Goal: Transaction & Acquisition: Purchase product/service

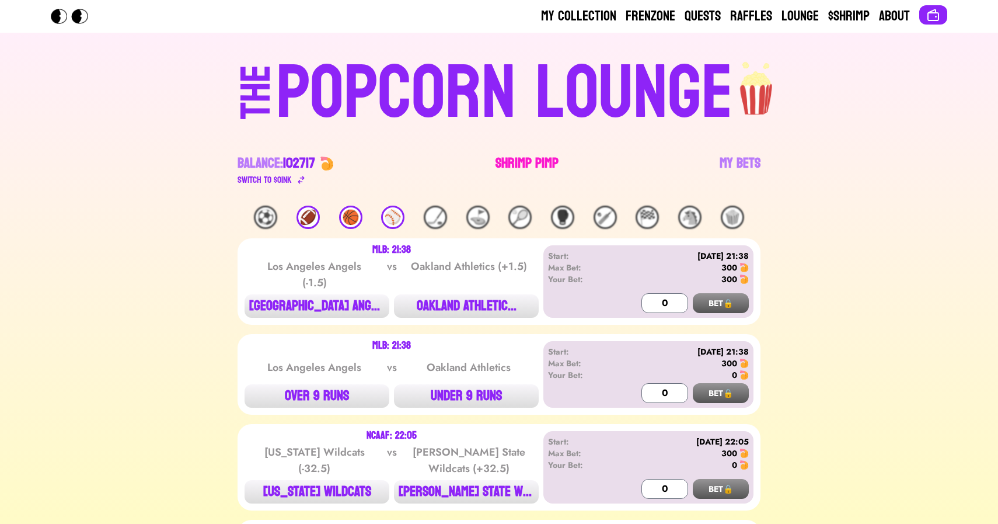
click at [534, 160] on link "Shrimp Pimp" at bounding box center [527, 170] width 63 height 33
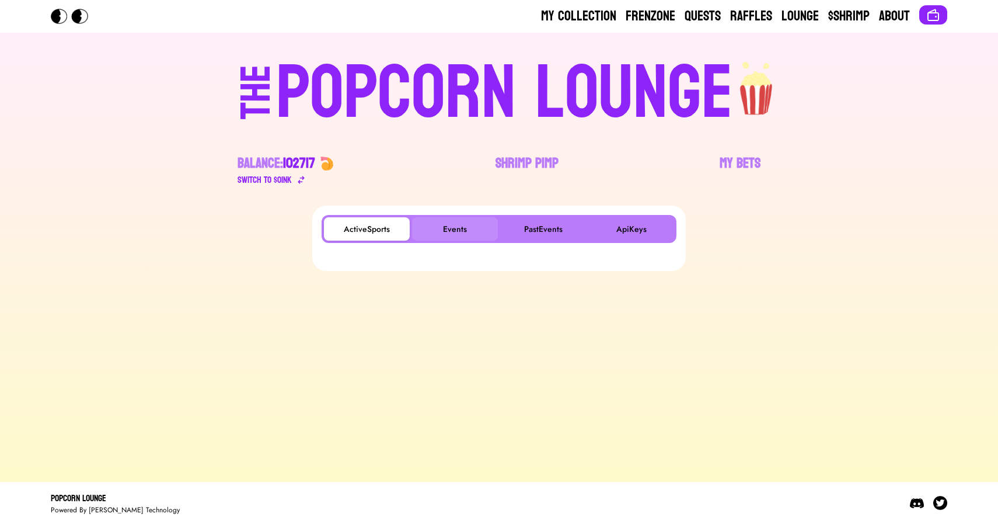
click at [469, 231] on button "Events" at bounding box center [455, 228] width 86 height 23
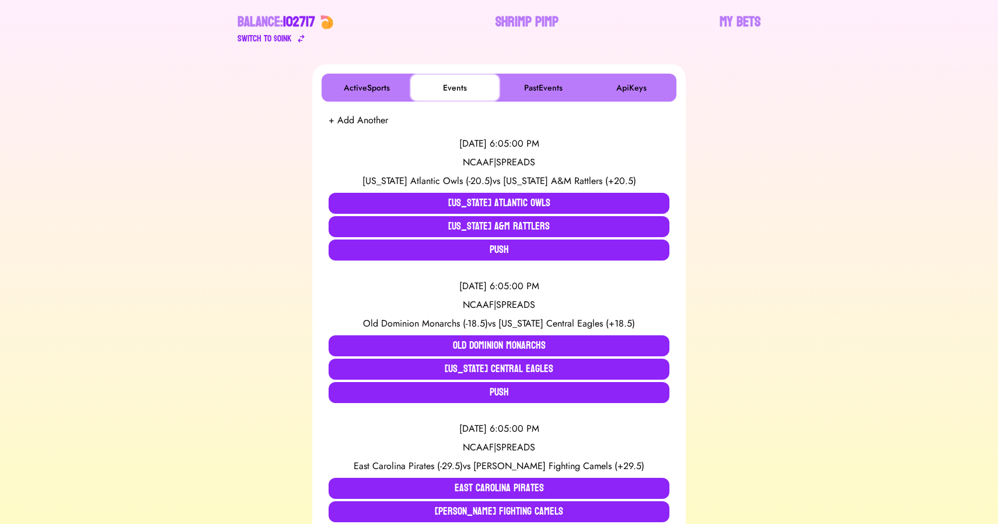
scroll to position [149, 0]
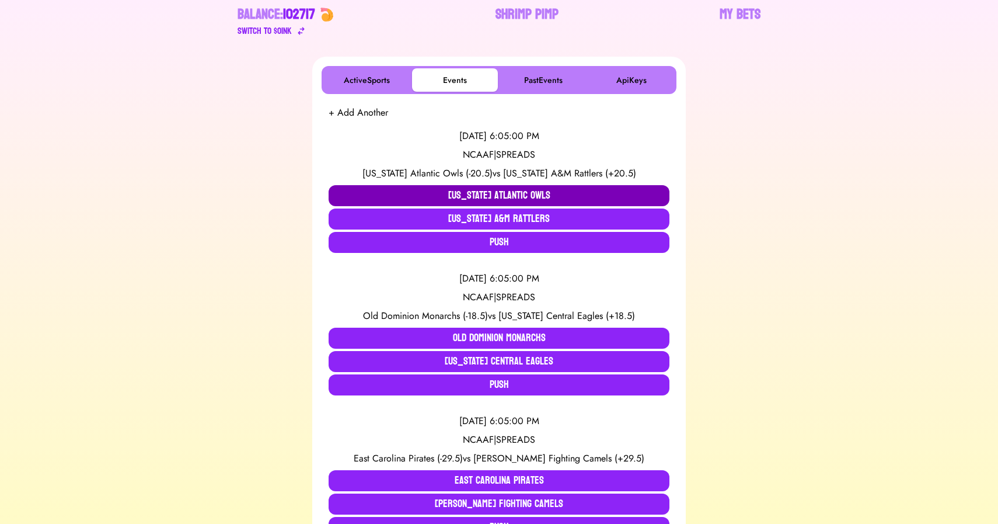
click at [439, 192] on button "[US_STATE] Atlantic Owls" at bounding box center [499, 195] width 341 height 21
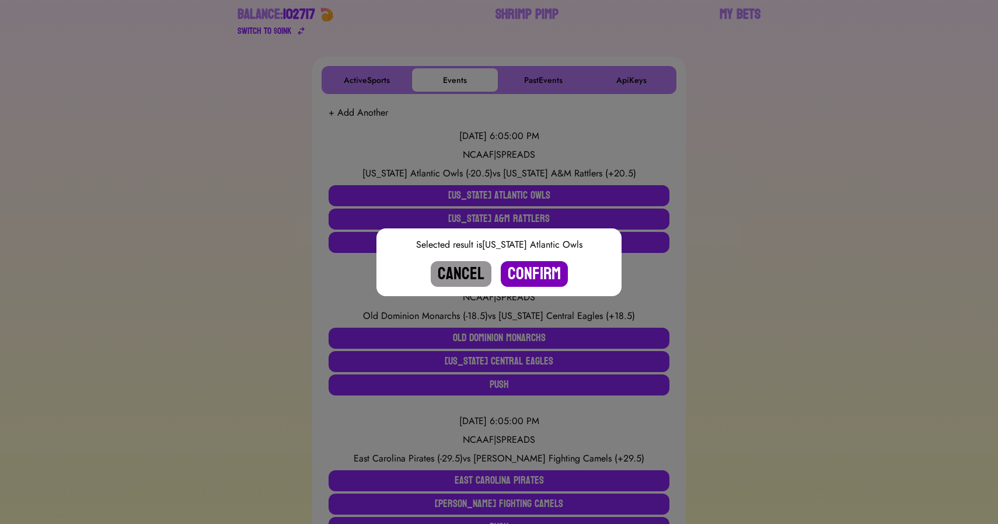
click at [549, 275] on button "Confirm" at bounding box center [534, 274] width 67 height 26
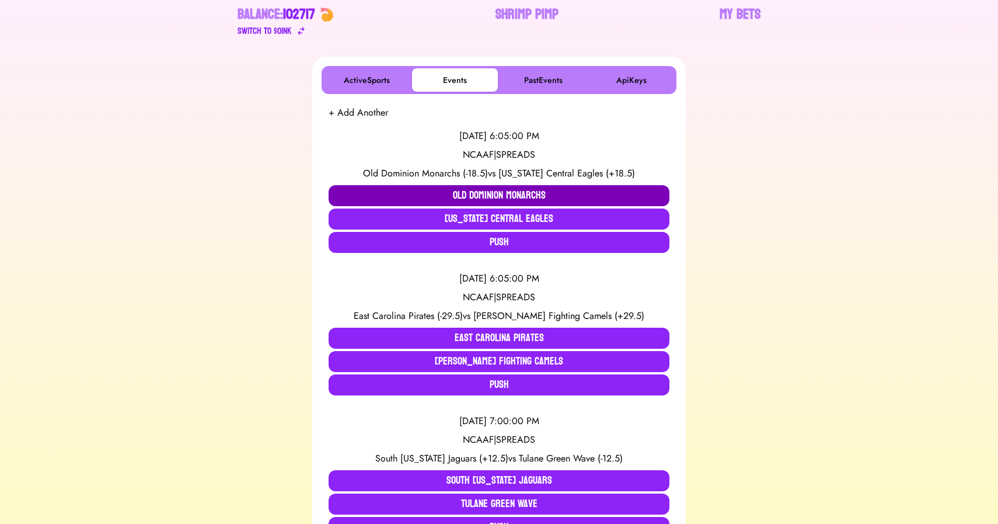
click at [514, 188] on button "Old Dominion Monarchs" at bounding box center [499, 195] width 341 height 21
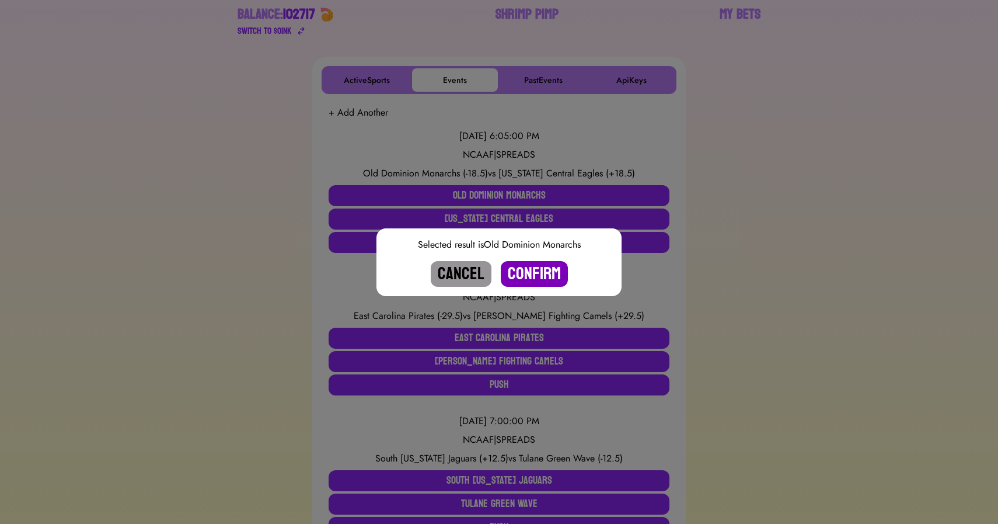
click at [537, 273] on button "Confirm" at bounding box center [534, 274] width 67 height 26
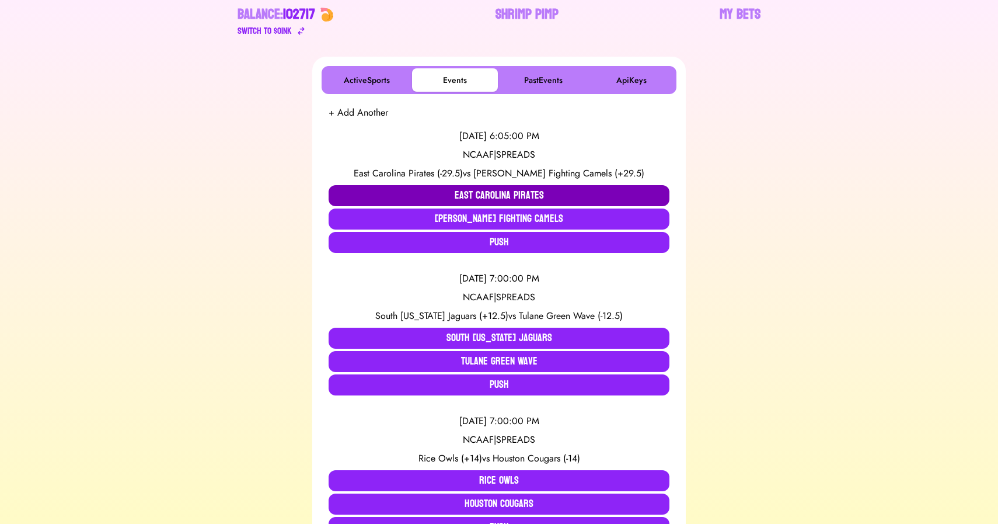
click at [391, 190] on button "East Carolina Pirates" at bounding box center [499, 195] width 341 height 21
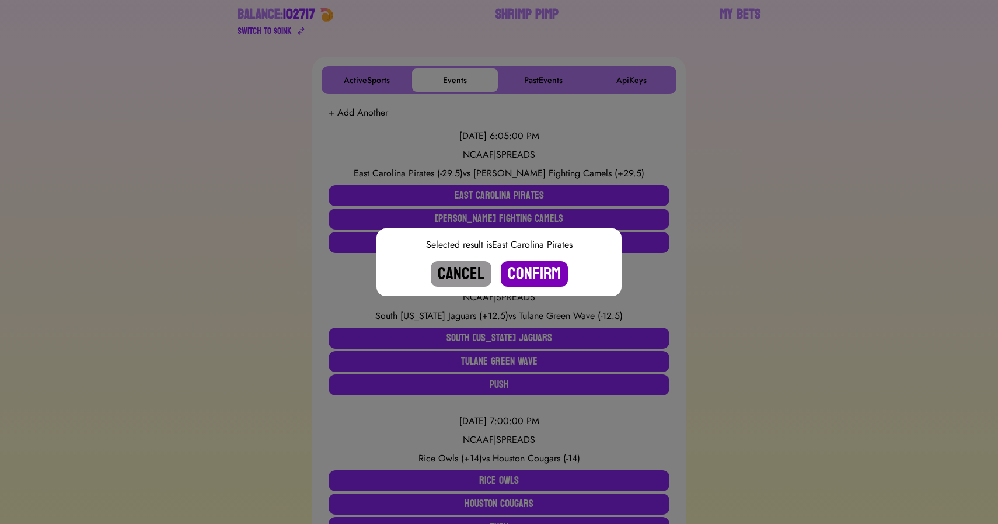
click at [526, 268] on button "Confirm" at bounding box center [534, 274] width 67 height 26
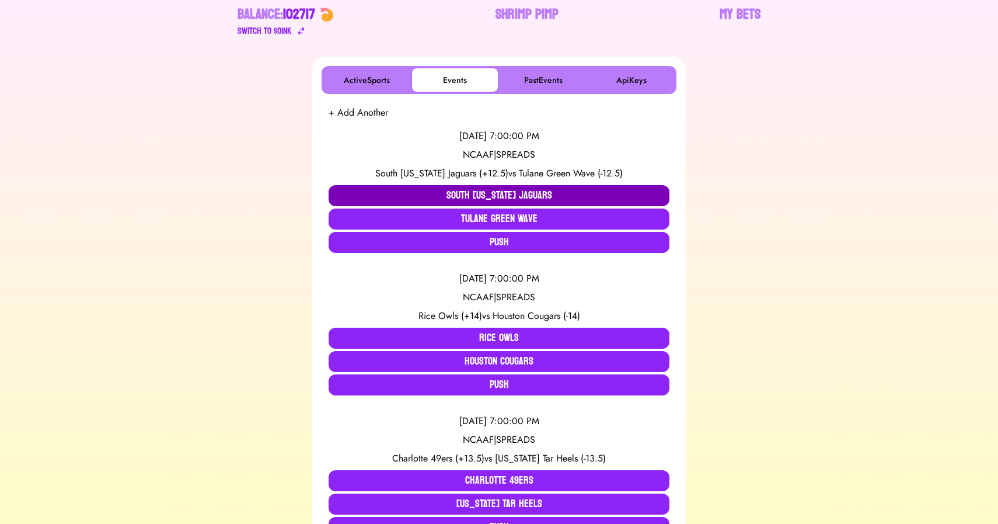
click at [464, 194] on button "South [US_STATE] Jaguars" at bounding box center [499, 195] width 341 height 21
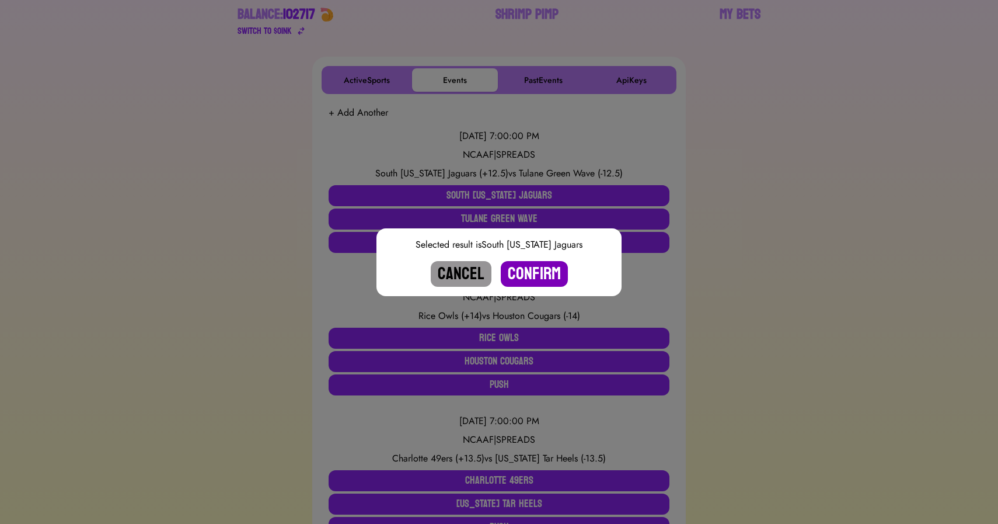
click at [535, 277] on button "Confirm" at bounding box center [534, 274] width 67 height 26
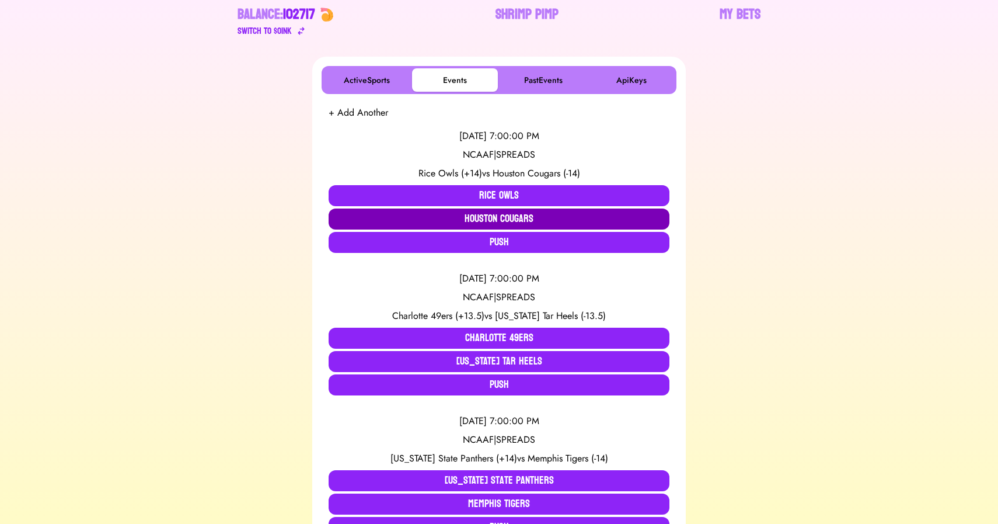
click at [465, 222] on button "Houston Cougars" at bounding box center [499, 218] width 341 height 21
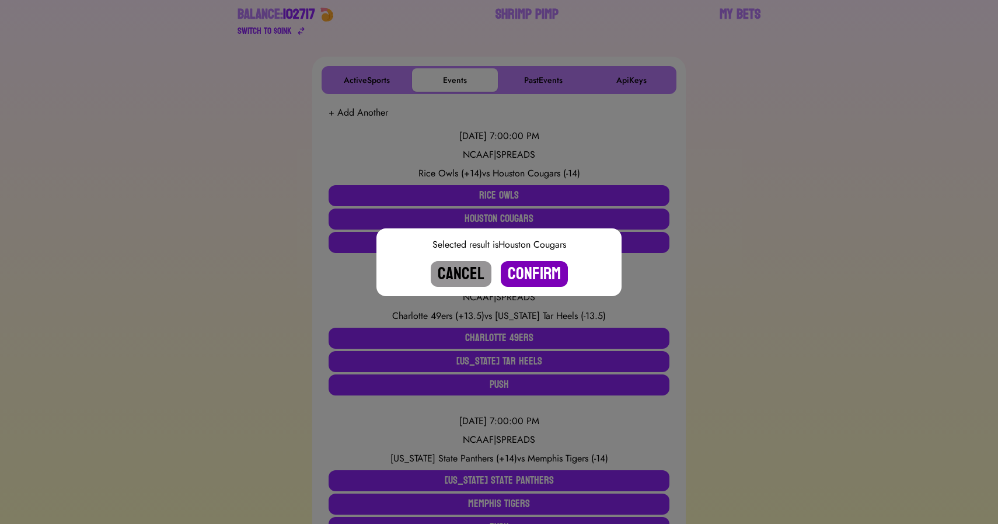
click at [543, 276] on button "Confirm" at bounding box center [534, 274] width 67 height 26
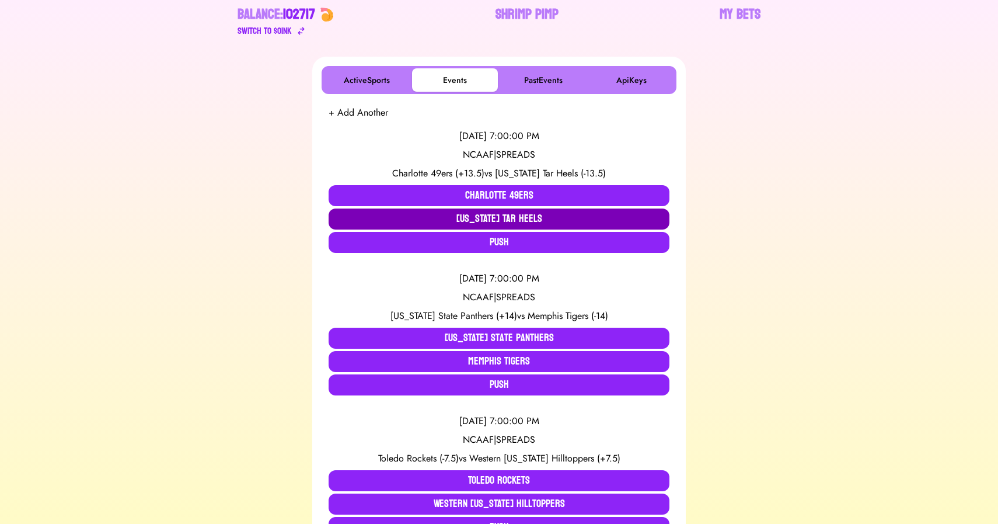
click at [490, 220] on button "[US_STATE] Tar Heels" at bounding box center [499, 218] width 341 height 21
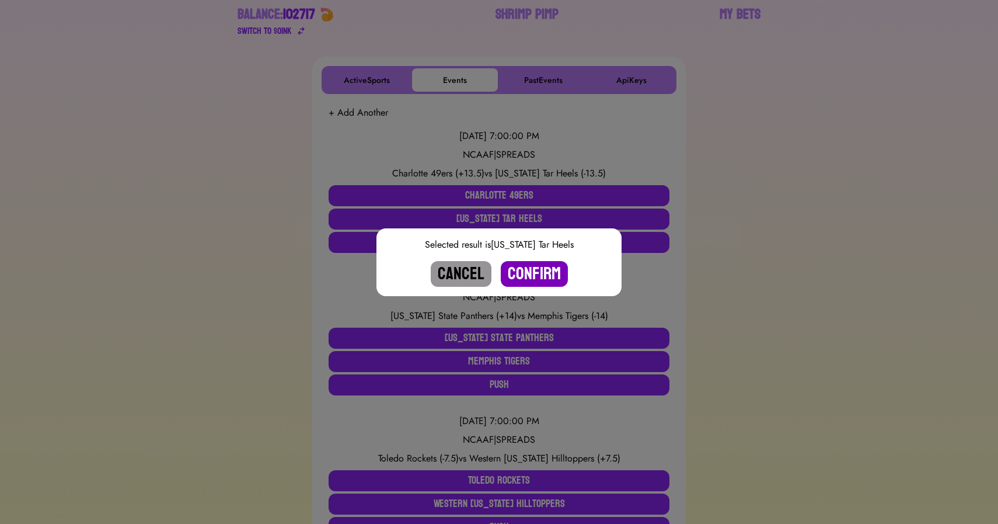
click at [535, 272] on button "Confirm" at bounding box center [534, 274] width 67 height 26
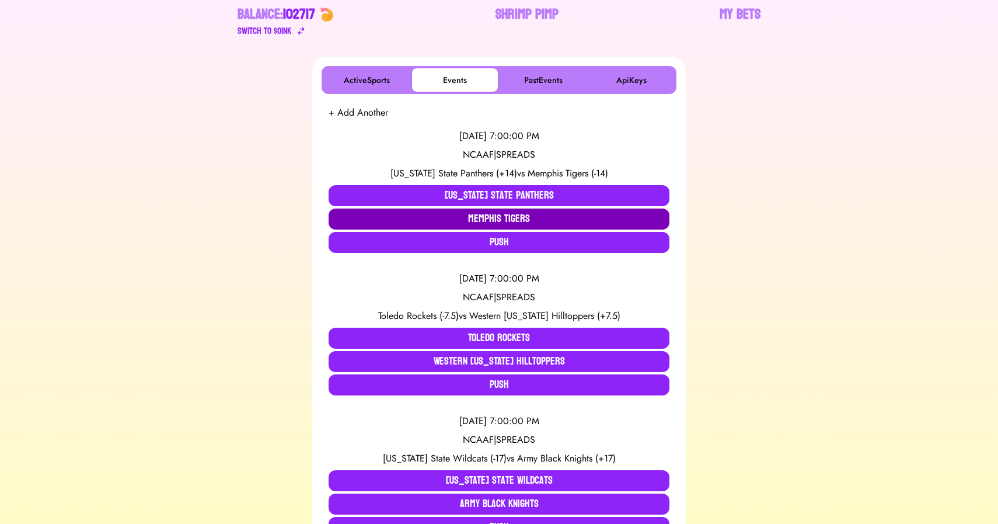
click at [422, 222] on button "Memphis Tigers" at bounding box center [499, 218] width 341 height 21
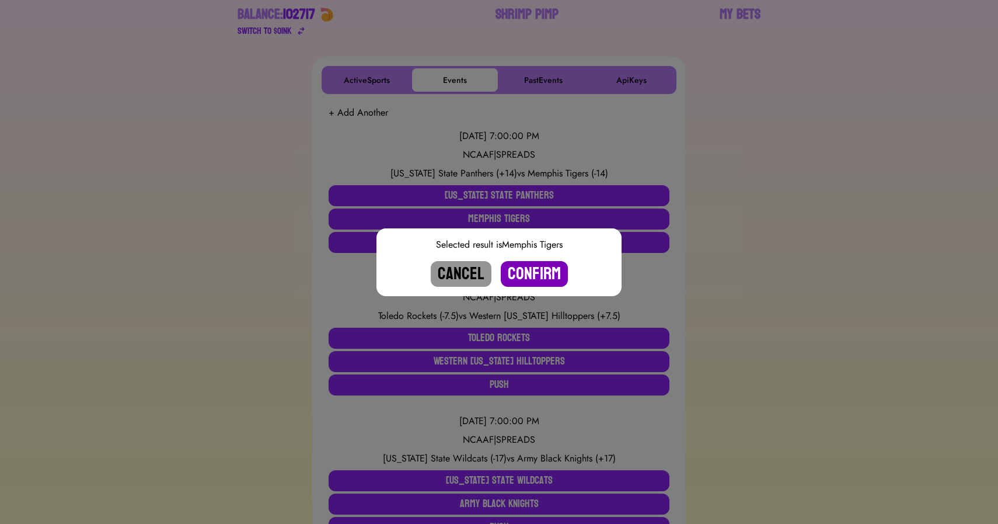
click at [519, 270] on button "Confirm" at bounding box center [534, 274] width 67 height 26
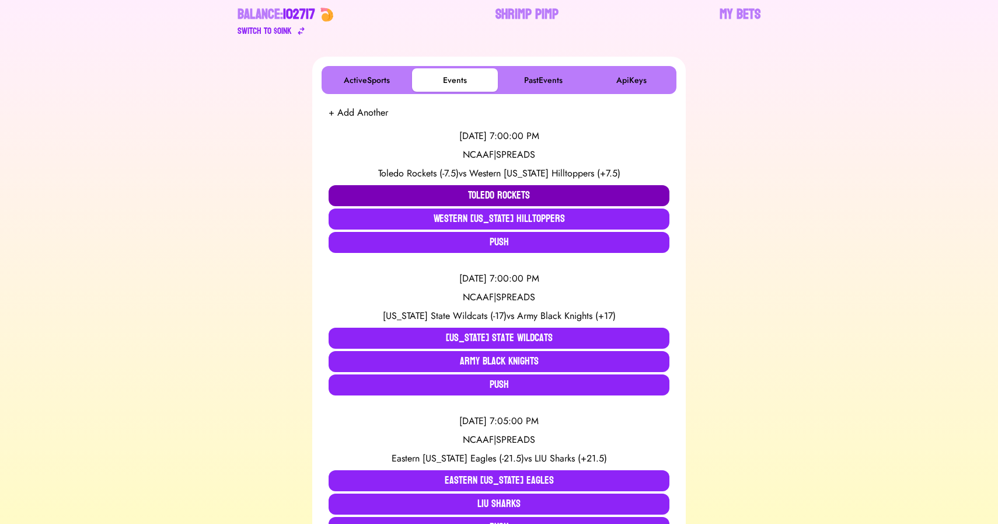
click at [398, 191] on button "Toledo Rockets" at bounding box center [499, 195] width 341 height 21
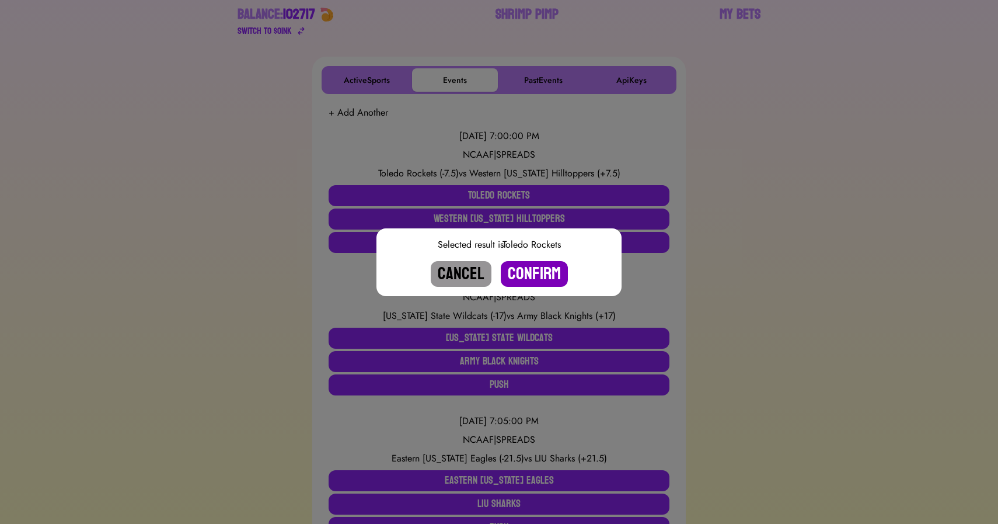
click at [526, 273] on button "Confirm" at bounding box center [534, 274] width 67 height 26
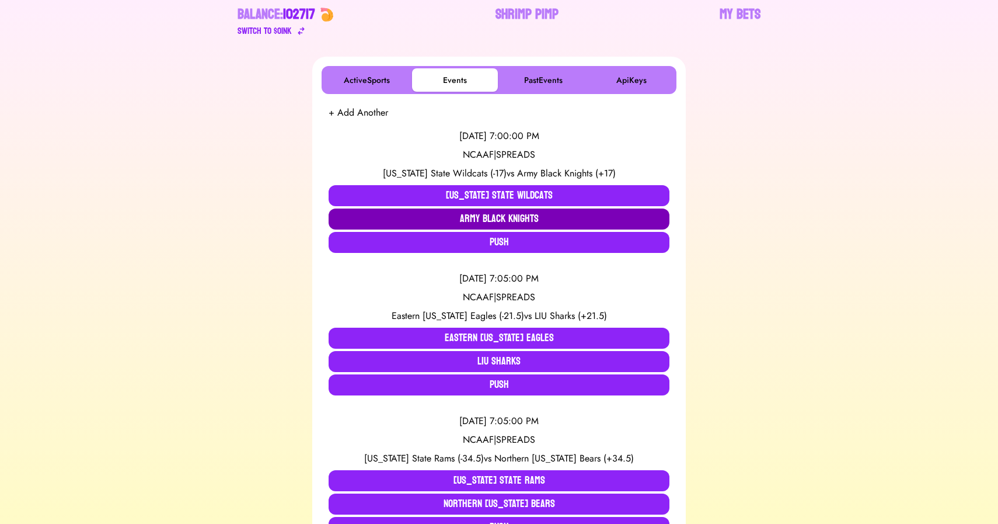
click at [432, 211] on button "Army Black Knights" at bounding box center [499, 218] width 341 height 21
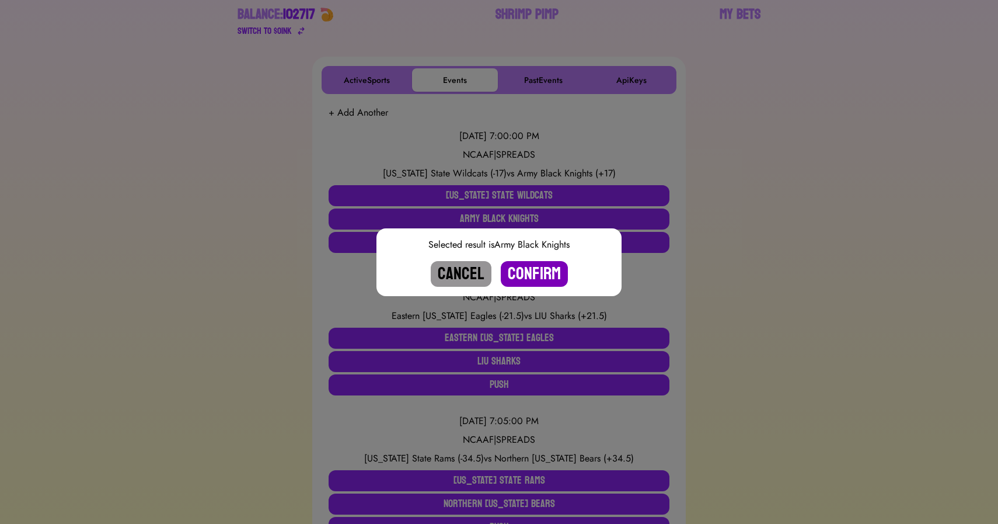
click at [546, 271] on button "Confirm" at bounding box center [534, 274] width 67 height 26
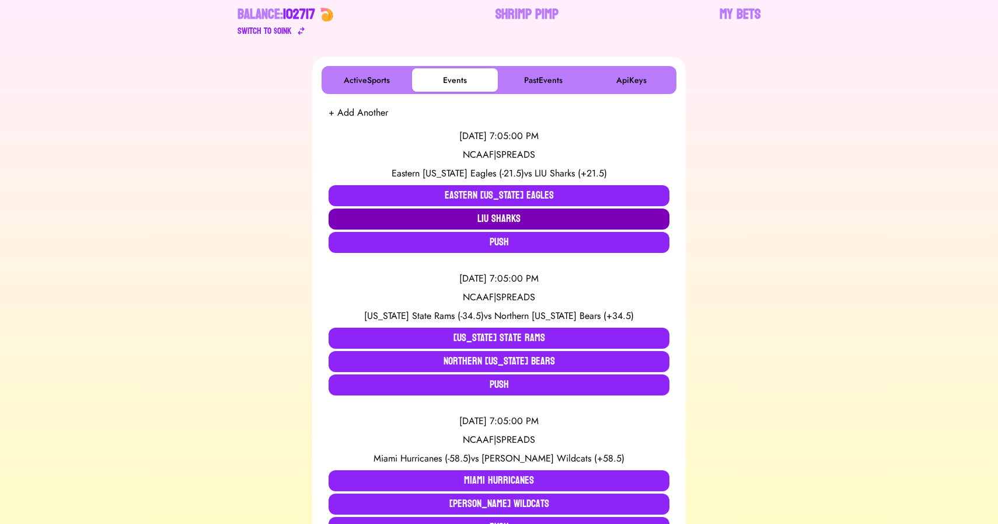
click at [462, 214] on button "LIU Sharks" at bounding box center [499, 218] width 341 height 21
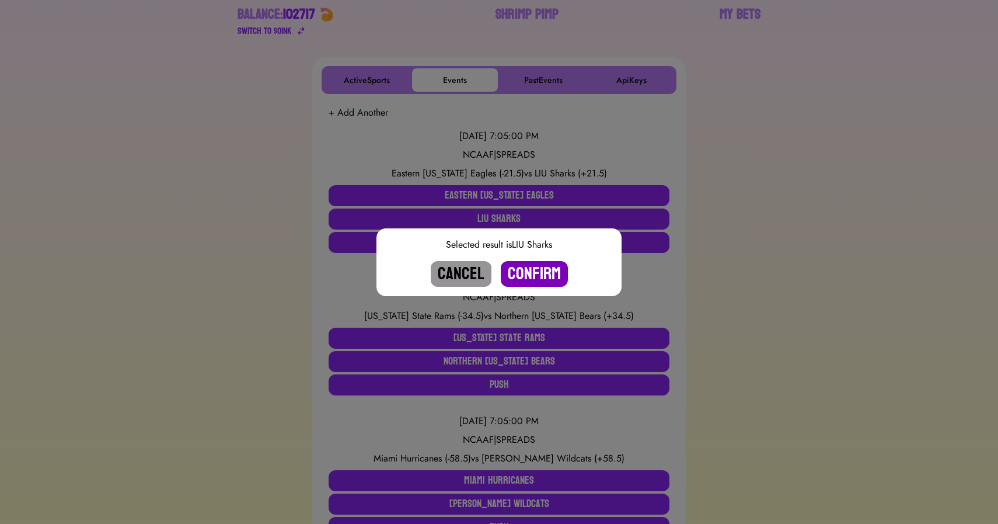
click at [533, 267] on button "Confirm" at bounding box center [534, 274] width 67 height 26
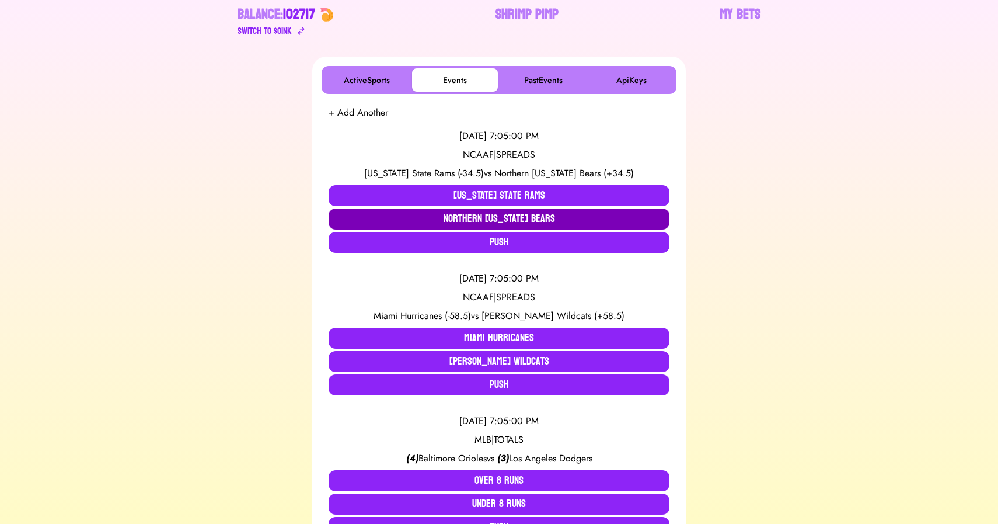
click at [446, 221] on button "Northern [US_STATE] Bears" at bounding box center [499, 218] width 341 height 21
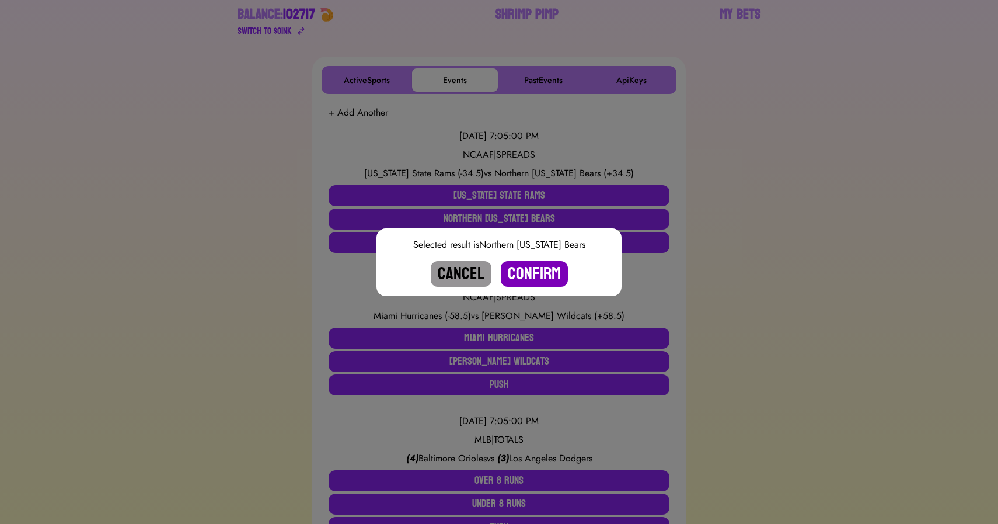
click at [522, 269] on button "Confirm" at bounding box center [534, 274] width 67 height 26
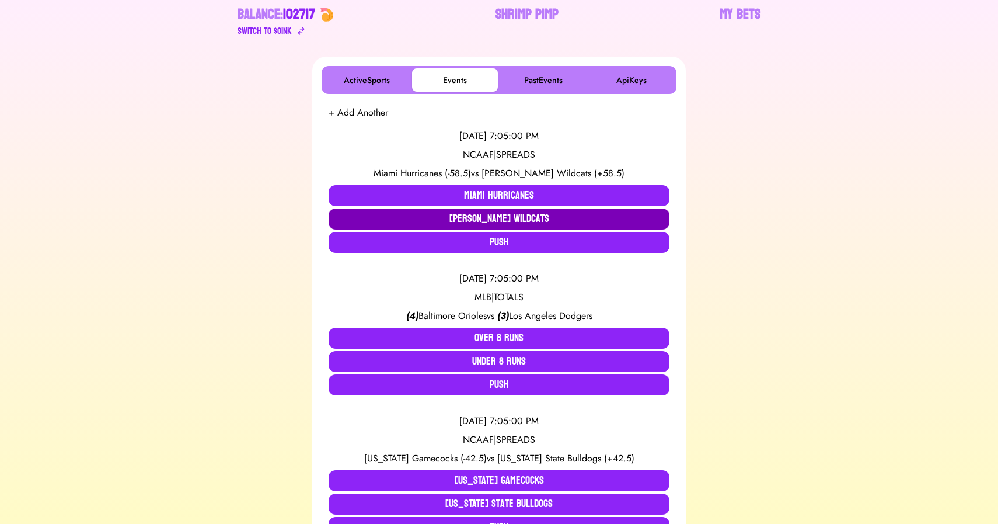
click at [475, 222] on button "[PERSON_NAME] Wildcats" at bounding box center [499, 218] width 341 height 21
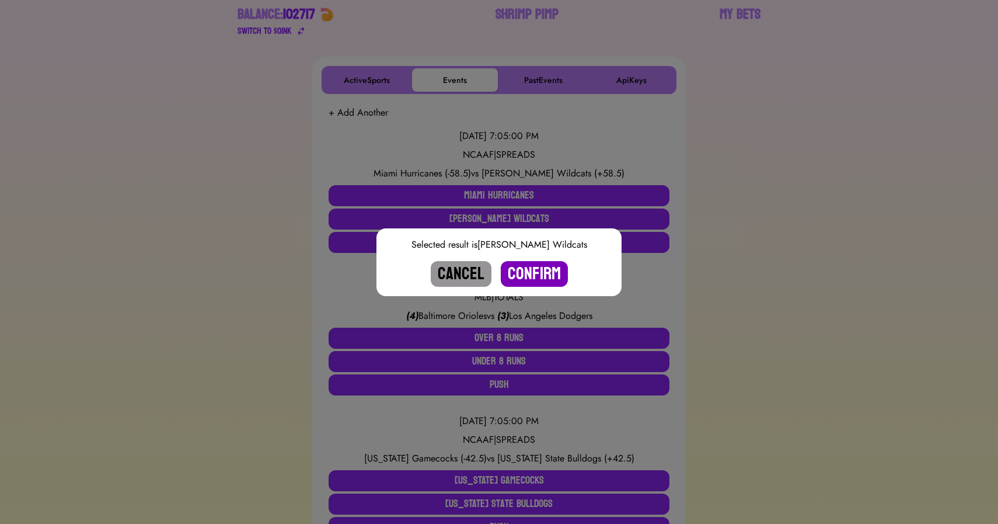
click at [544, 271] on button "Confirm" at bounding box center [534, 274] width 67 height 26
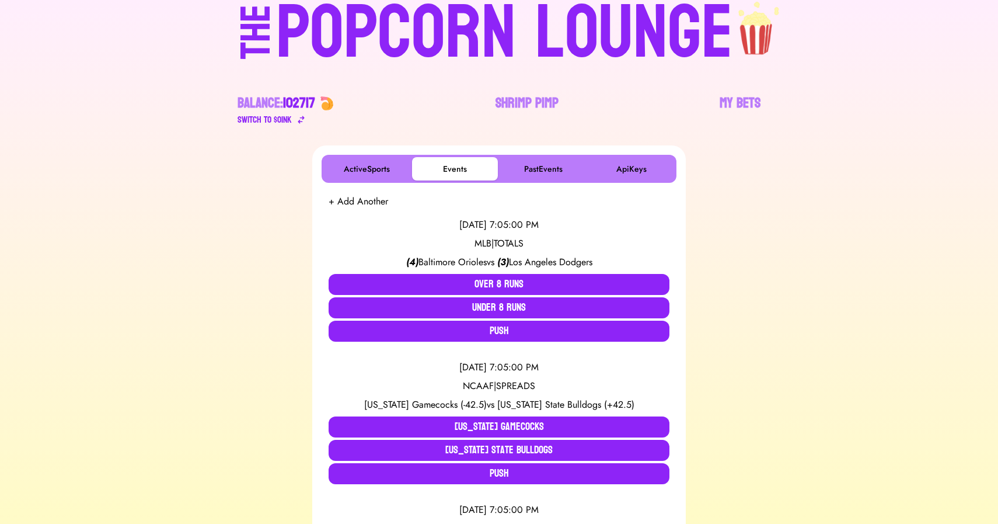
scroll to position [488, 0]
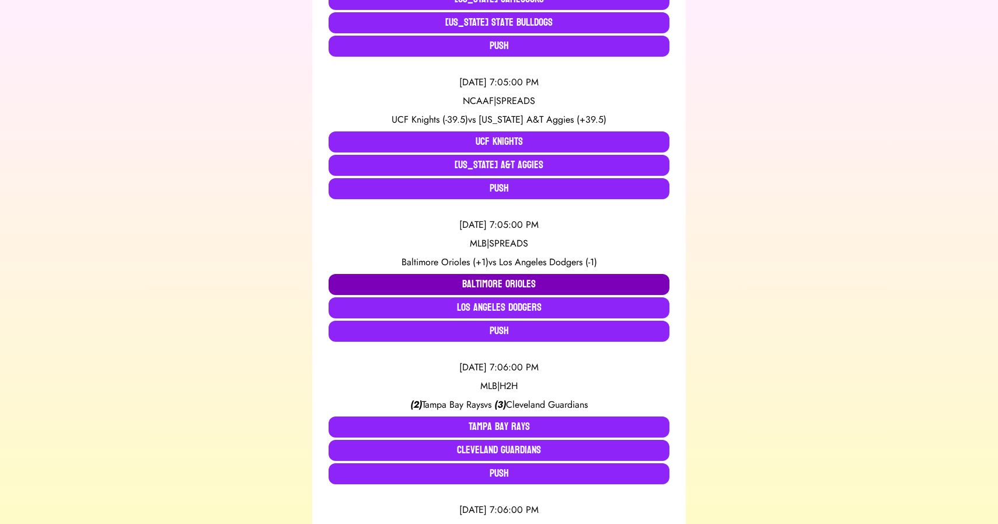
click at [398, 274] on button "Baltimore Orioles" at bounding box center [499, 284] width 341 height 21
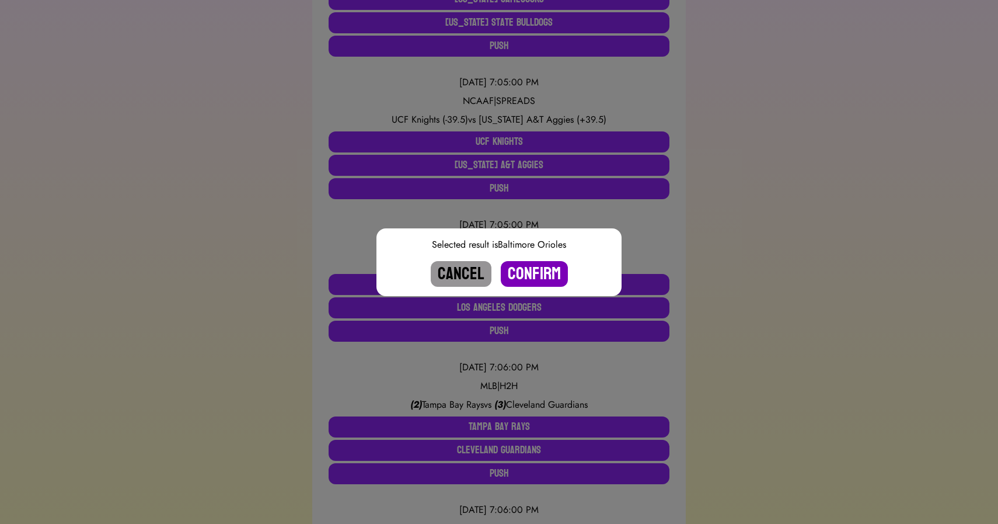
click at [531, 267] on button "Confirm" at bounding box center [534, 274] width 67 height 26
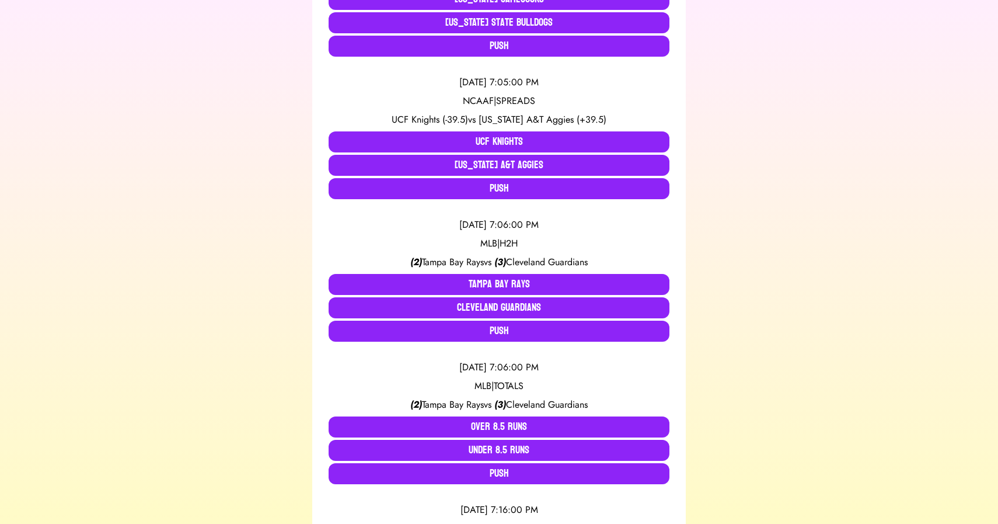
scroll to position [60, 0]
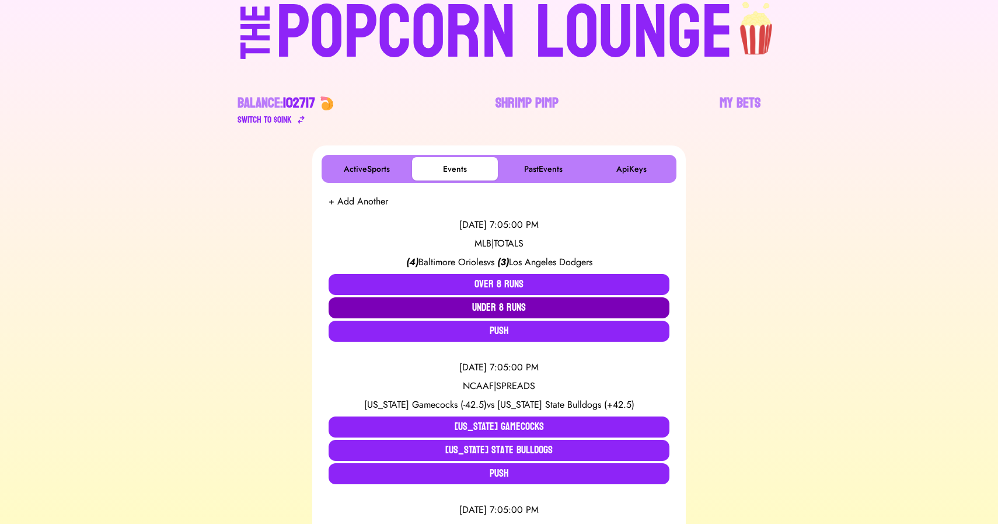
click at [588, 310] on button "Under 8 Runs" at bounding box center [499, 307] width 341 height 21
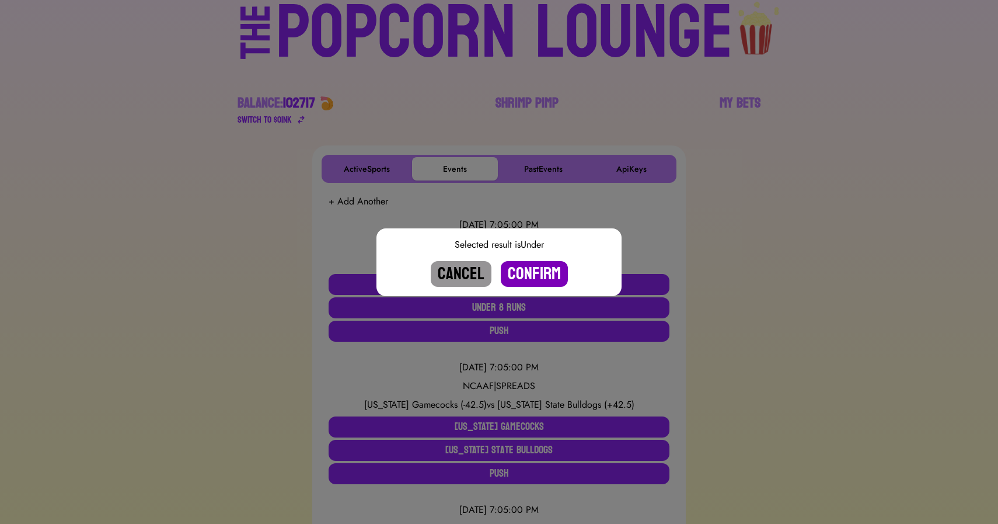
click at [552, 276] on button "Confirm" at bounding box center [534, 274] width 67 height 26
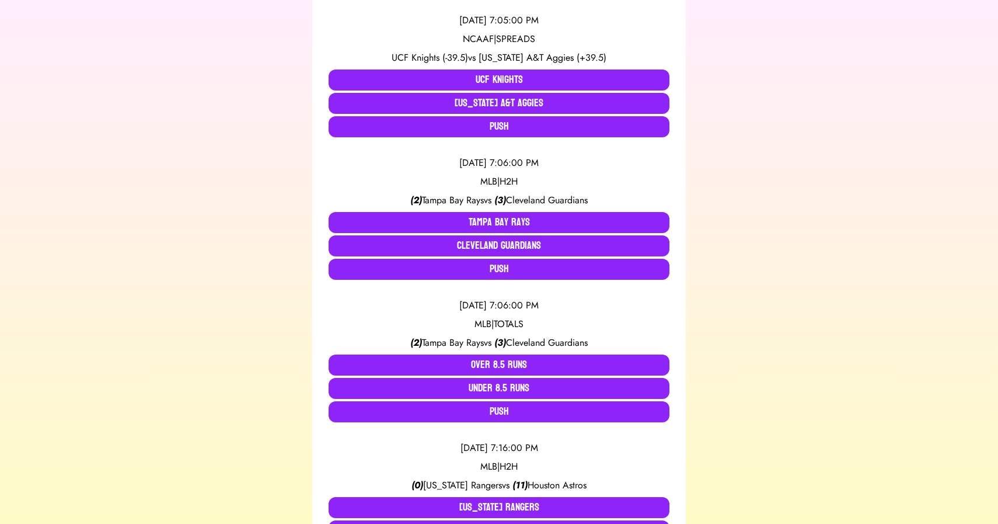
scroll to position [409, 0]
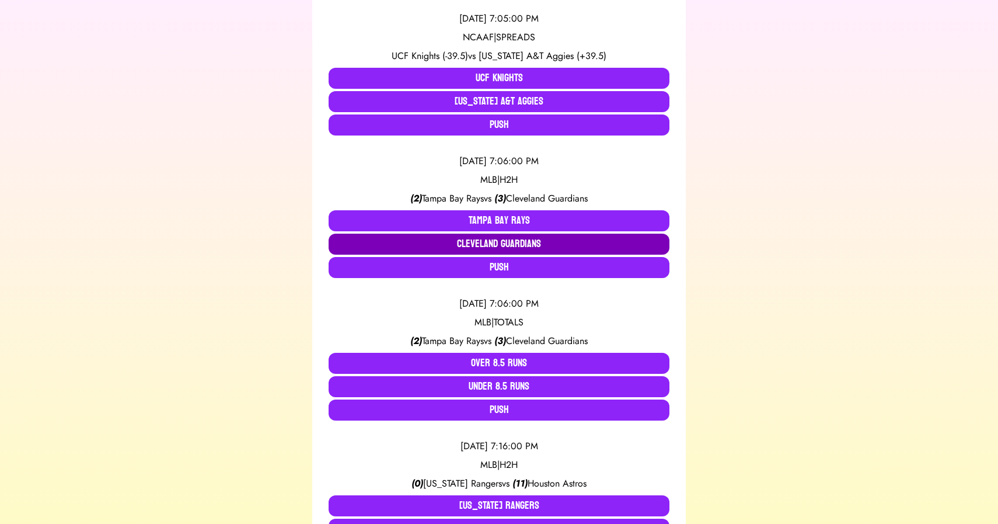
click at [478, 244] on button "Cleveland Guardians" at bounding box center [499, 244] width 341 height 21
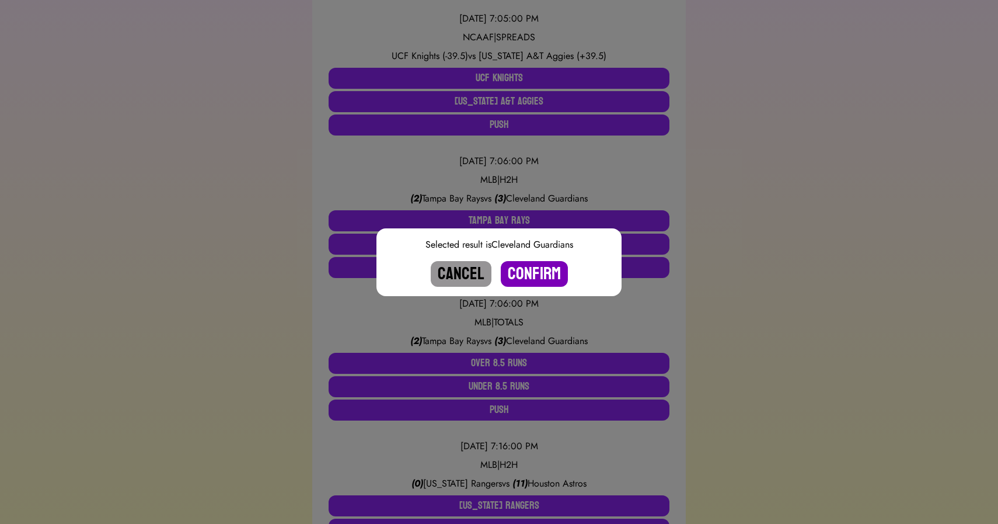
click at [534, 274] on button "Confirm" at bounding box center [534, 274] width 67 height 26
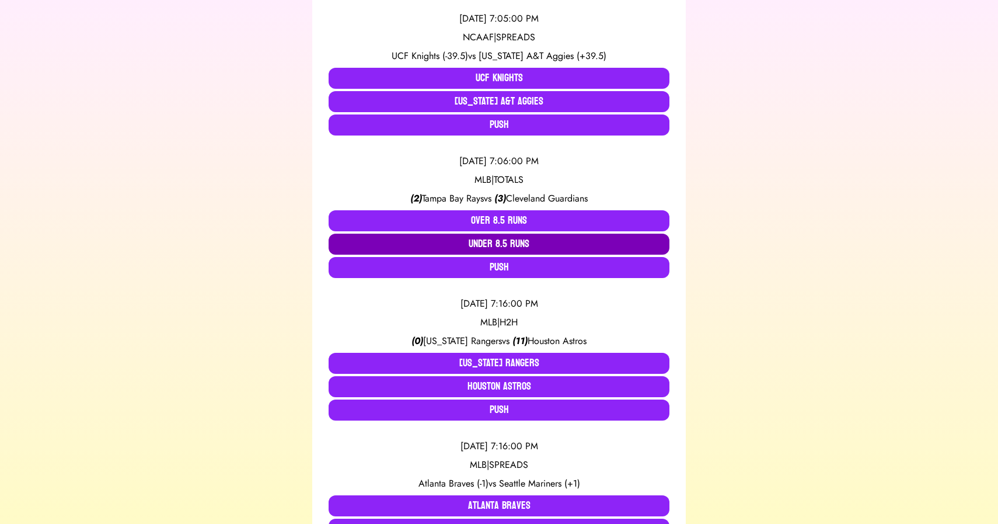
click at [495, 245] on button "Under 8.5 Runs" at bounding box center [499, 244] width 341 height 21
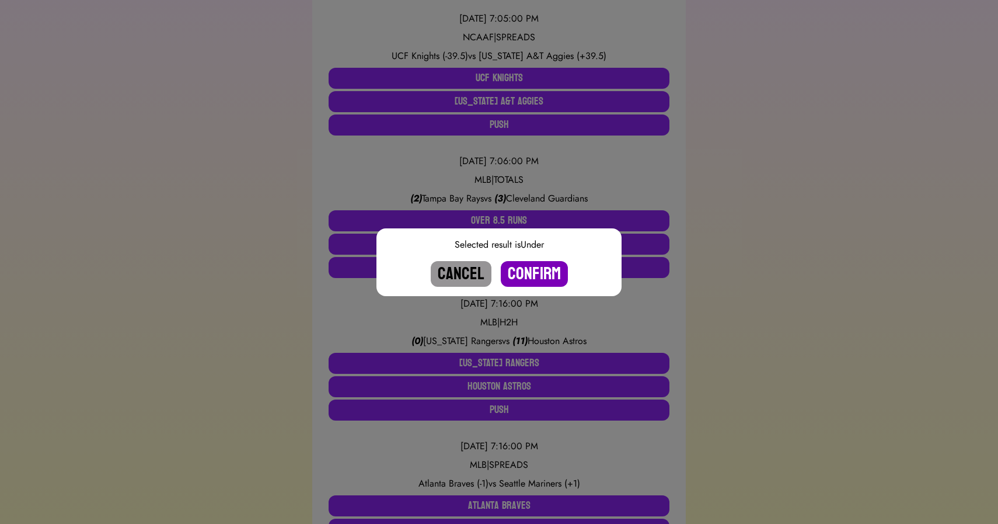
click at [527, 272] on button "Confirm" at bounding box center [534, 274] width 67 height 26
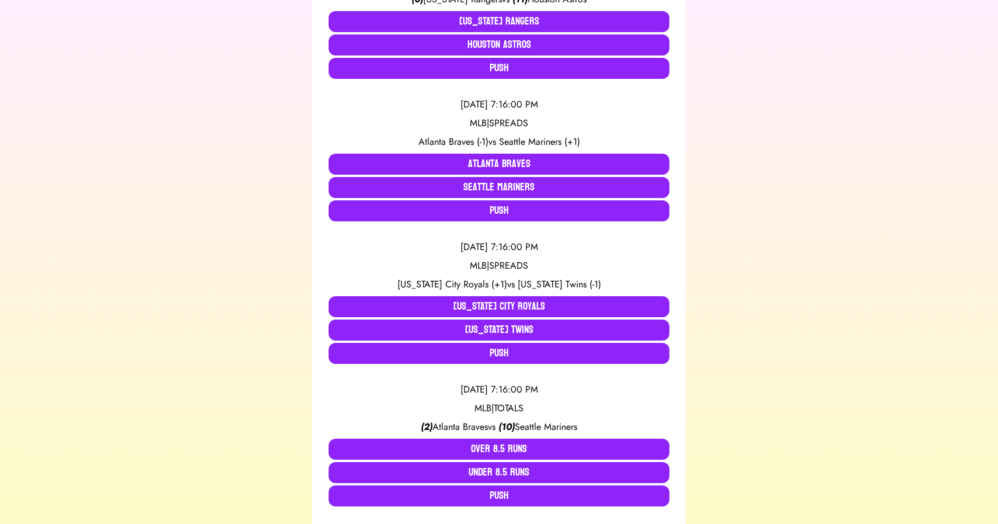
scroll to position [611, 0]
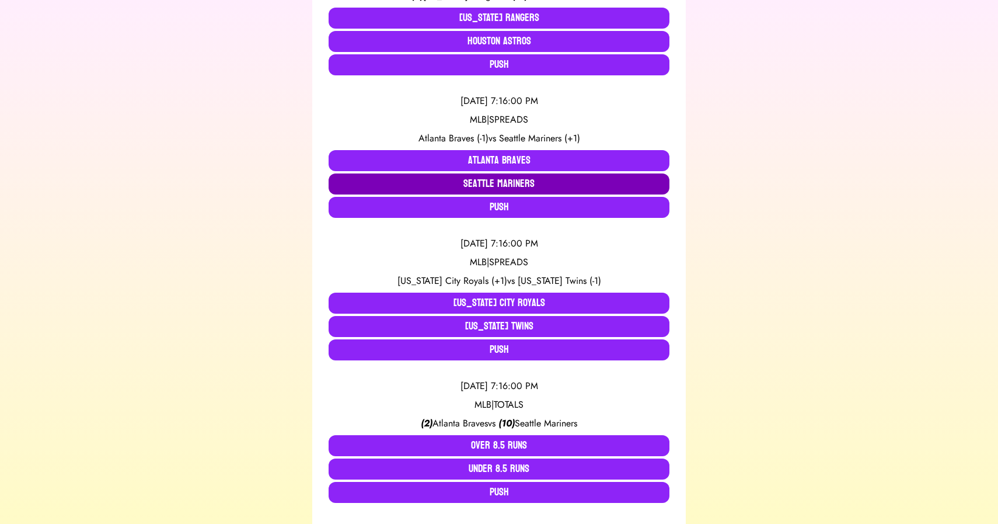
click at [481, 186] on button "Seattle Mariners" at bounding box center [499, 183] width 341 height 21
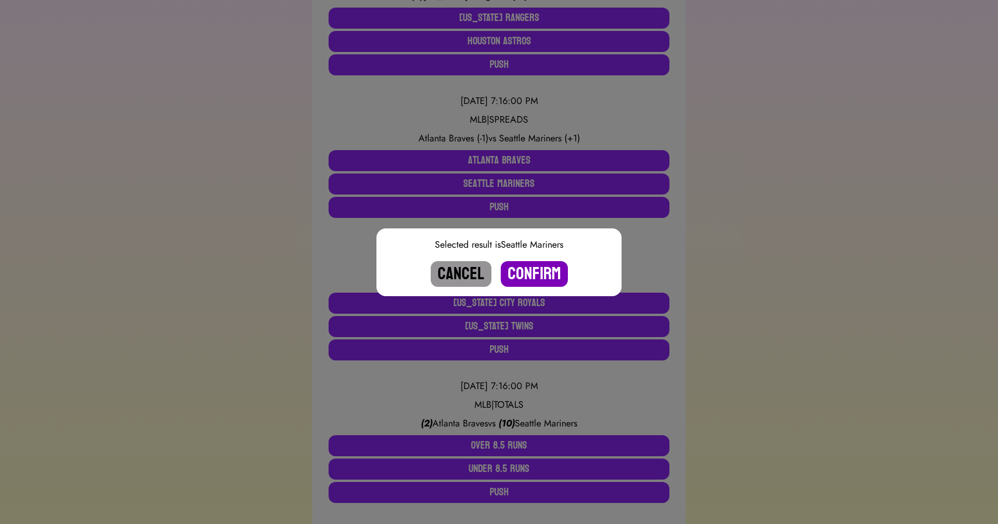
click at [527, 270] on button "Confirm" at bounding box center [534, 274] width 67 height 26
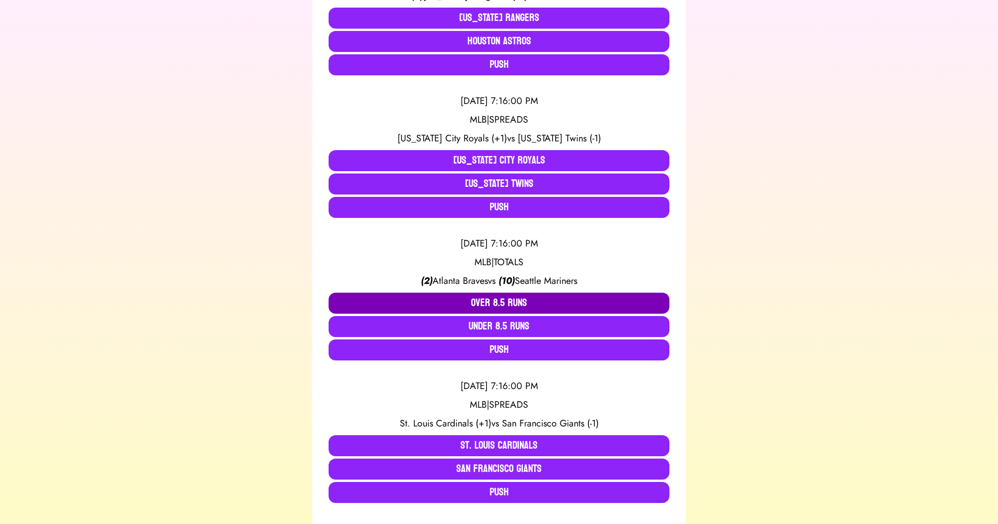
click at [476, 302] on button "Over 8.5 Runs" at bounding box center [499, 303] width 341 height 21
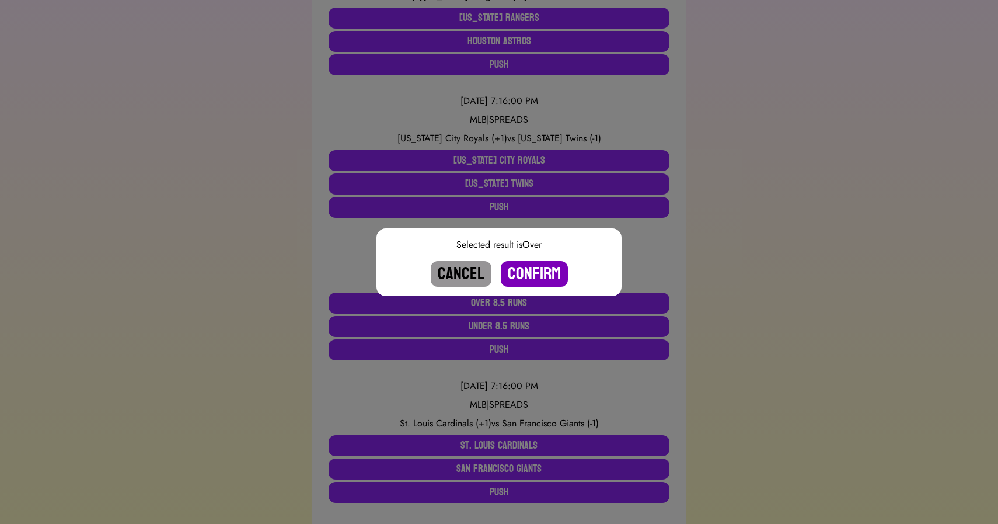
click at [526, 274] on button "Confirm" at bounding box center [534, 274] width 67 height 26
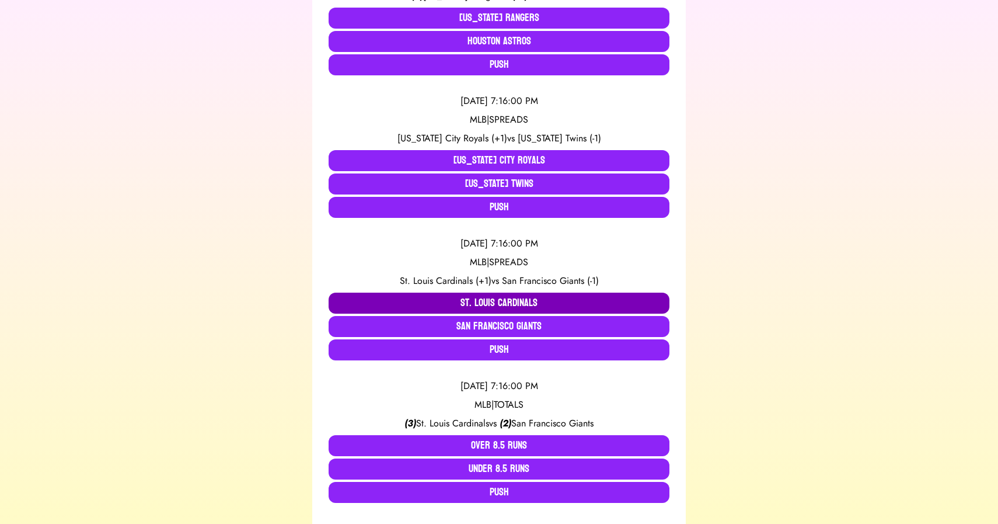
click at [441, 301] on button "St. Louis Cardinals" at bounding box center [499, 303] width 341 height 21
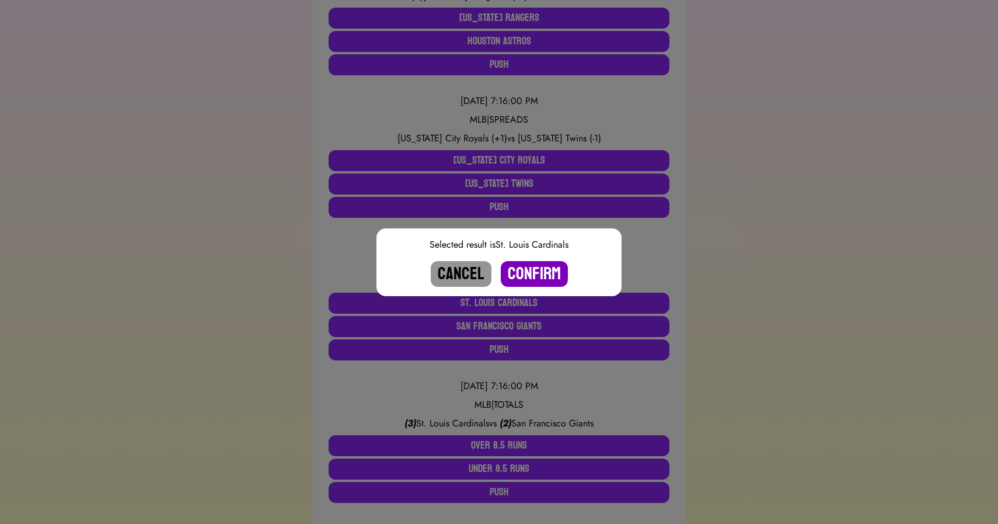
click at [526, 273] on button "Confirm" at bounding box center [534, 274] width 67 height 26
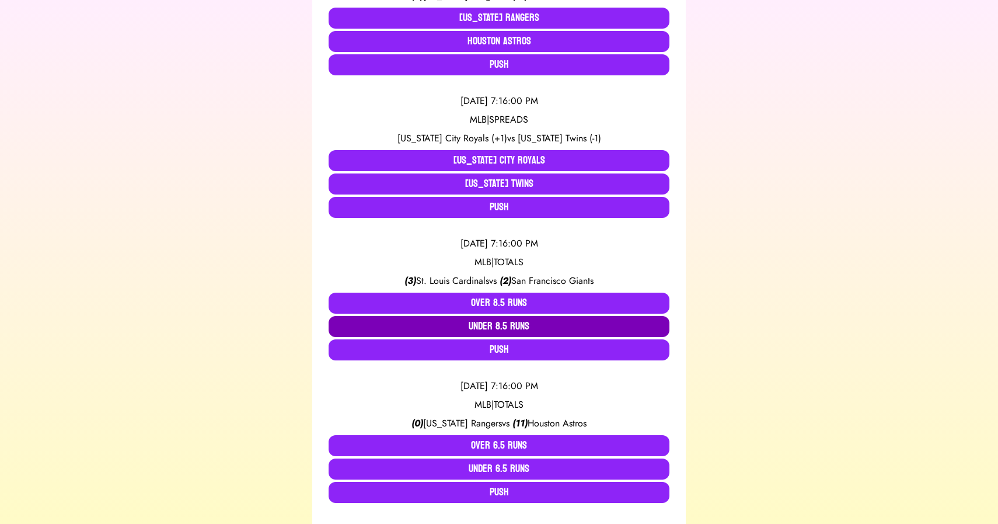
click at [485, 323] on button "Under 8.5 Runs" at bounding box center [499, 326] width 341 height 21
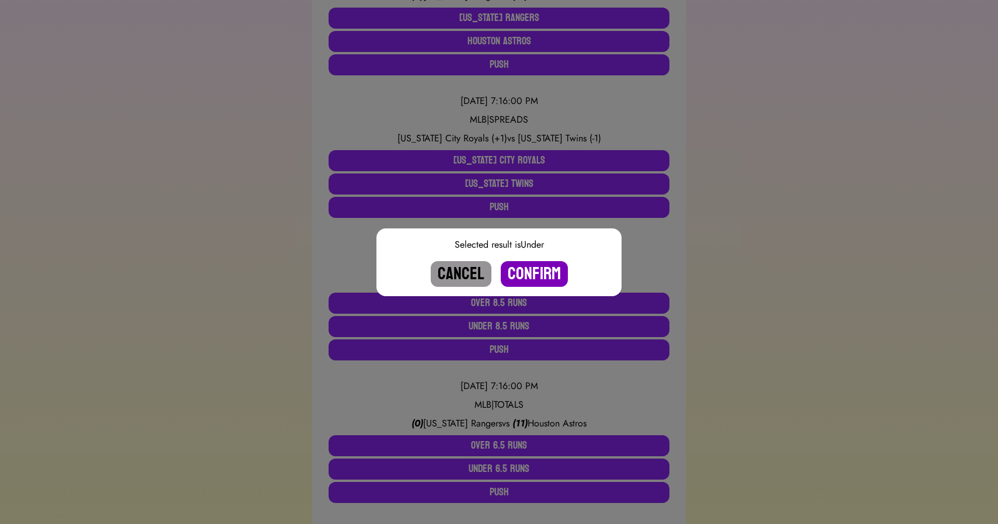
click at [518, 274] on button "Confirm" at bounding box center [534, 274] width 67 height 26
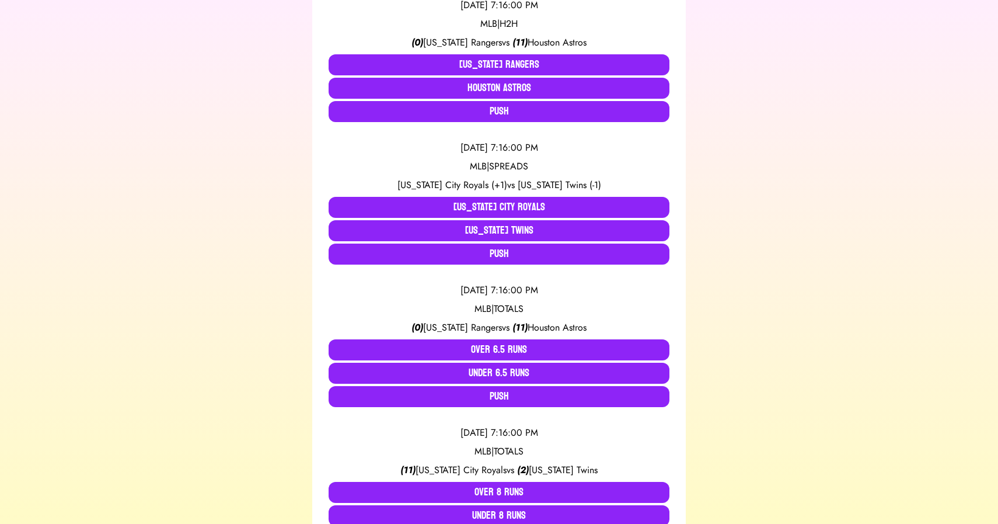
scroll to position [562, 0]
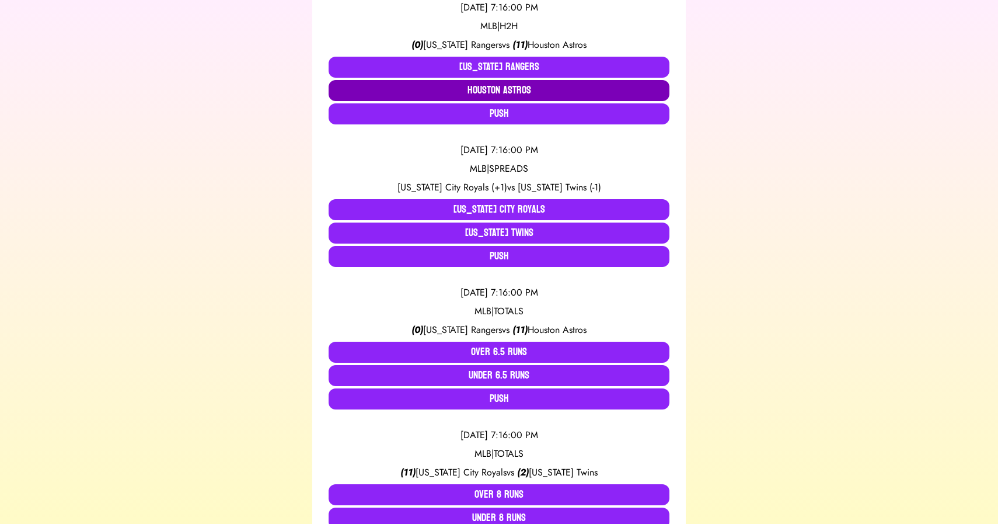
click at [476, 91] on button "Houston Astros" at bounding box center [499, 90] width 341 height 21
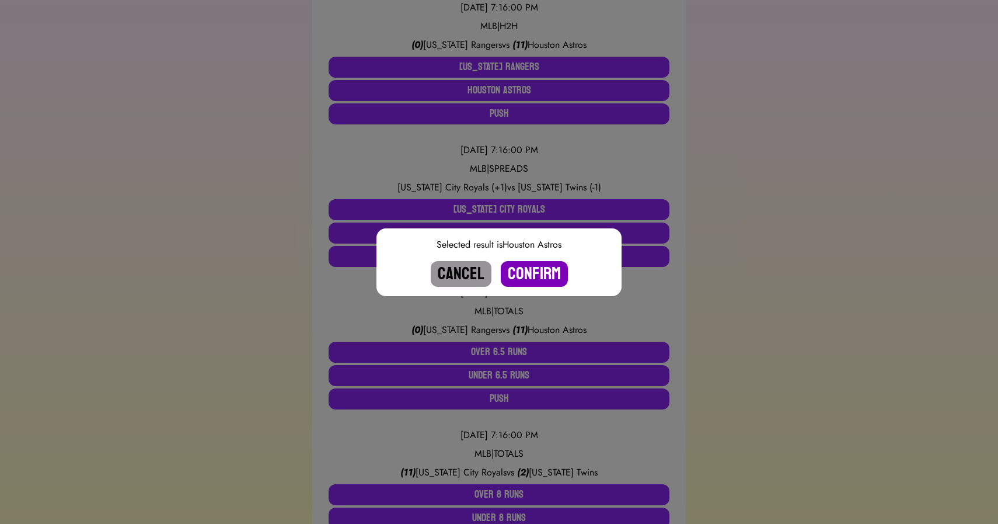
click at [527, 263] on button "Confirm" at bounding box center [534, 274] width 67 height 26
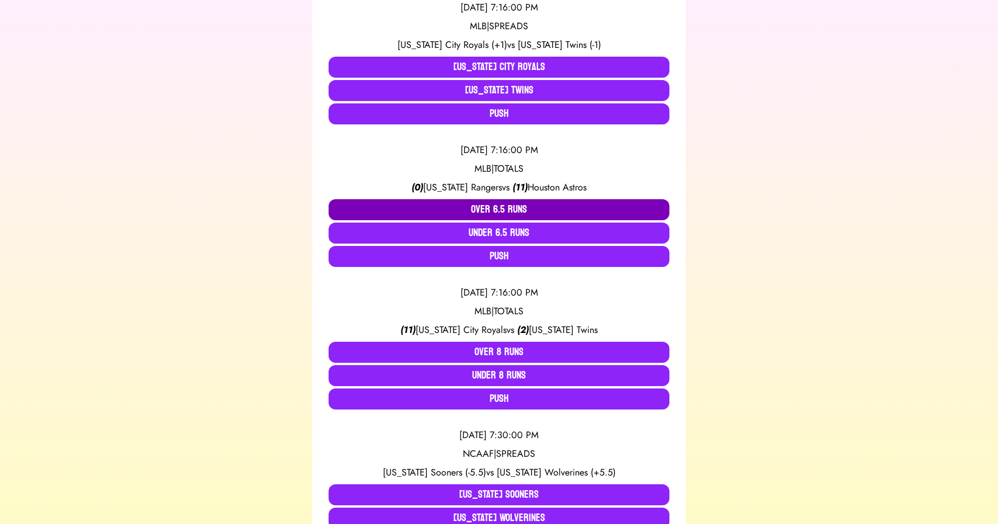
click at [470, 209] on button "Over 6.5 Runs" at bounding box center [499, 209] width 341 height 21
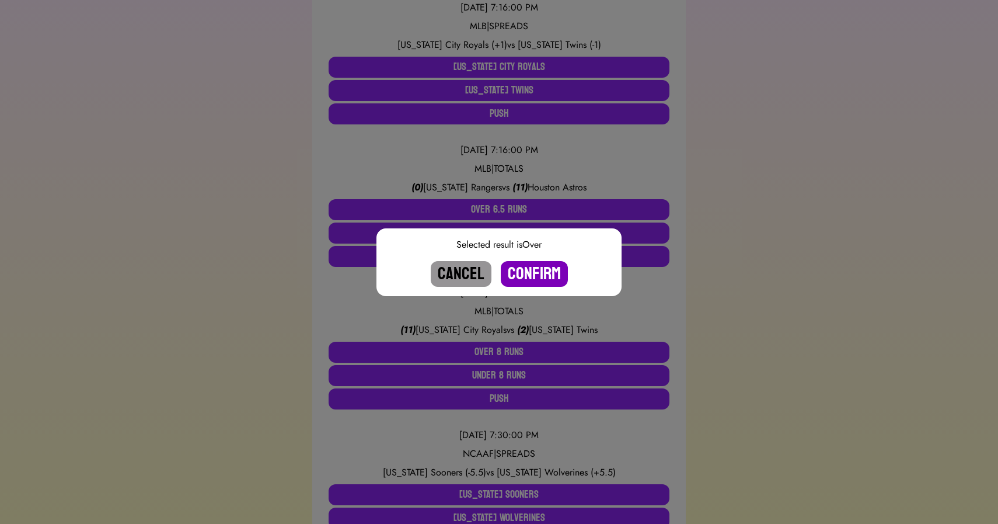
click at [538, 264] on button "Confirm" at bounding box center [534, 274] width 67 height 26
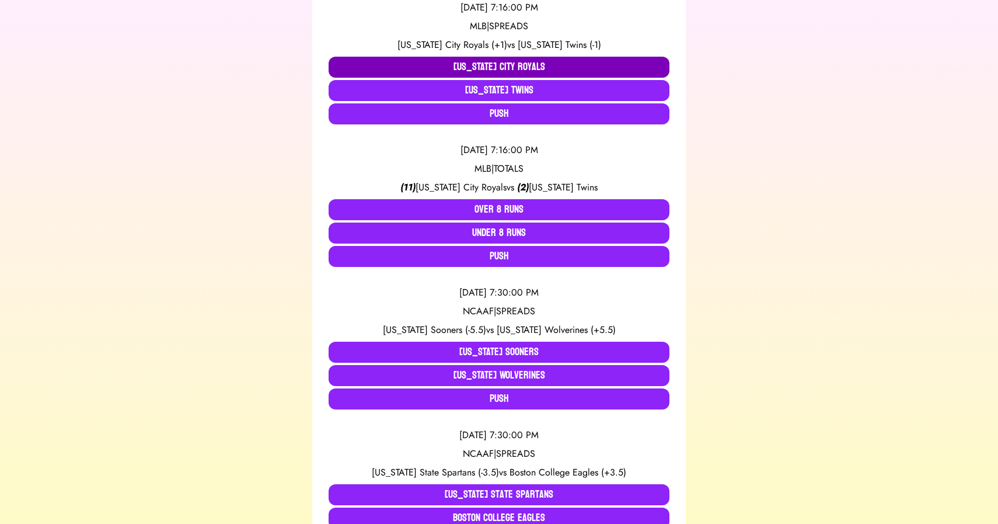
click at [448, 63] on button "[US_STATE] City Royals" at bounding box center [499, 67] width 341 height 21
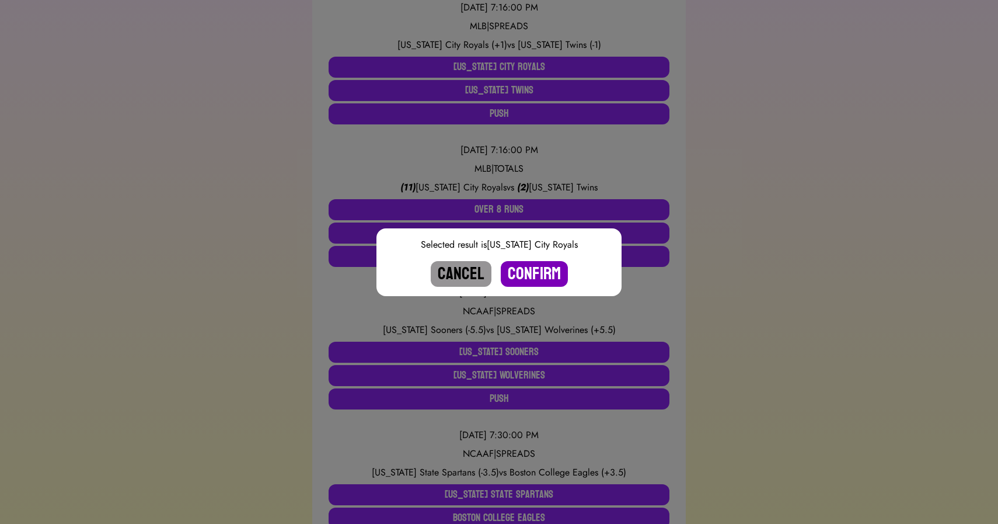
click at [531, 273] on button "Confirm" at bounding box center [534, 274] width 67 height 26
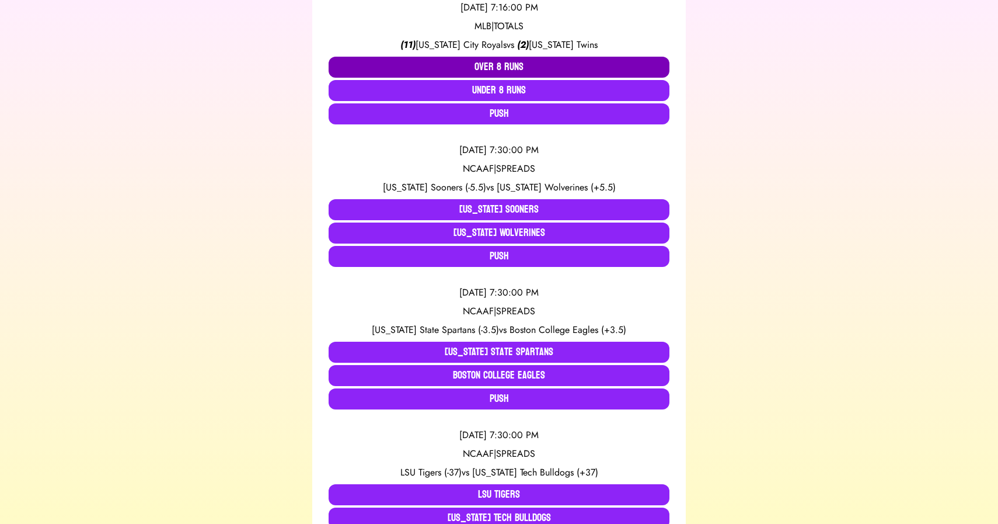
click at [493, 61] on button "Over 8 Runs" at bounding box center [499, 67] width 341 height 21
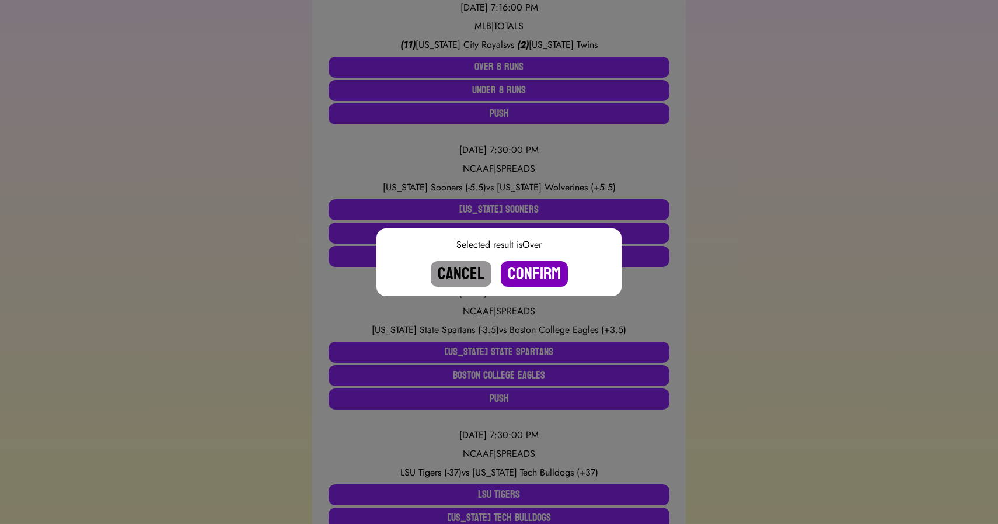
click at [534, 270] on button "Confirm" at bounding box center [534, 274] width 67 height 26
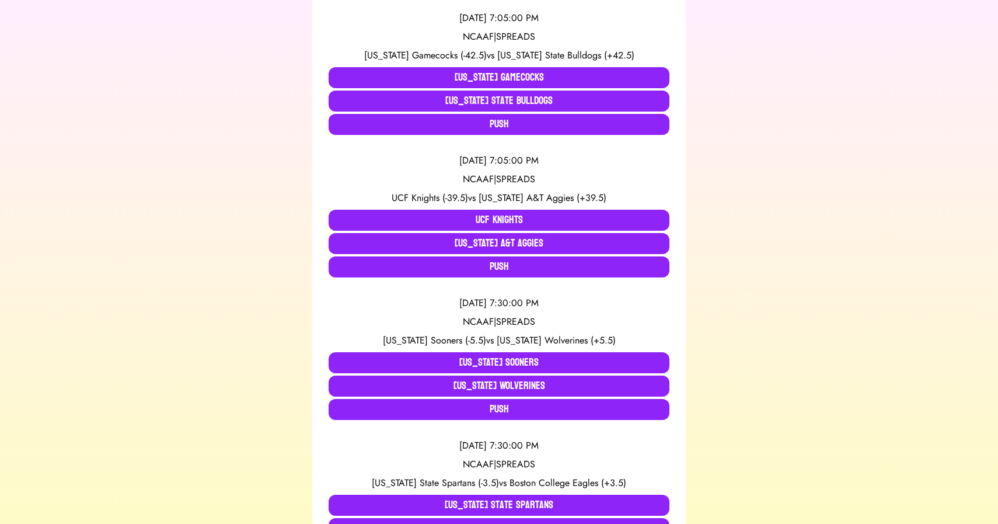
scroll to position [248, 0]
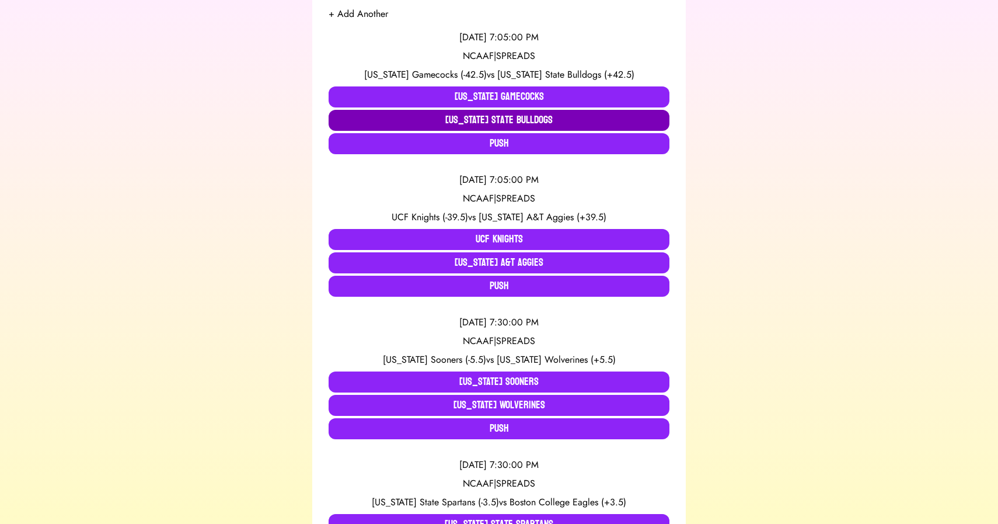
click at [410, 121] on button "[US_STATE] State Bulldogs" at bounding box center [499, 120] width 341 height 21
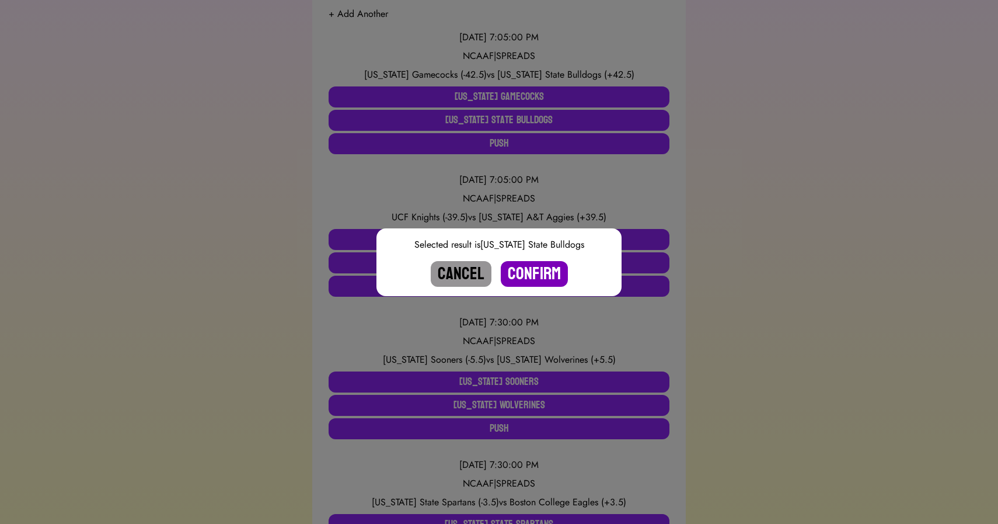
click at [517, 269] on button "Confirm" at bounding box center [534, 274] width 67 height 26
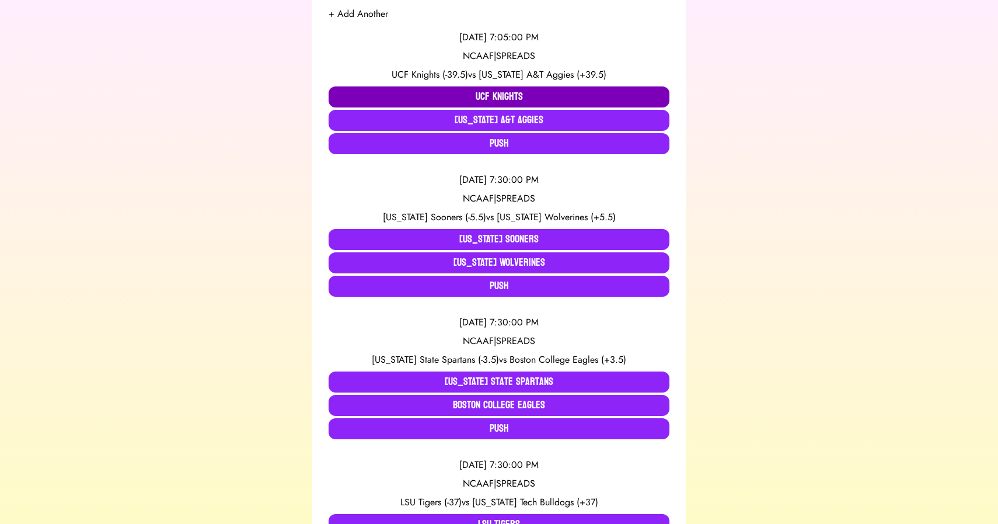
click at [402, 92] on button "UCF Knights" at bounding box center [499, 96] width 341 height 21
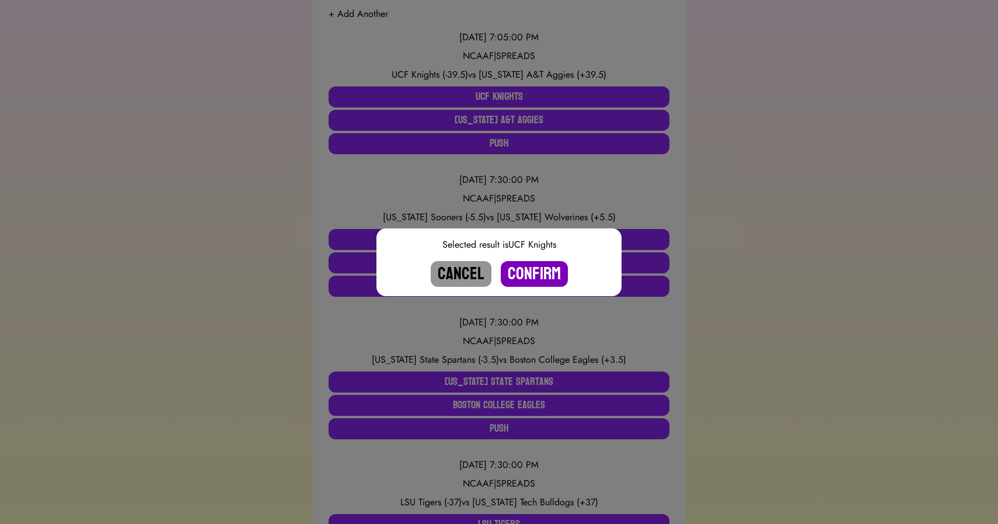
click at [526, 274] on button "Confirm" at bounding box center [534, 274] width 67 height 26
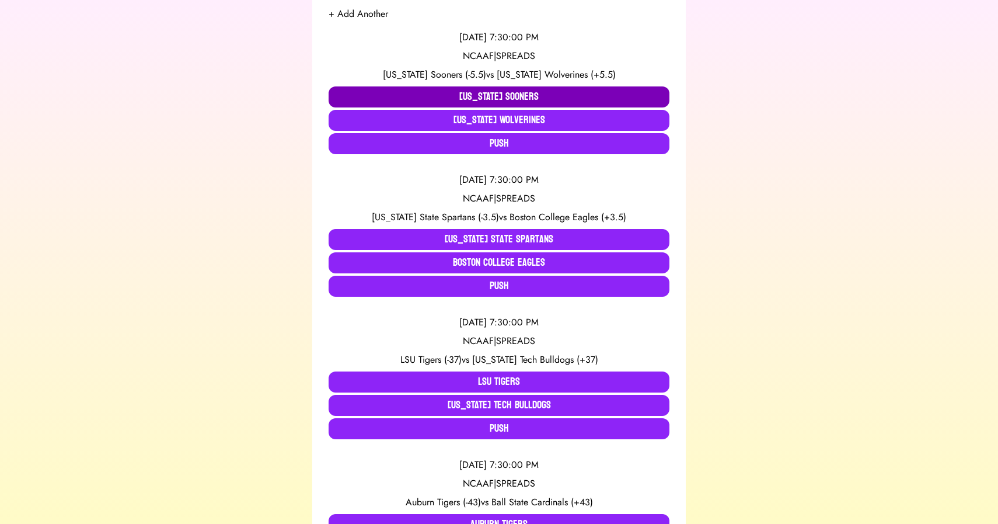
click at [464, 93] on button "[US_STATE] Sooners" at bounding box center [499, 96] width 341 height 21
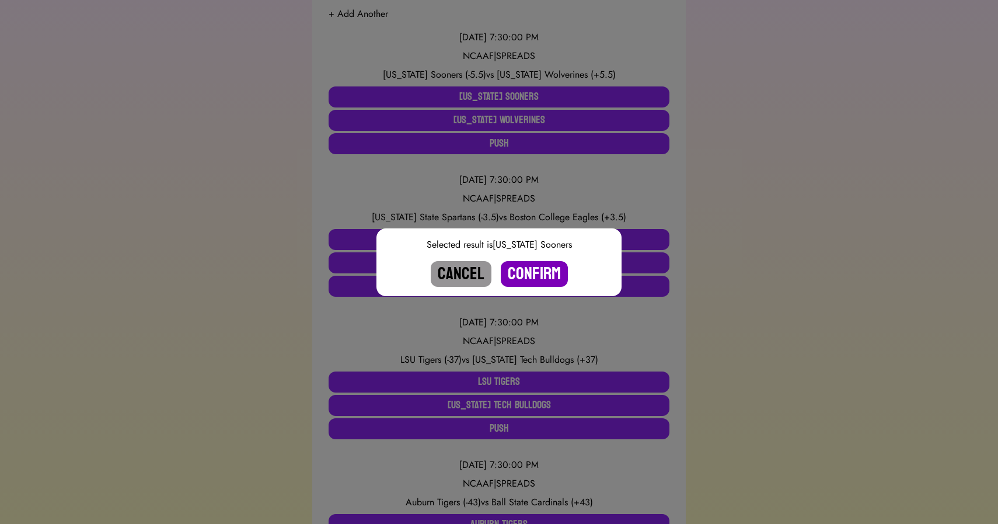
click at [526, 268] on button "Confirm" at bounding box center [534, 274] width 67 height 26
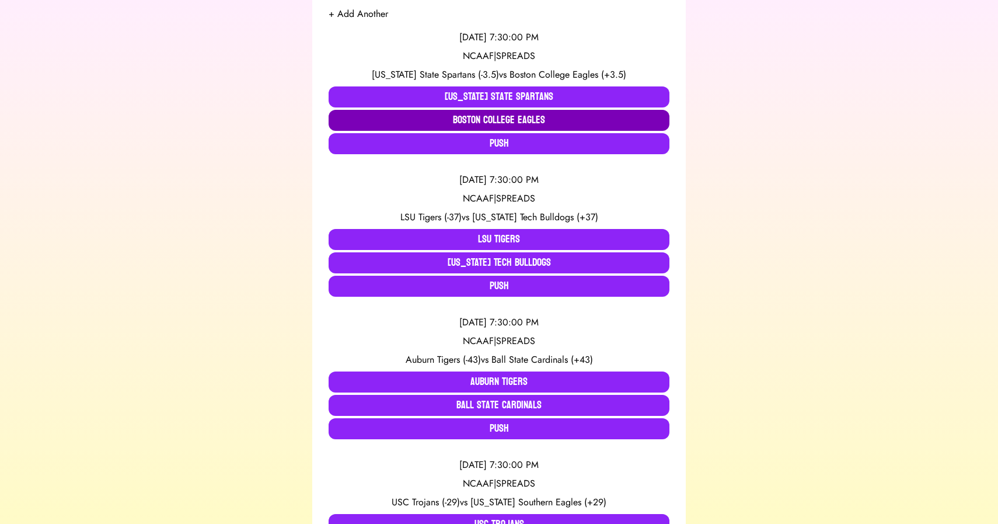
click at [441, 115] on button "Boston College Eagles" at bounding box center [499, 120] width 341 height 21
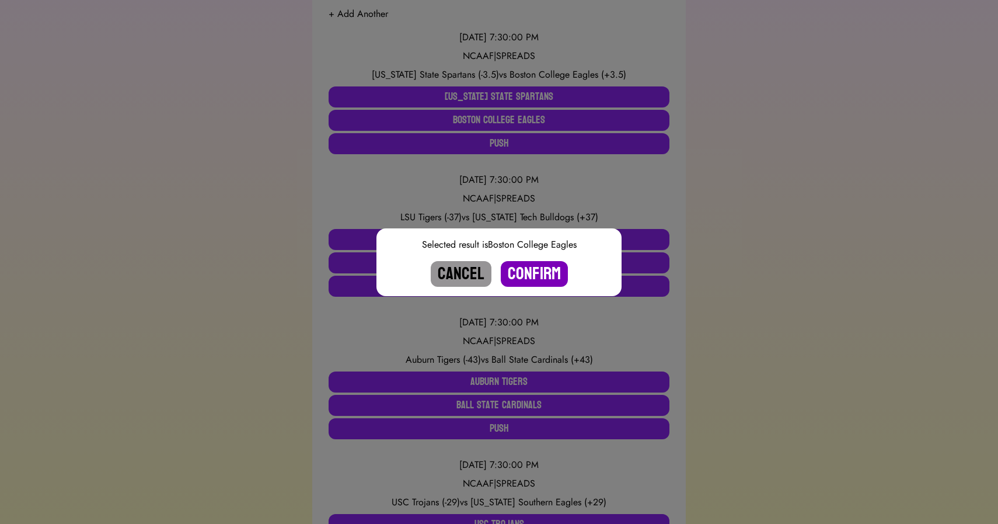
click at [541, 269] on button "Confirm" at bounding box center [534, 274] width 67 height 26
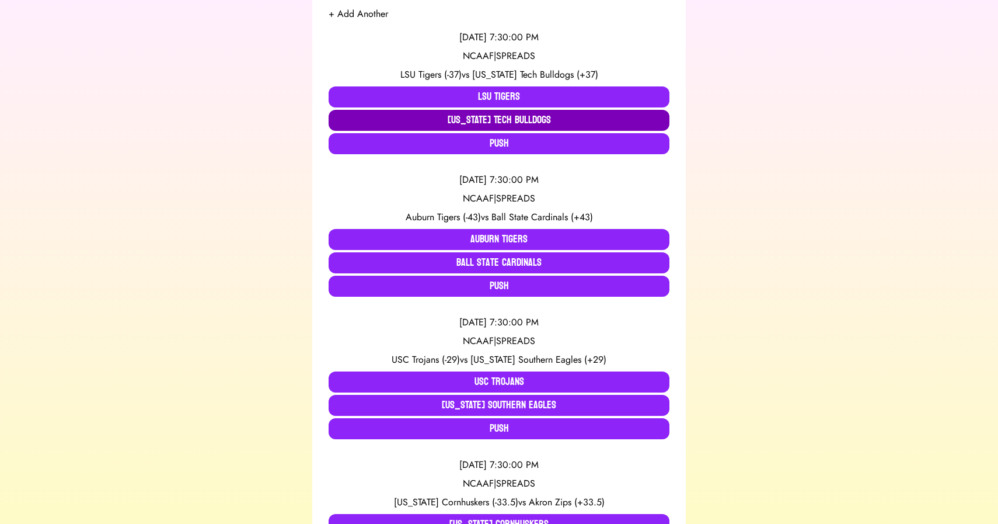
click at [427, 125] on button "[US_STATE] Tech Bulldogs" at bounding box center [499, 120] width 341 height 21
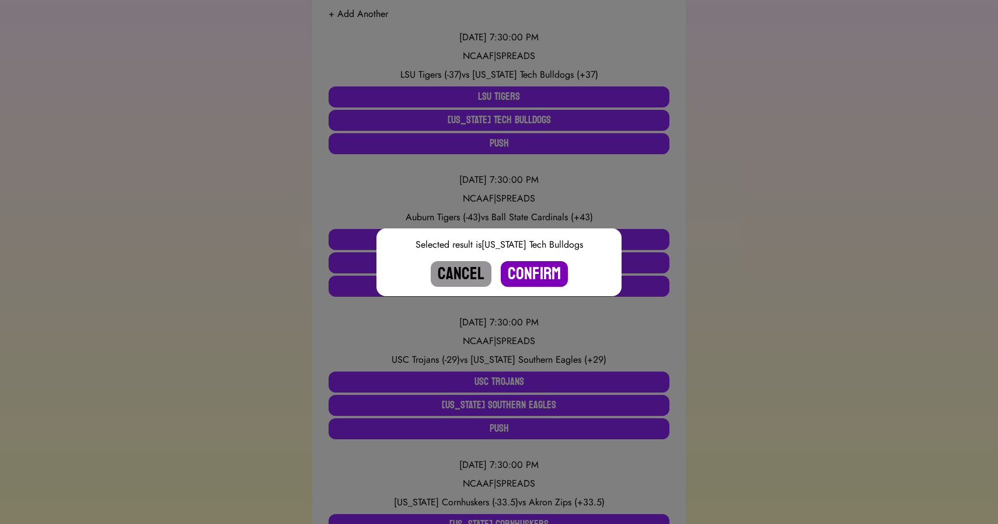
click at [529, 272] on button "Confirm" at bounding box center [534, 274] width 67 height 26
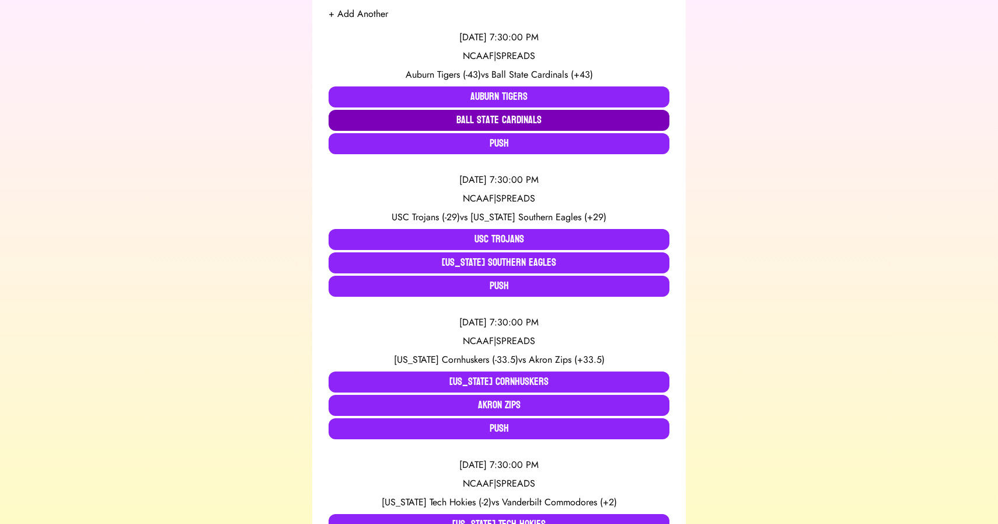
click at [429, 114] on button "Ball State Cardinals" at bounding box center [499, 120] width 341 height 21
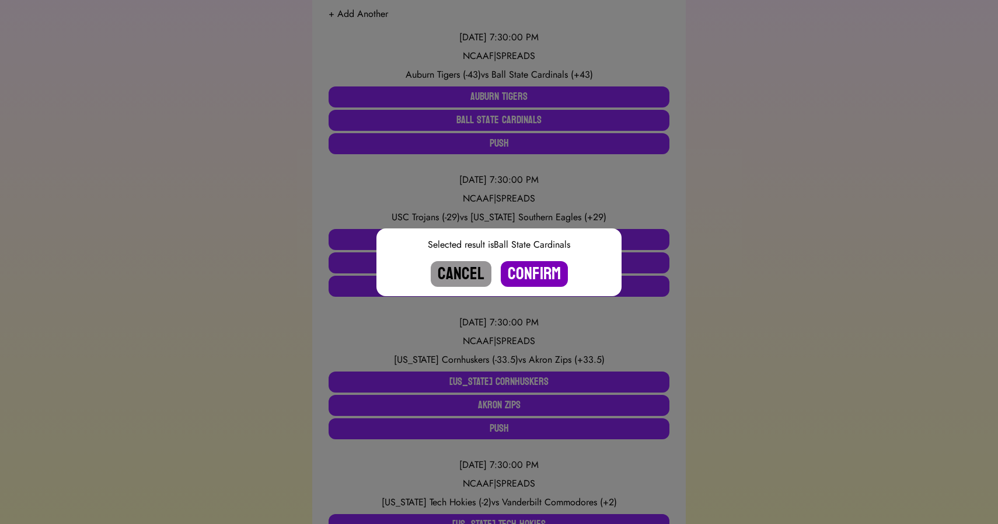
click at [523, 276] on button "Confirm" at bounding box center [534, 274] width 67 height 26
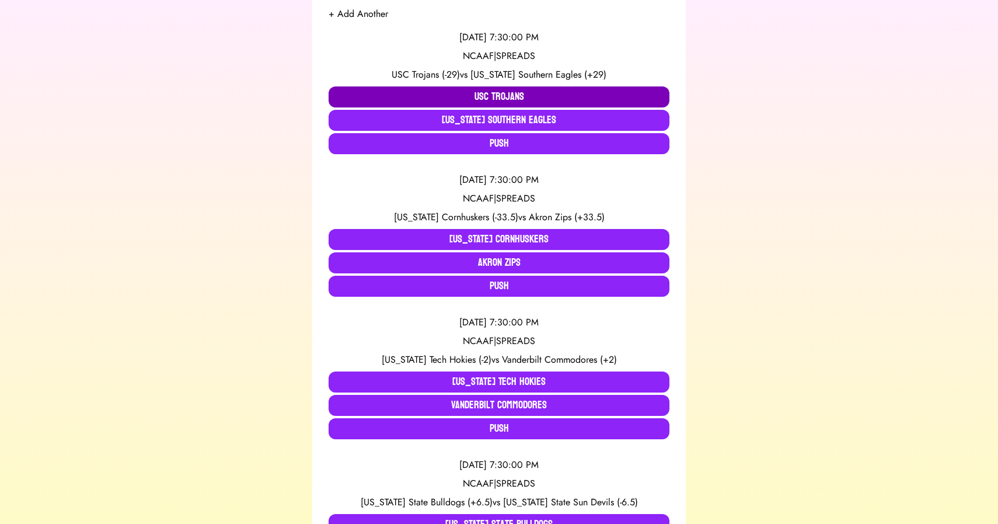
click at [445, 89] on button "USC Trojans" at bounding box center [499, 96] width 341 height 21
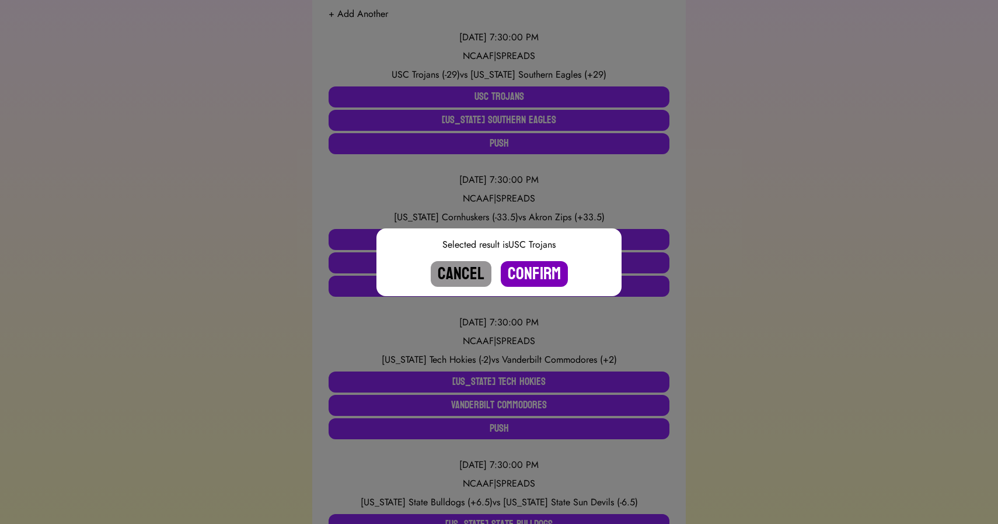
click at [531, 269] on button "Confirm" at bounding box center [534, 274] width 67 height 26
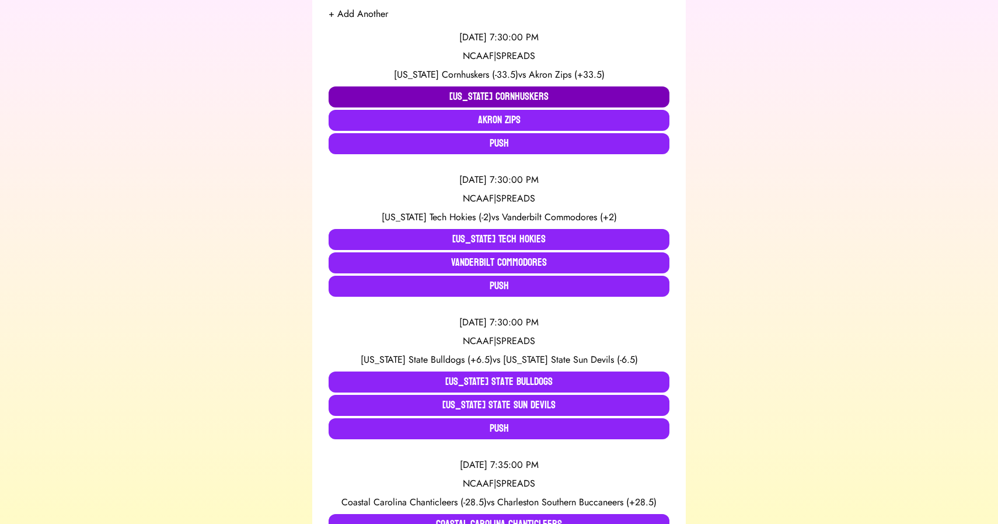
click at [453, 101] on button "[US_STATE] Cornhuskers" at bounding box center [499, 96] width 341 height 21
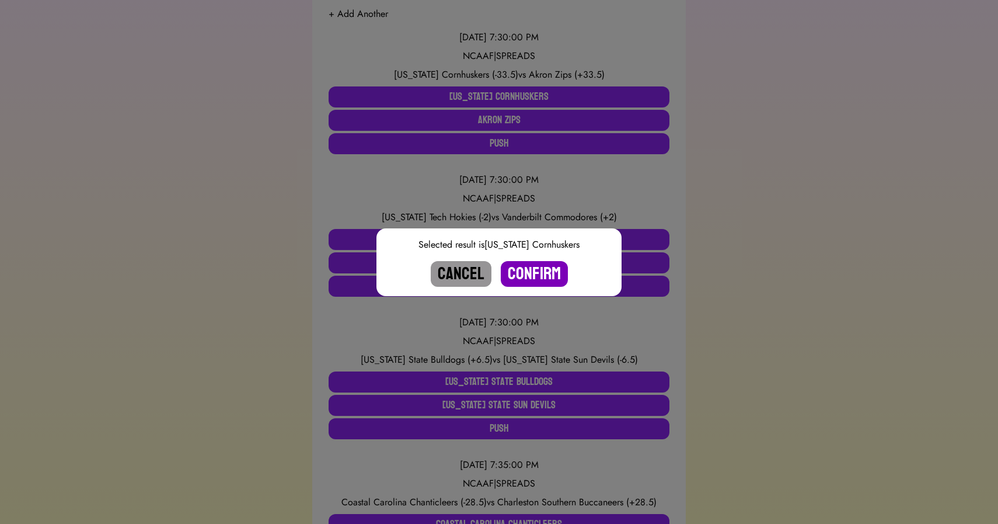
click at [531, 272] on button "Confirm" at bounding box center [534, 274] width 67 height 26
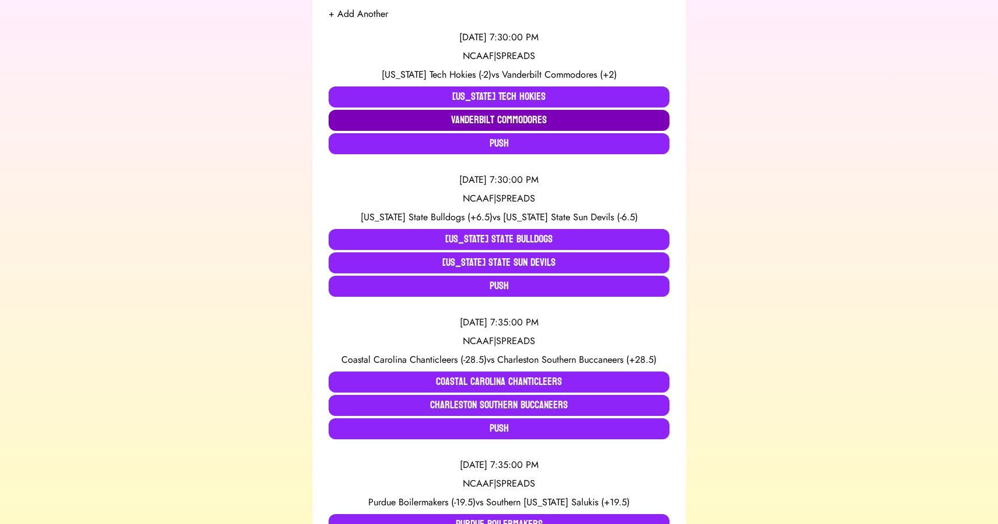
click at [456, 125] on button "Vanderbilt Commodores" at bounding box center [499, 120] width 341 height 21
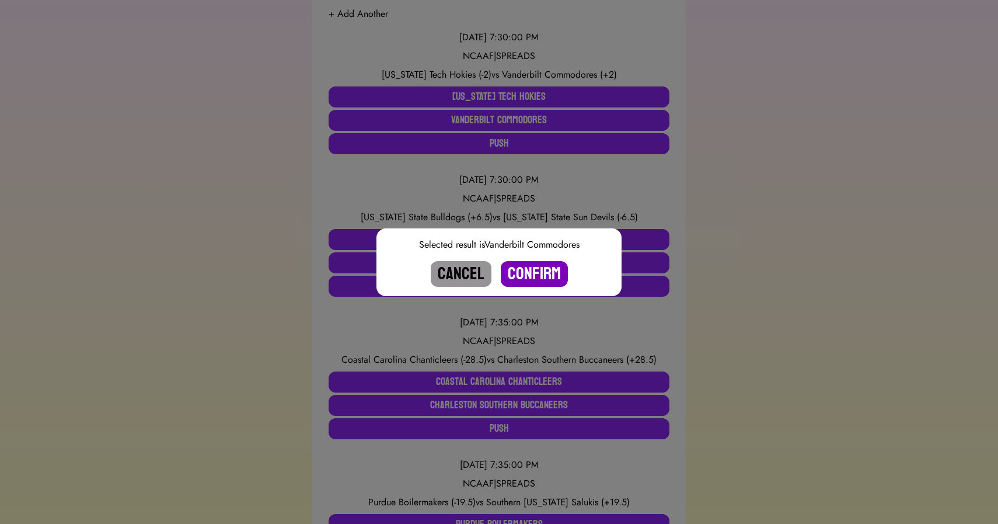
click at [545, 284] on button "Confirm" at bounding box center [534, 274] width 67 height 26
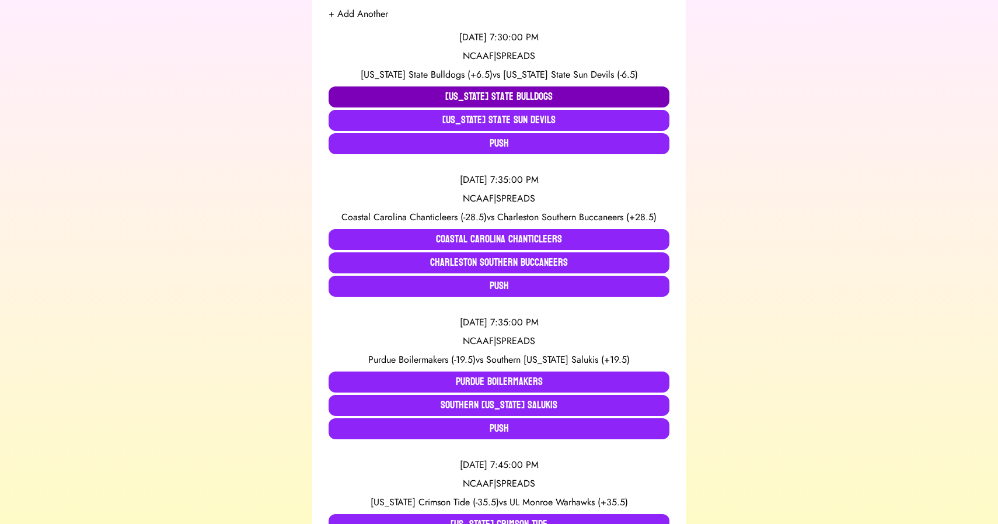
click at [431, 88] on button "[US_STATE] State Bulldogs" at bounding box center [499, 96] width 341 height 21
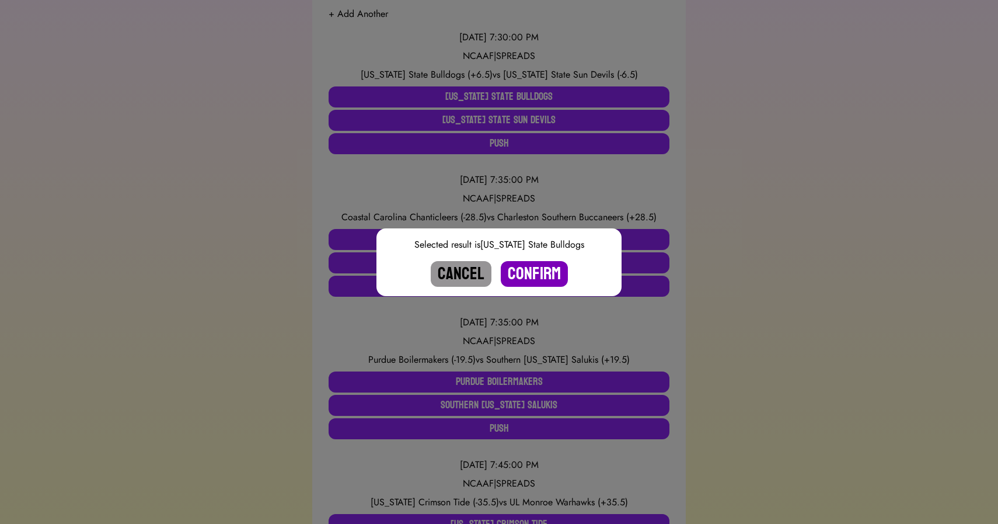
click at [547, 277] on button "Confirm" at bounding box center [534, 274] width 67 height 26
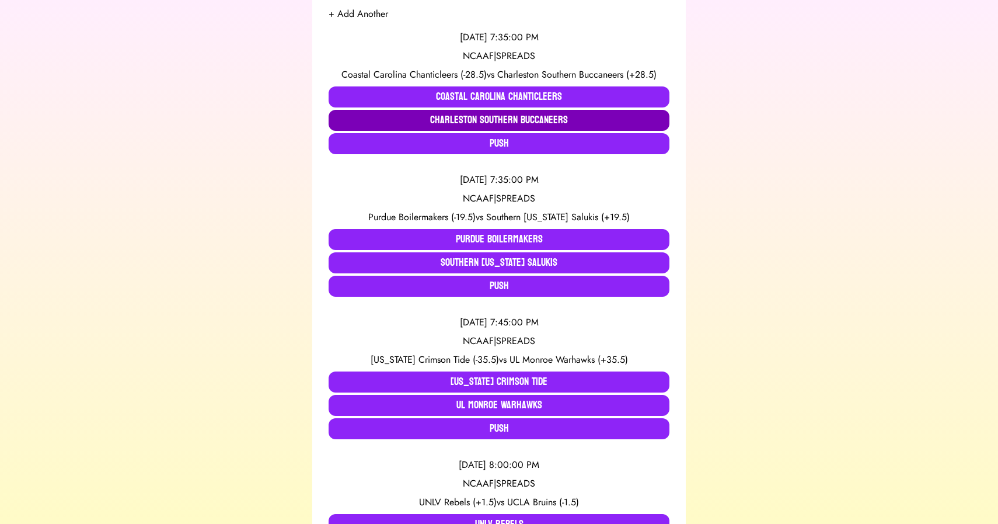
click at [479, 111] on button "Charleston Southern Buccaneers" at bounding box center [499, 120] width 341 height 21
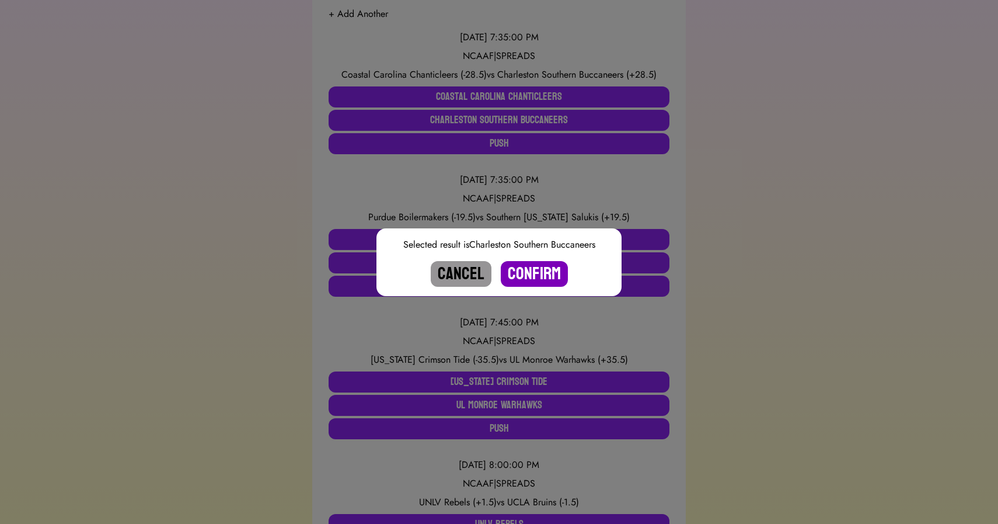
click at [532, 265] on button "Confirm" at bounding box center [534, 274] width 67 height 26
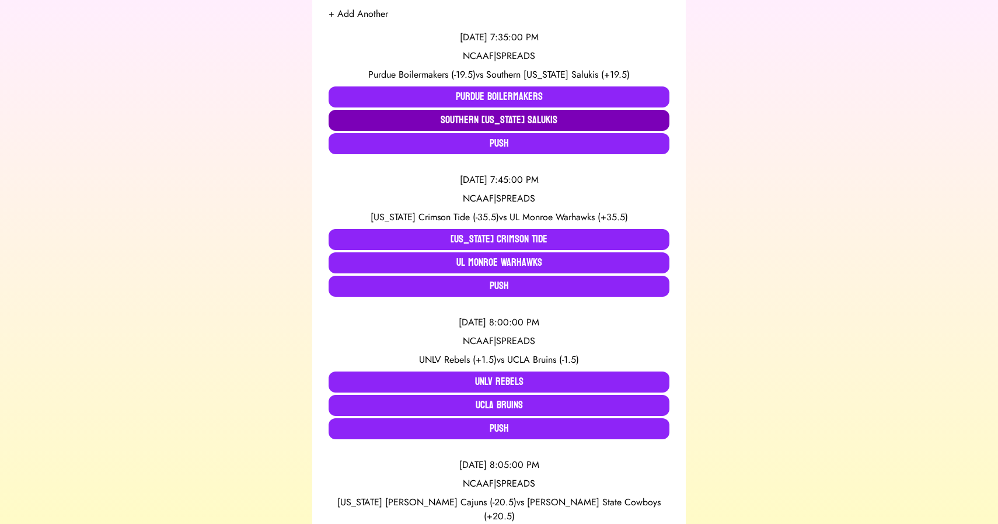
click at [450, 120] on button "Southern [US_STATE] Salukis" at bounding box center [499, 120] width 341 height 21
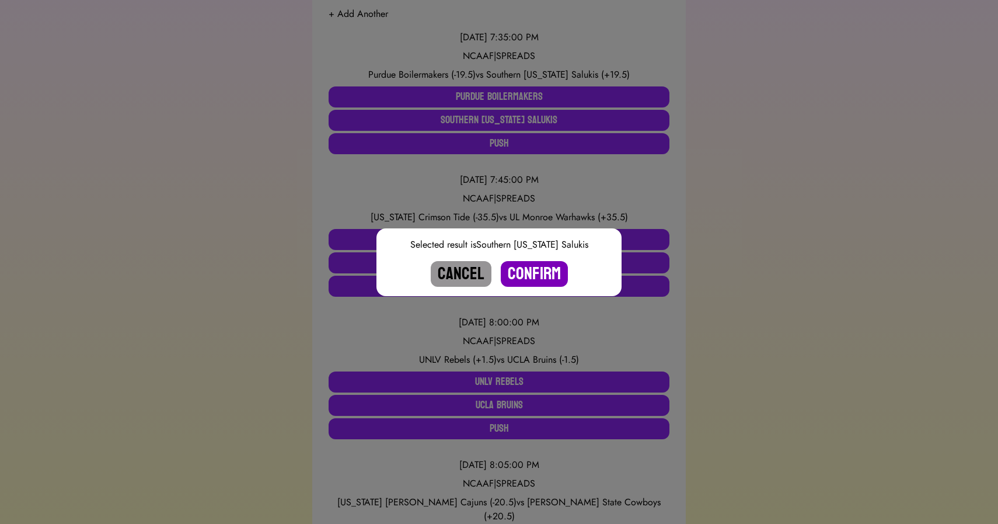
click at [524, 270] on button "Confirm" at bounding box center [534, 274] width 67 height 26
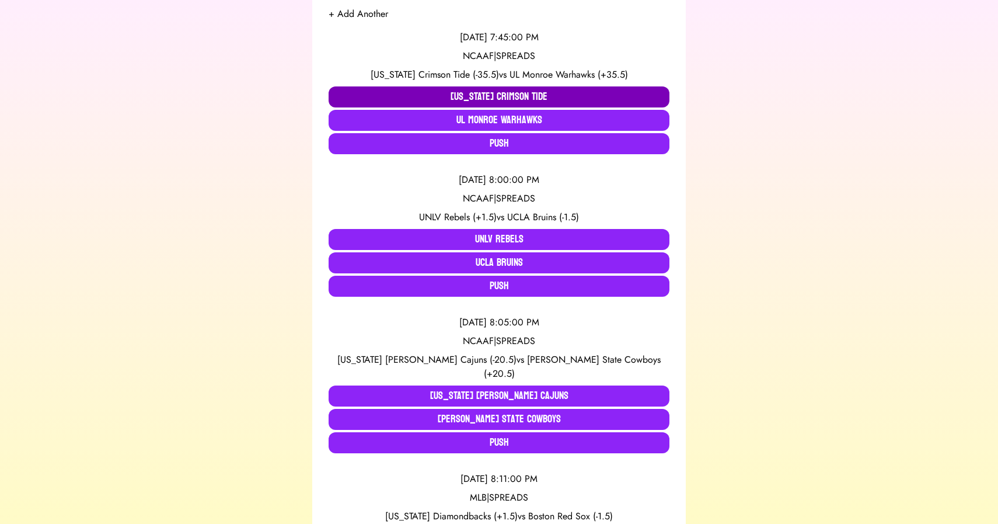
click at [425, 99] on button "[US_STATE] Crimson Tide" at bounding box center [499, 96] width 341 height 21
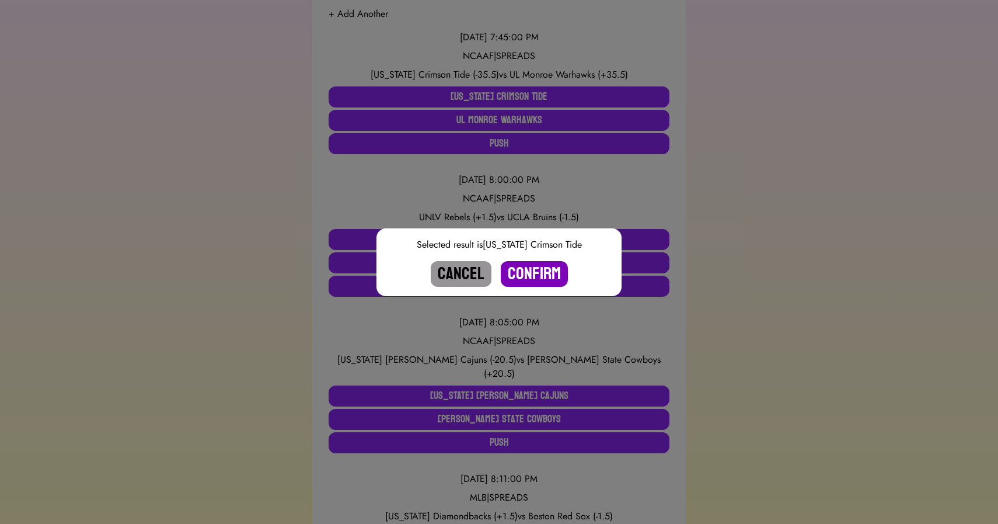
click at [540, 273] on button "Confirm" at bounding box center [534, 274] width 67 height 26
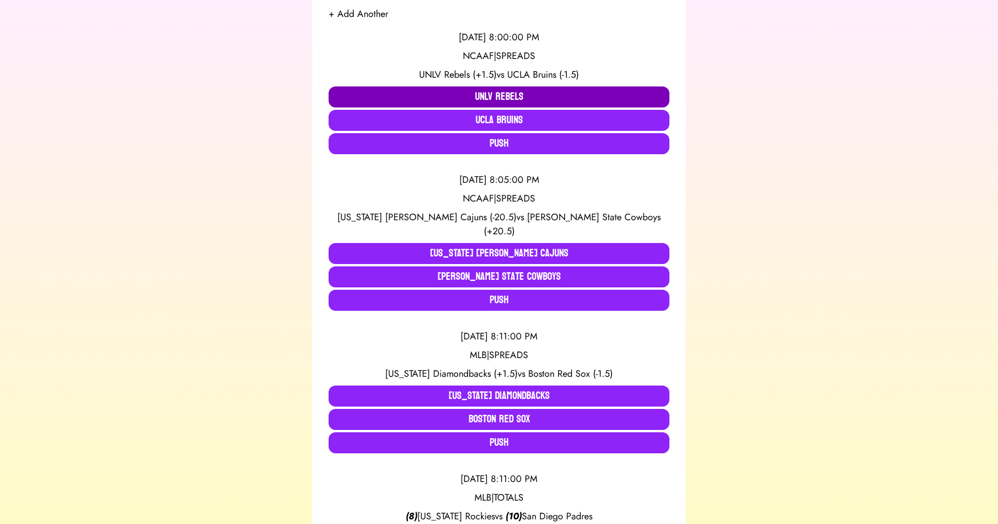
click at [419, 93] on button "UNLV Rebels" at bounding box center [499, 96] width 341 height 21
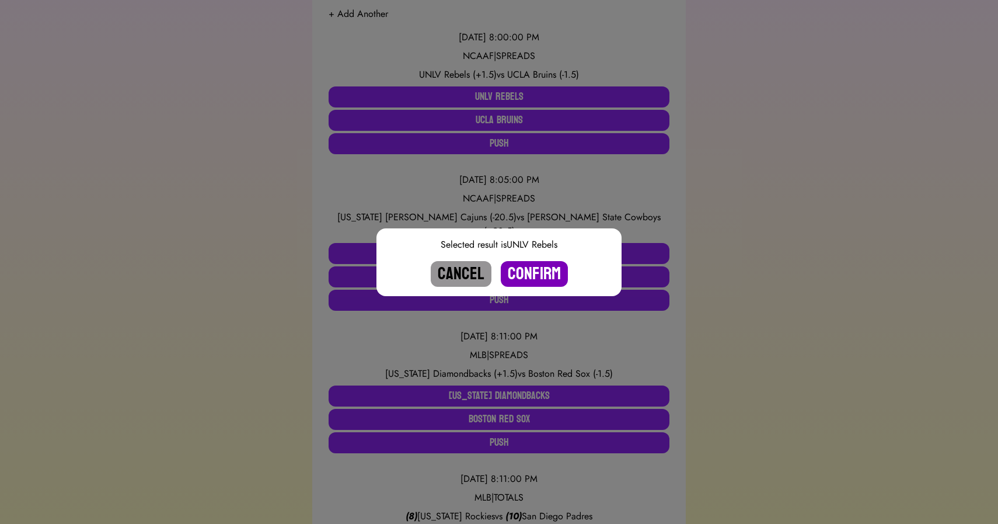
click at [530, 269] on button "Confirm" at bounding box center [534, 274] width 67 height 26
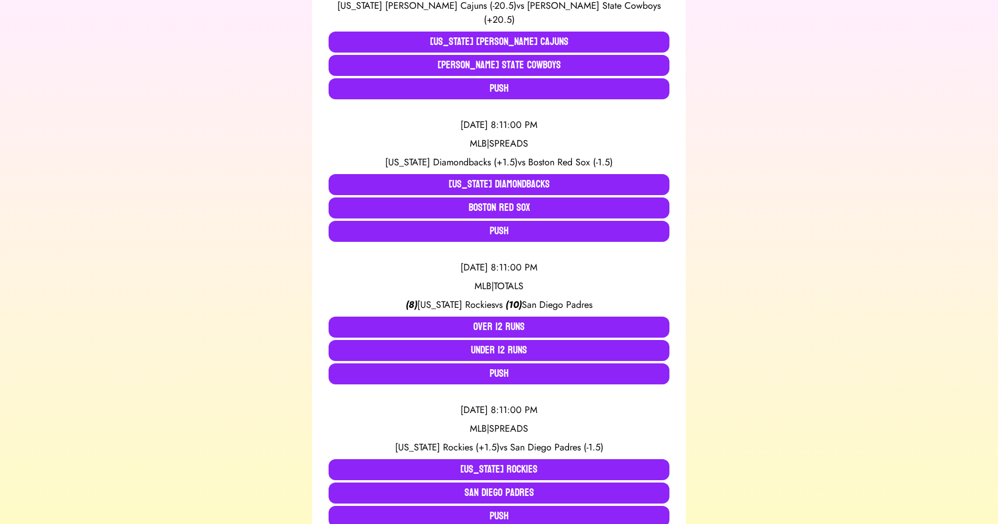
scroll to position [317, 0]
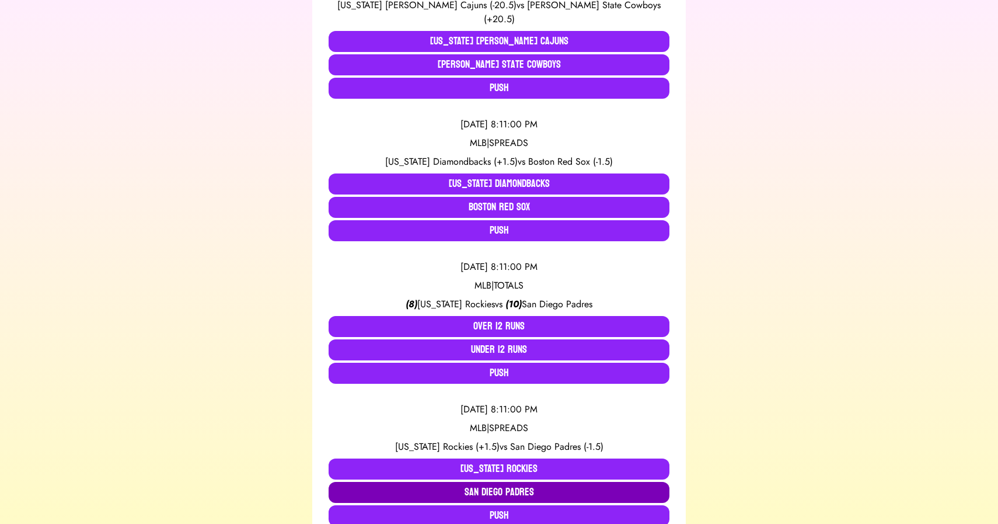
click at [476, 482] on button "San Diego Padres" at bounding box center [499, 492] width 341 height 21
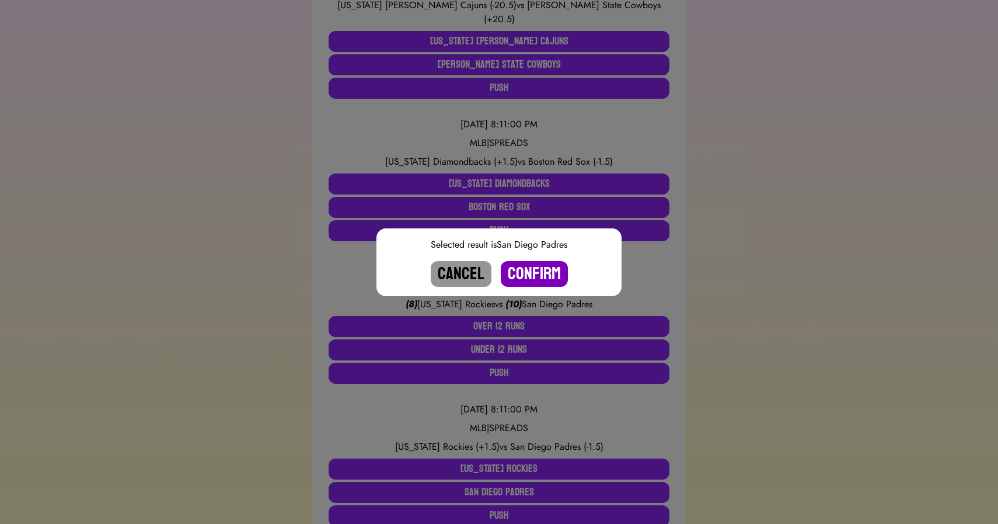
click at [530, 280] on button "Confirm" at bounding box center [534, 274] width 67 height 26
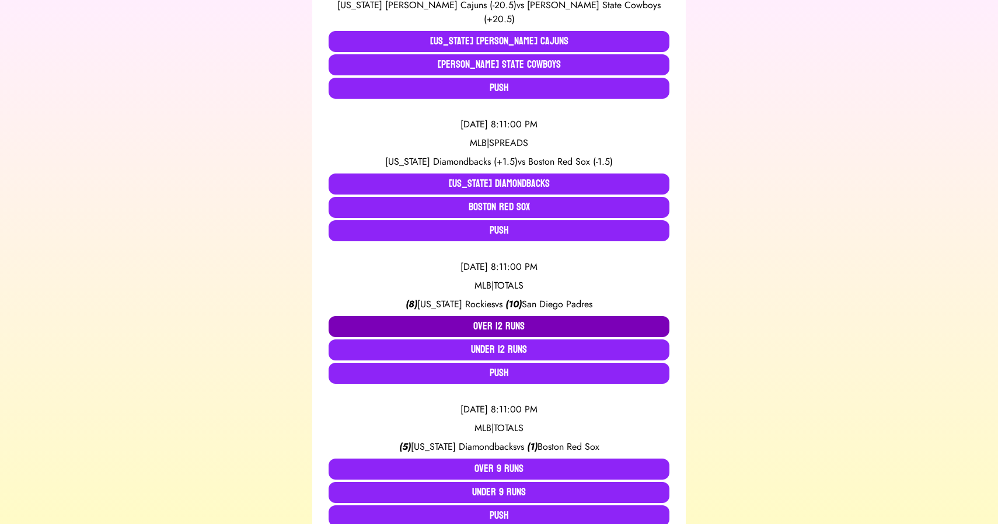
click at [488, 316] on button "Over 12 Runs" at bounding box center [499, 326] width 341 height 21
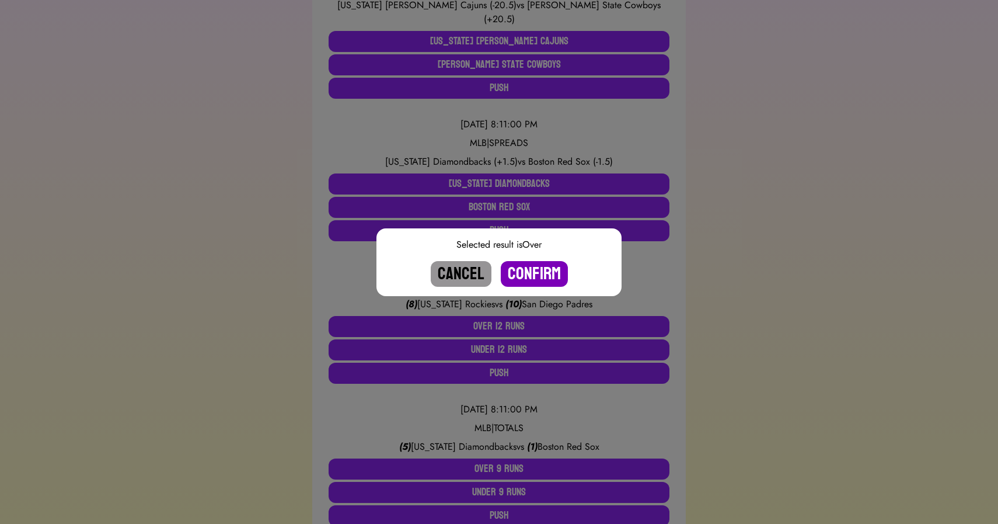
click at [535, 273] on button "Confirm" at bounding box center [534, 274] width 67 height 26
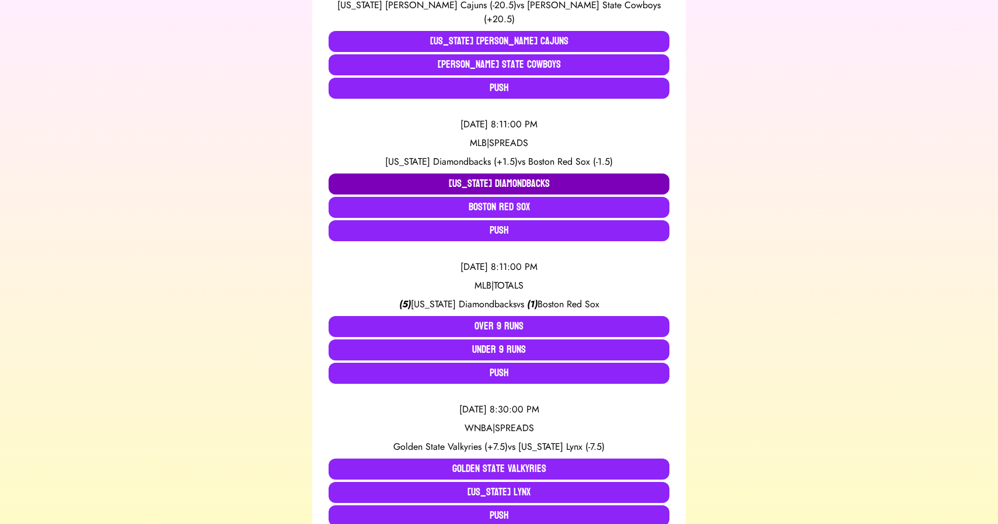
click at [475, 173] on button "[US_STATE] Diamondbacks" at bounding box center [499, 183] width 341 height 21
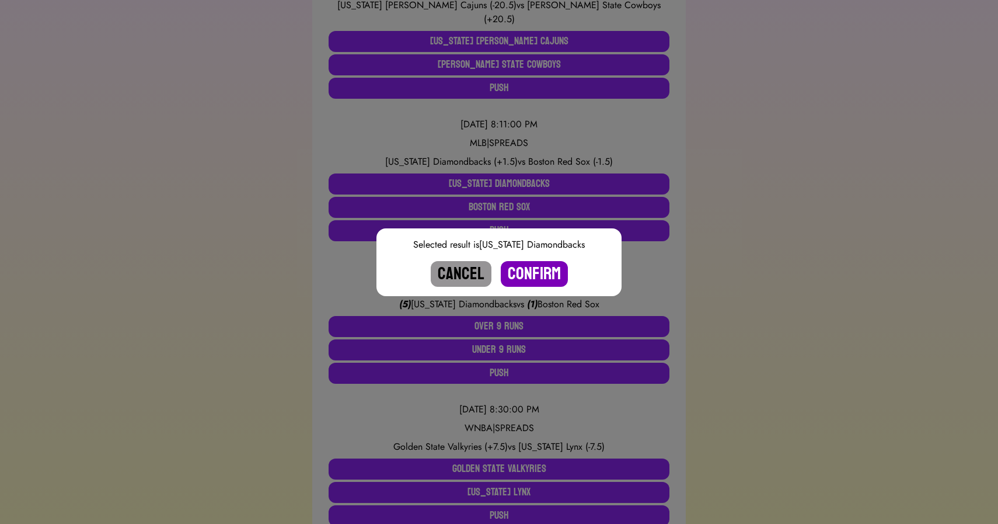
click at [537, 270] on button "Confirm" at bounding box center [534, 274] width 67 height 26
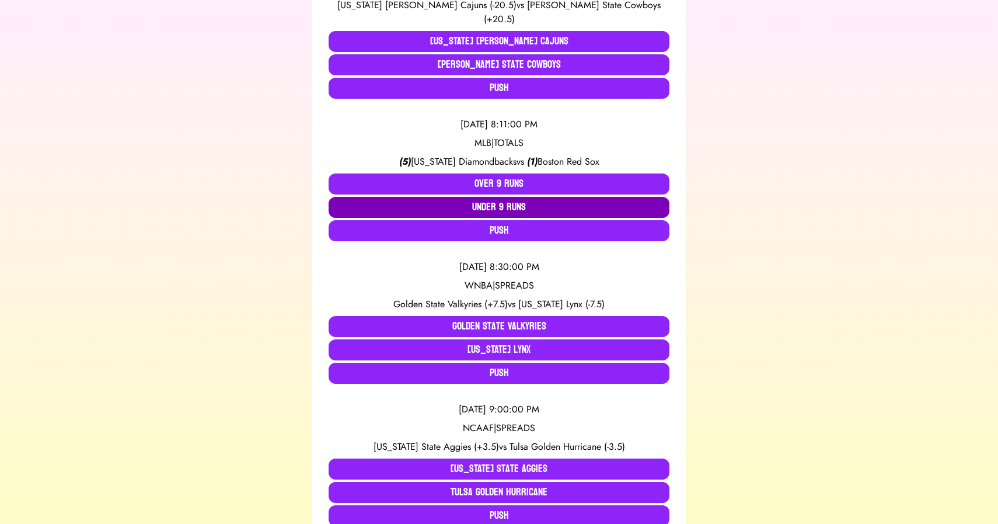
click at [475, 197] on button "Under 9 Runs" at bounding box center [499, 207] width 341 height 21
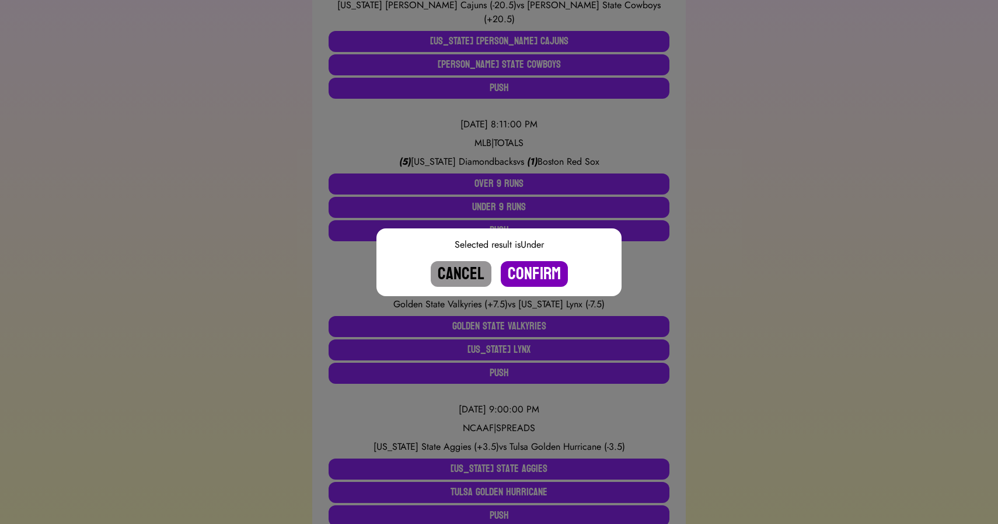
click at [527, 276] on button "Confirm" at bounding box center [534, 274] width 67 height 26
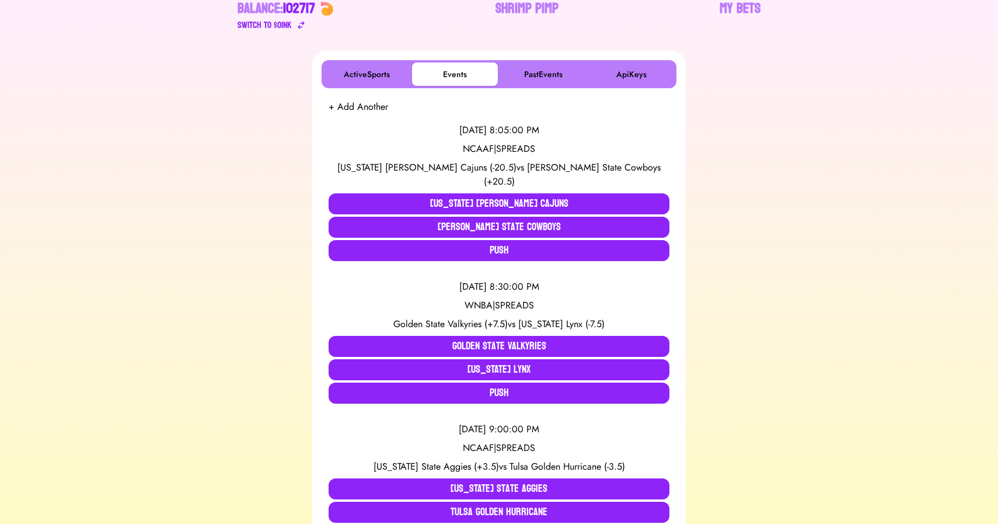
scroll to position [154, 0]
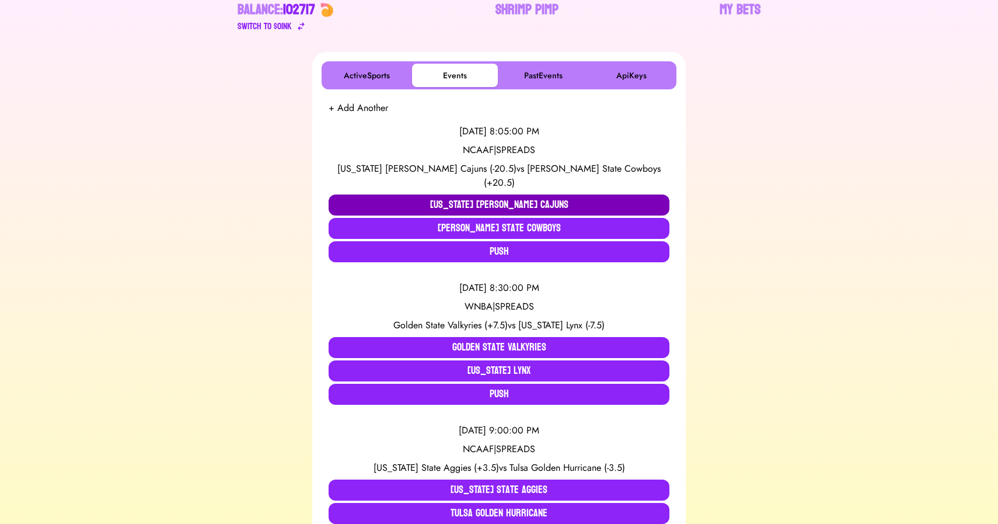
click at [442, 194] on button "[US_STATE] [PERSON_NAME] Cajuns" at bounding box center [499, 204] width 341 height 21
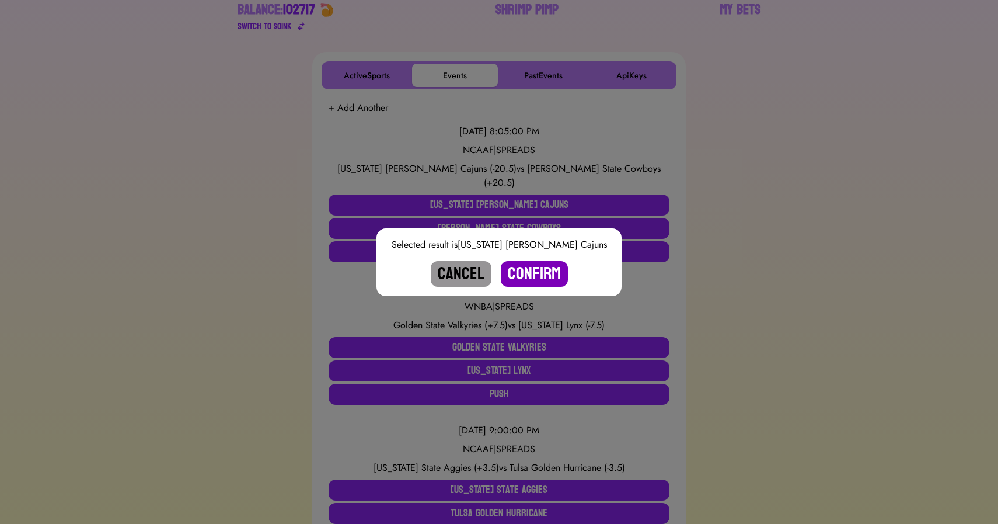
click at [523, 272] on button "Confirm" at bounding box center [534, 274] width 67 height 26
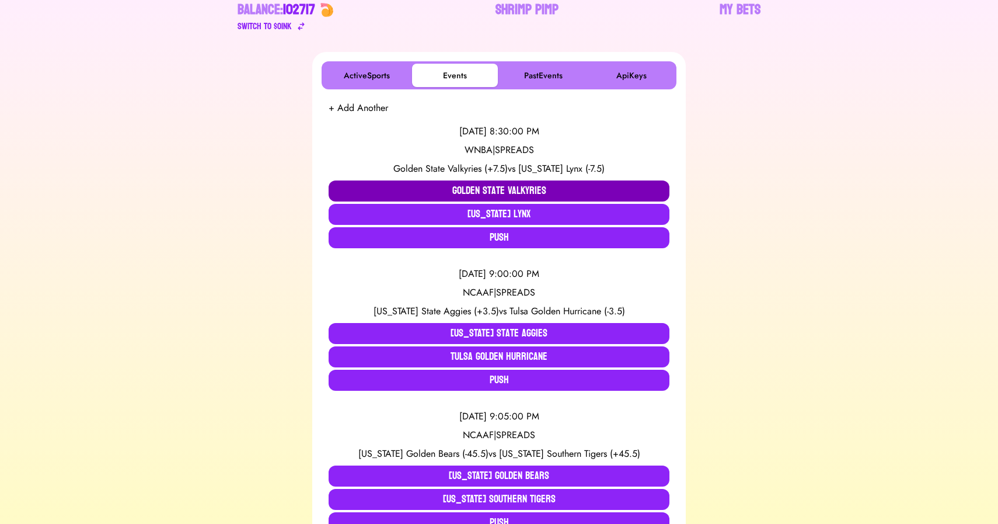
click at [430, 186] on button "Golden State Valkyries" at bounding box center [499, 190] width 341 height 21
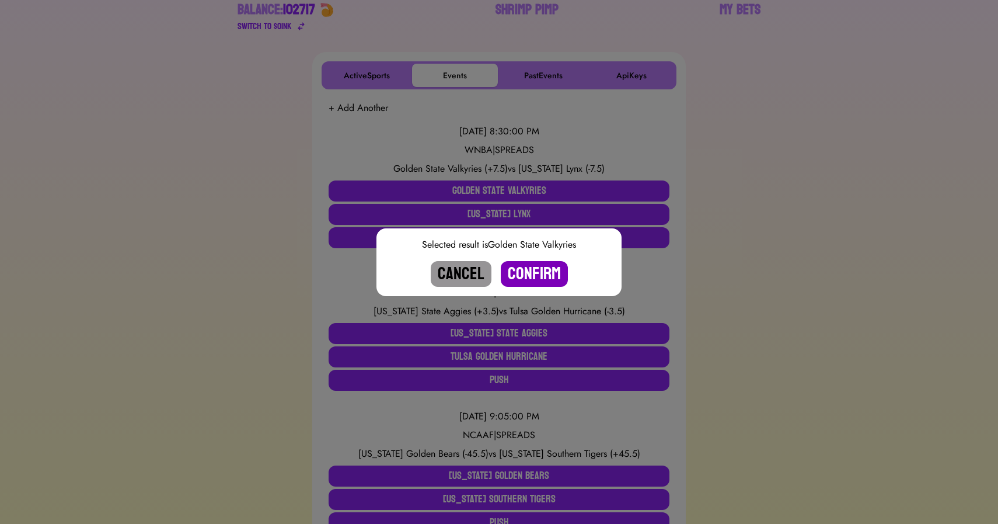
click at [528, 269] on button "Confirm" at bounding box center [534, 274] width 67 height 26
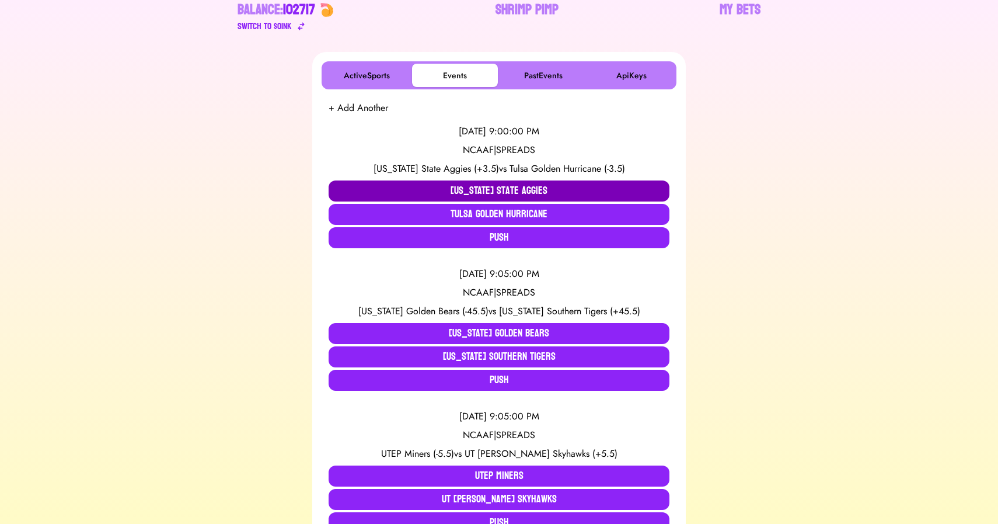
click at [400, 186] on button "[US_STATE] State Aggies" at bounding box center [499, 190] width 341 height 21
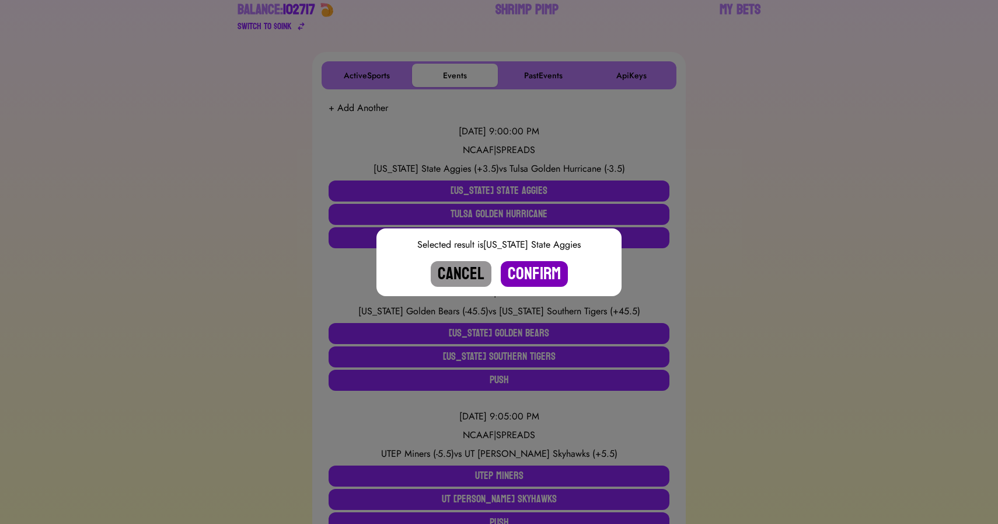
click at [541, 270] on button "Confirm" at bounding box center [534, 274] width 67 height 26
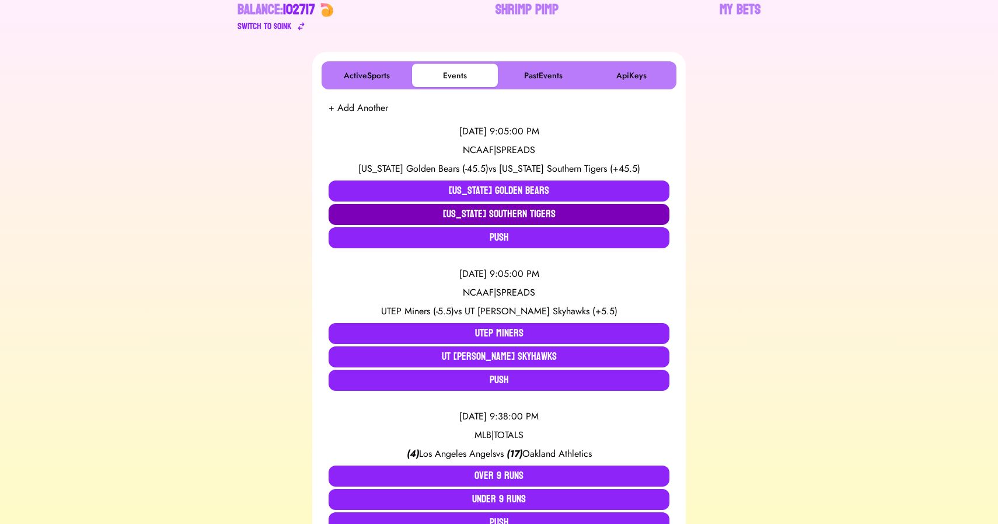
click at [464, 219] on button "[US_STATE] Southern Tigers" at bounding box center [499, 214] width 341 height 21
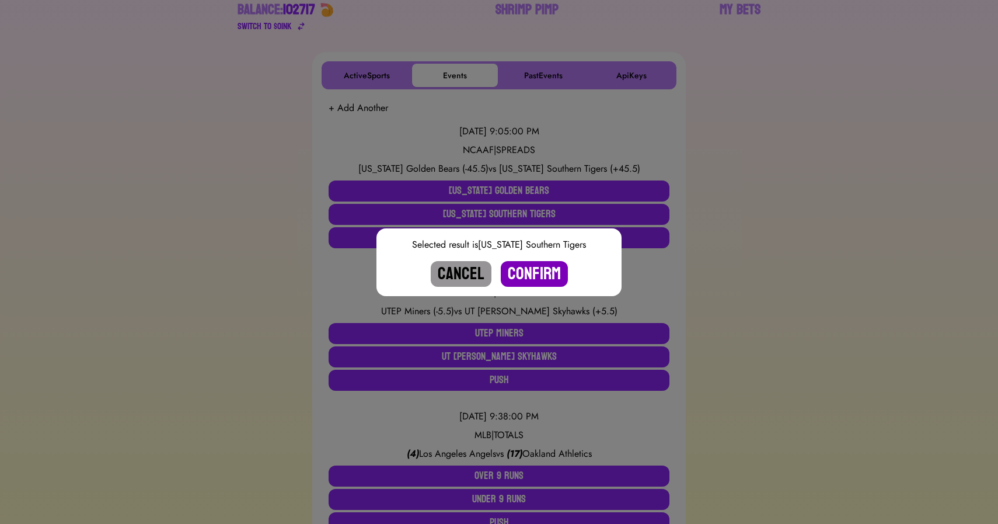
click at [530, 276] on button "Confirm" at bounding box center [534, 274] width 67 height 26
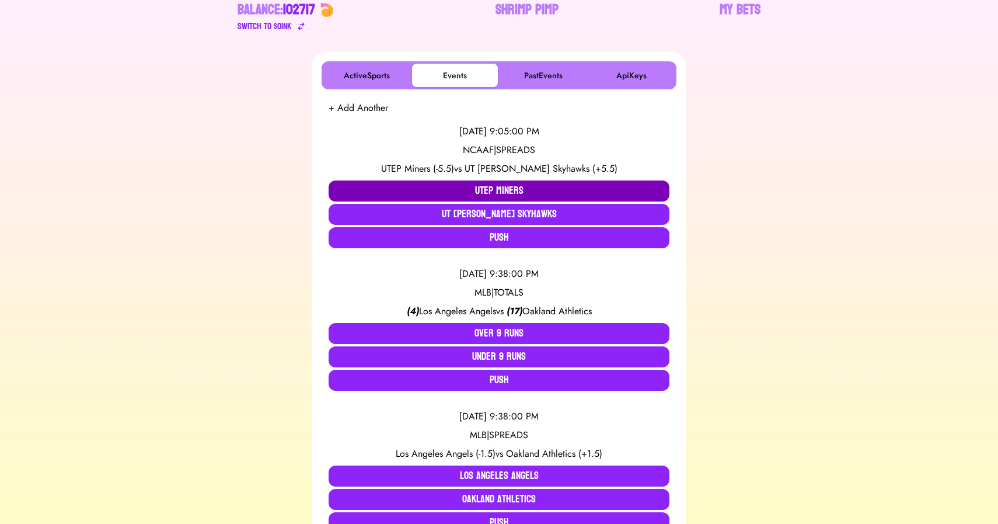
click at [440, 190] on button "UTEP Miners" at bounding box center [499, 190] width 341 height 21
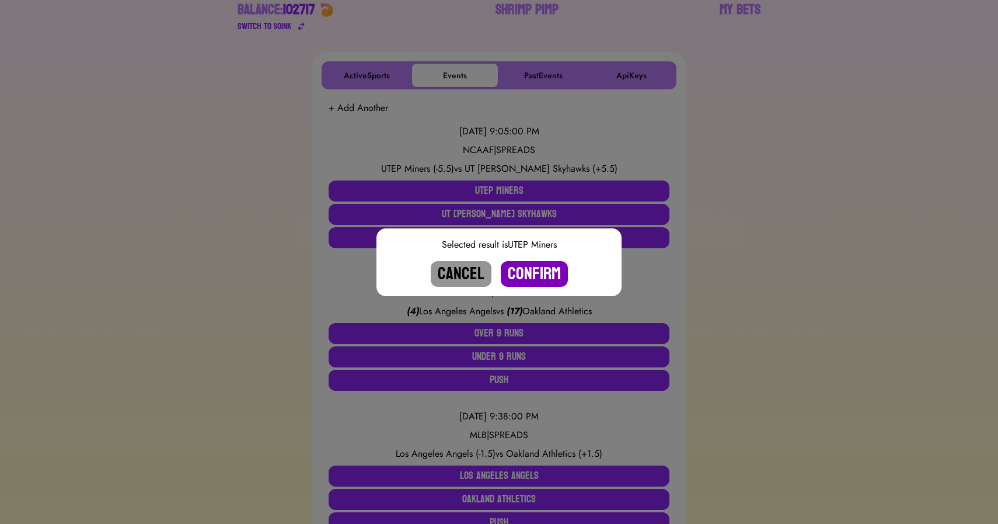
click at [540, 269] on button "Confirm" at bounding box center [534, 274] width 67 height 26
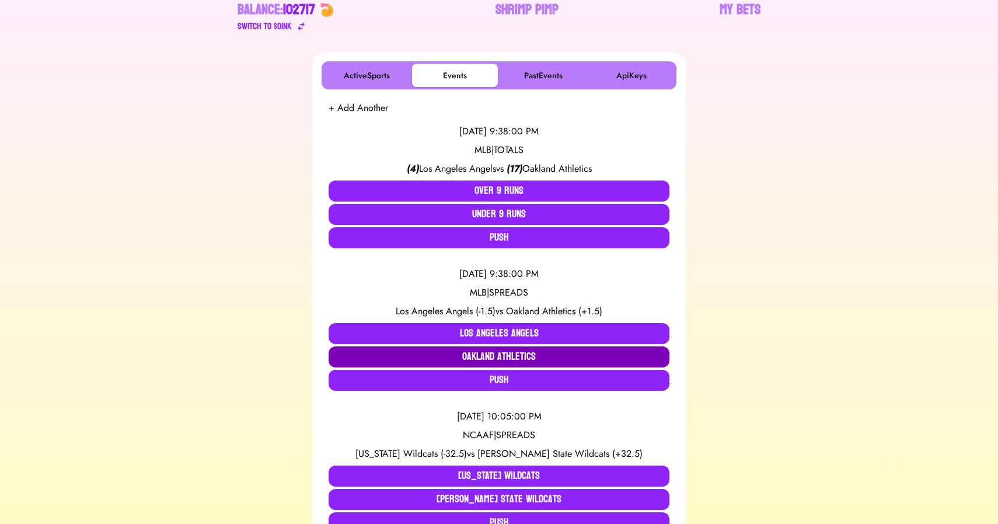
click at [517, 355] on button "Oakland Athletics" at bounding box center [499, 356] width 341 height 21
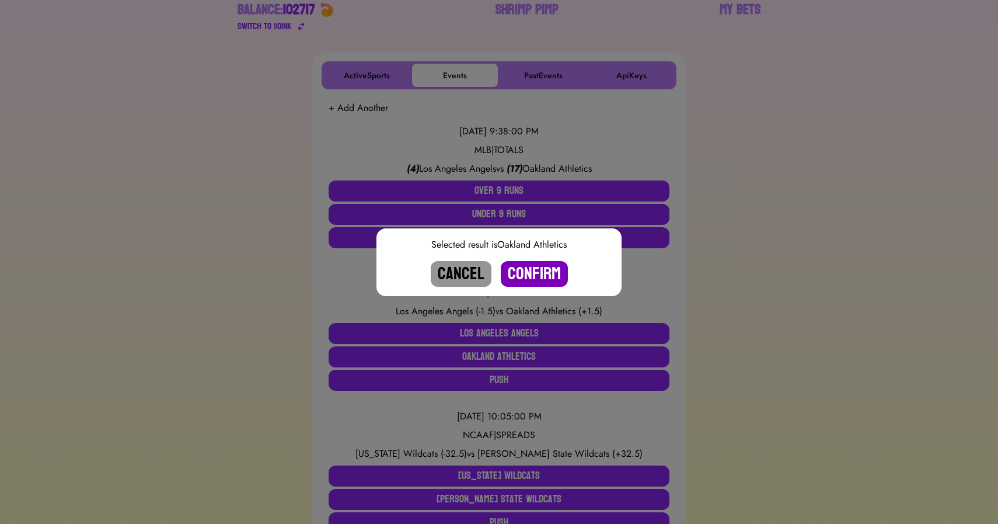
click at [533, 270] on button "Confirm" at bounding box center [534, 274] width 67 height 26
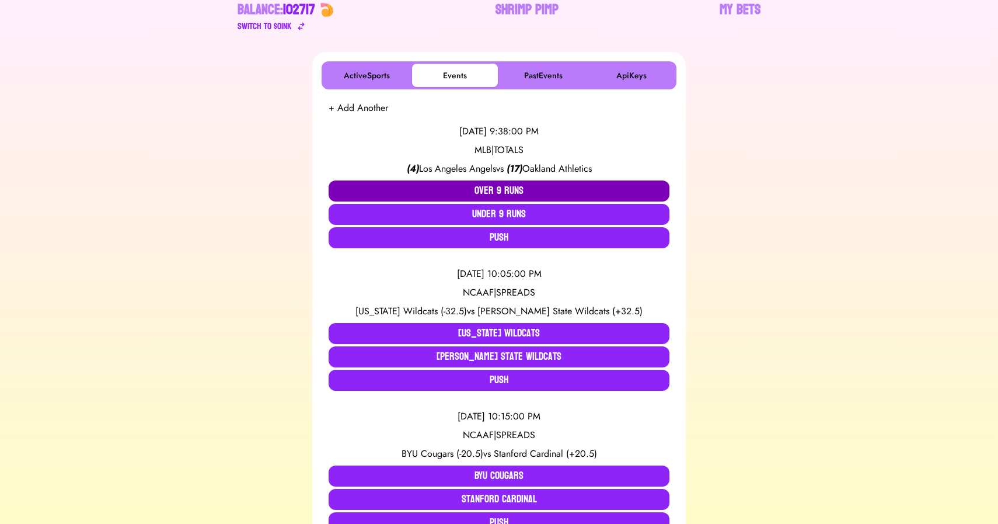
click at [476, 190] on button "Over 9 Runs" at bounding box center [499, 190] width 341 height 21
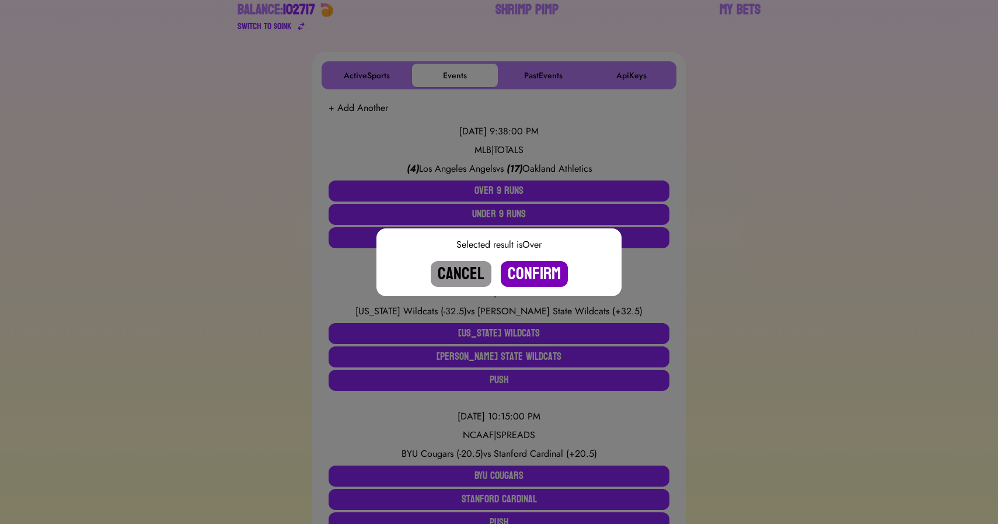
click at [528, 267] on button "Confirm" at bounding box center [534, 274] width 67 height 26
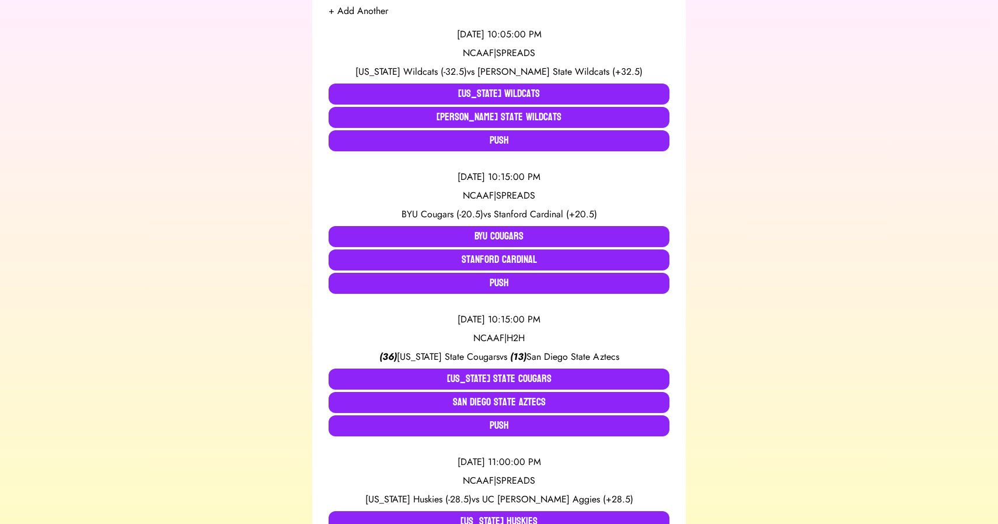
scroll to position [252, 0]
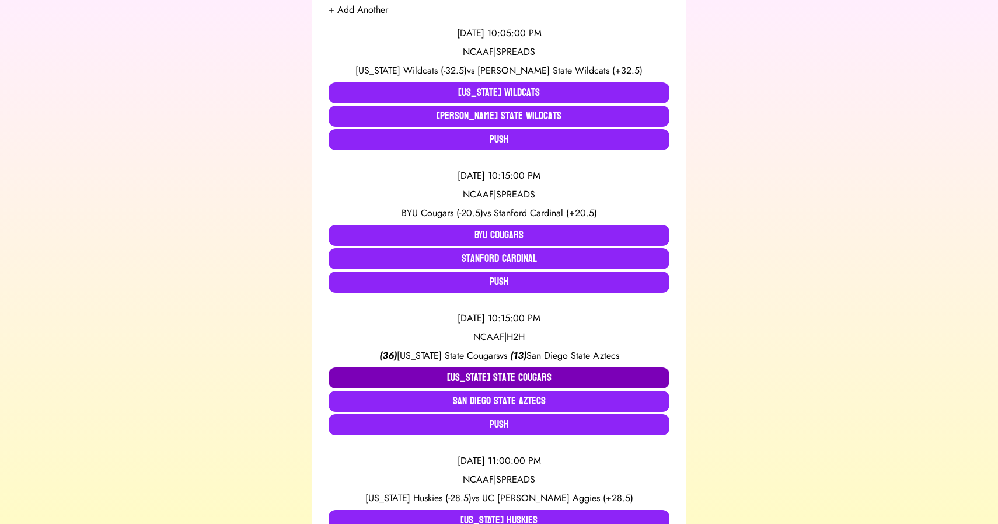
click at [444, 374] on button "[US_STATE] State Cougars" at bounding box center [499, 377] width 341 height 21
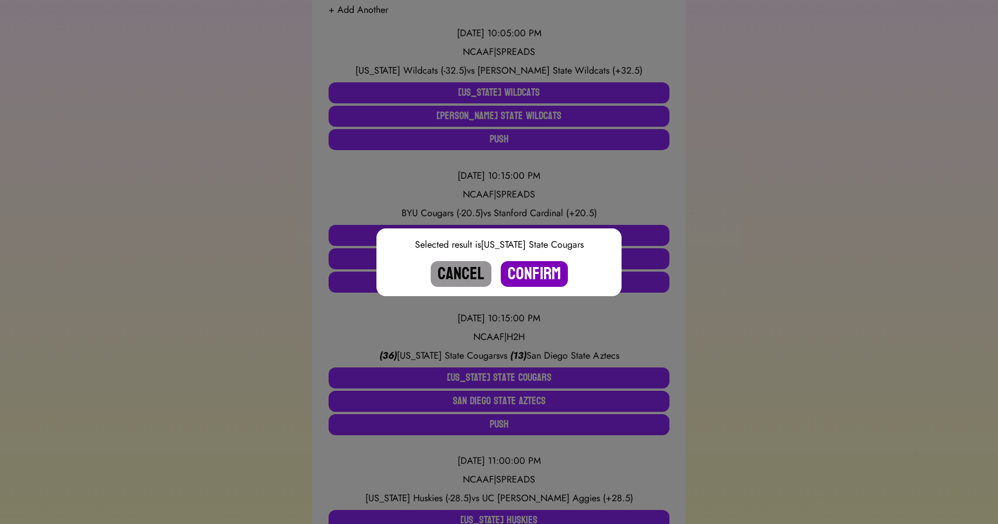
click at [528, 271] on button "Confirm" at bounding box center [534, 274] width 67 height 26
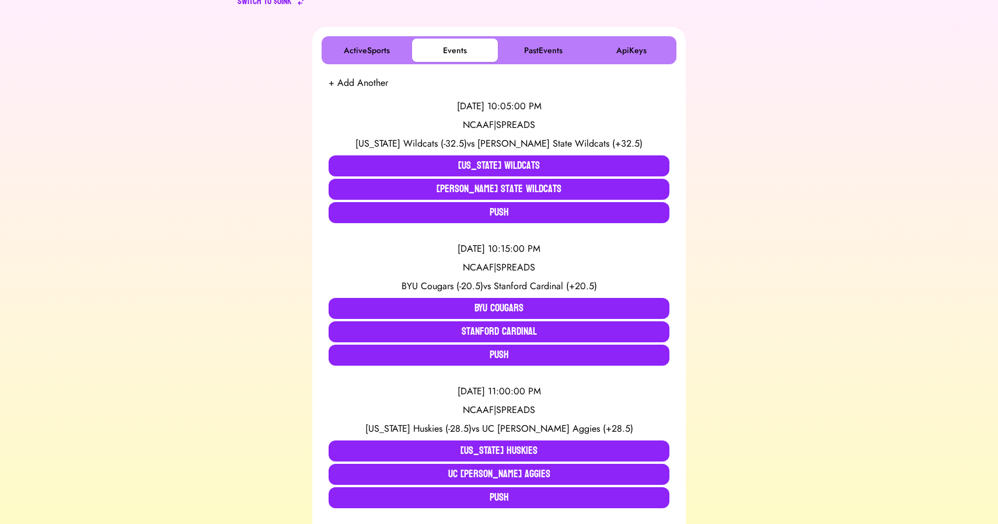
scroll to position [178, 0]
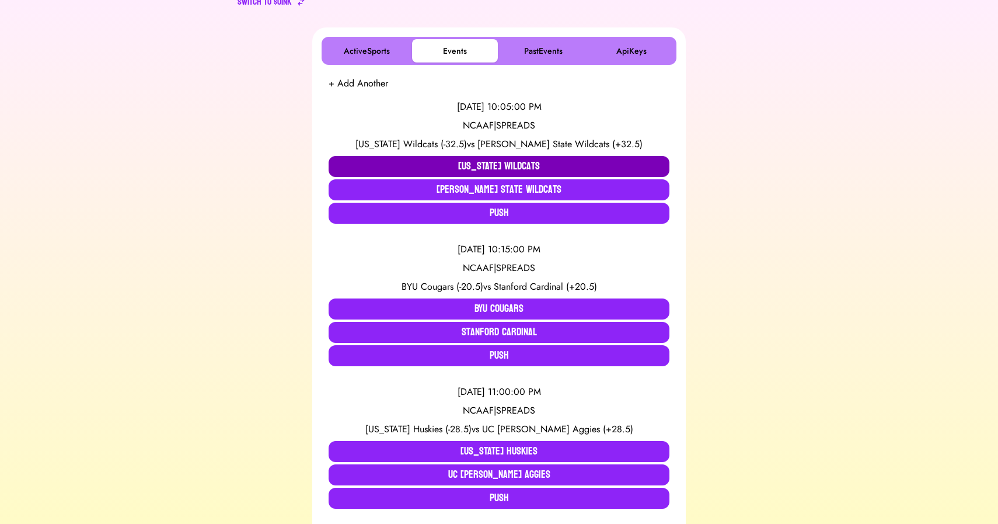
click at [455, 162] on button "[US_STATE] Wildcats" at bounding box center [499, 166] width 341 height 21
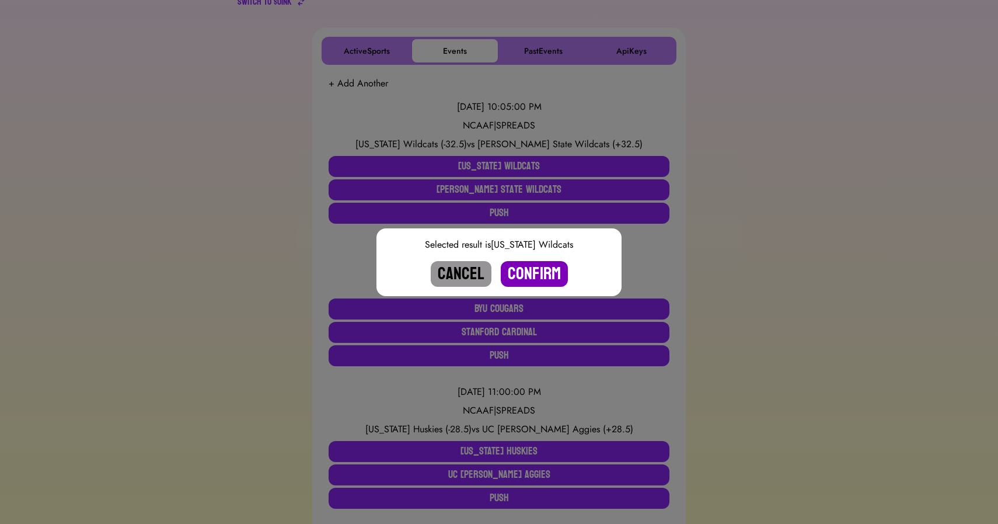
click at [520, 278] on button "Confirm" at bounding box center [534, 274] width 67 height 26
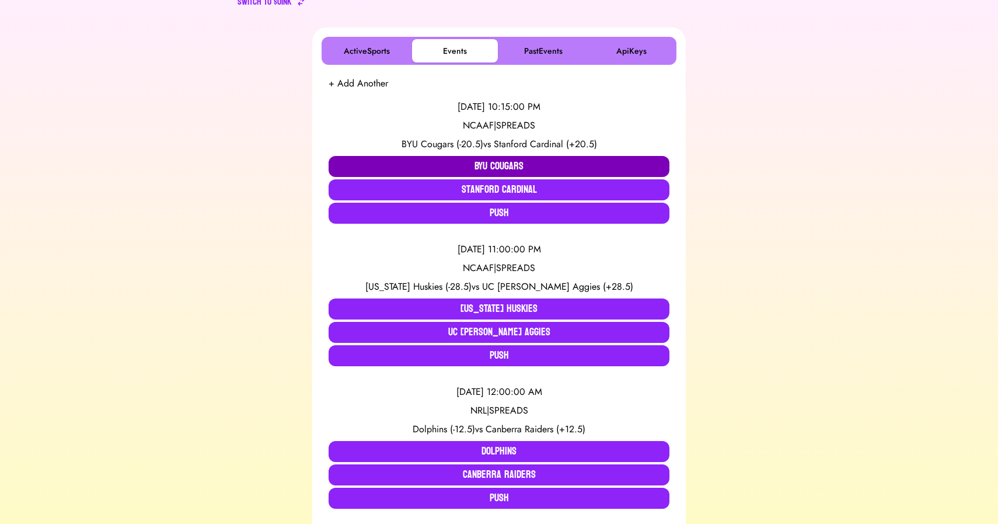
click at [435, 166] on button "BYU Cougars" at bounding box center [499, 166] width 341 height 21
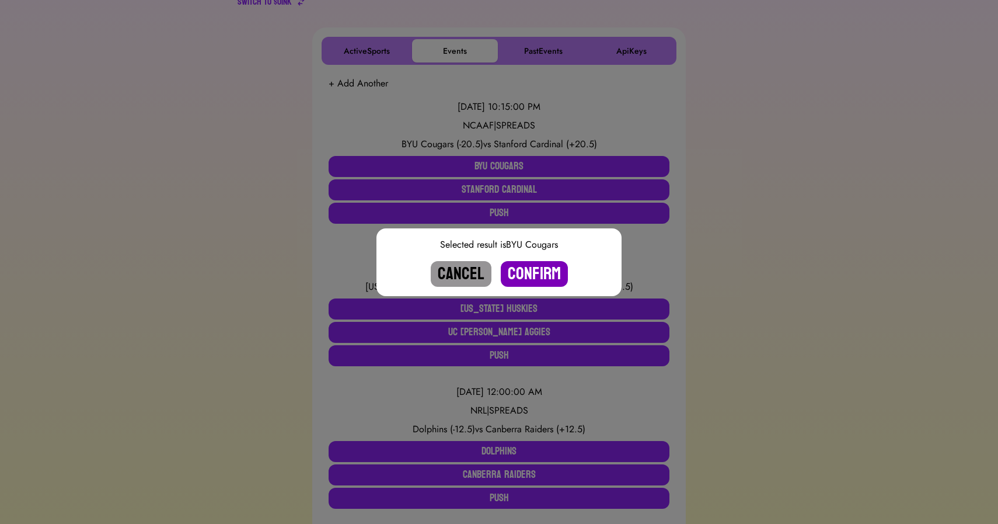
click at [521, 271] on button "Confirm" at bounding box center [534, 274] width 67 height 26
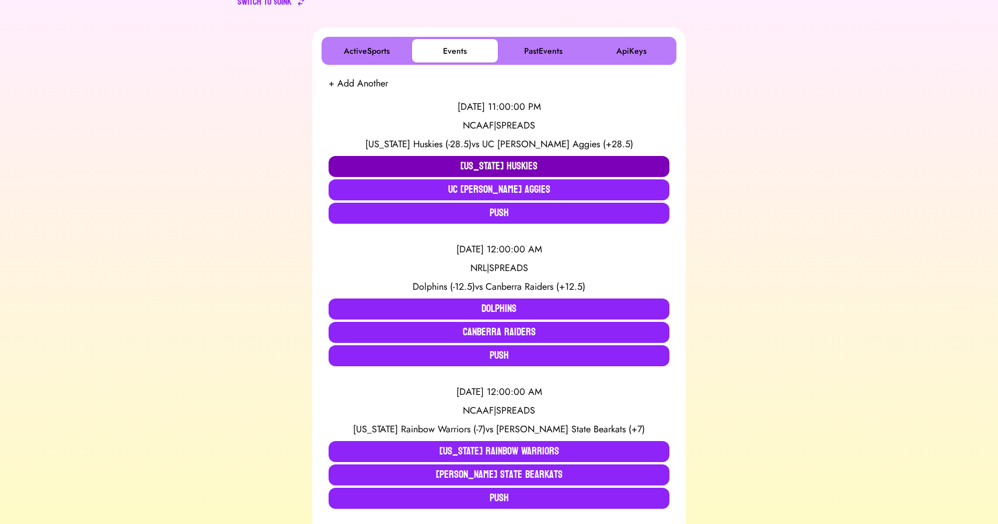
click at [413, 168] on button "[US_STATE] Huskies" at bounding box center [499, 166] width 341 height 21
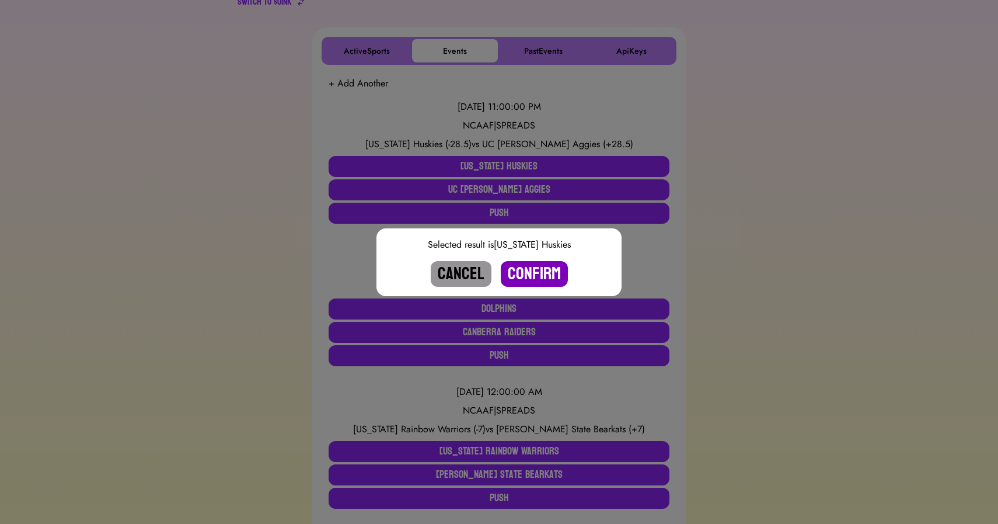
click at [534, 273] on button "Confirm" at bounding box center [534, 274] width 67 height 26
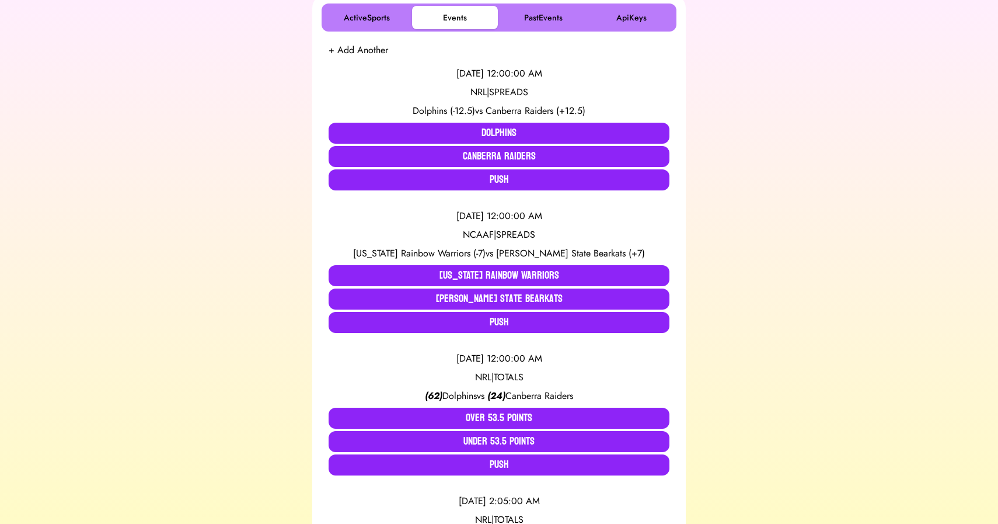
scroll to position [222, 0]
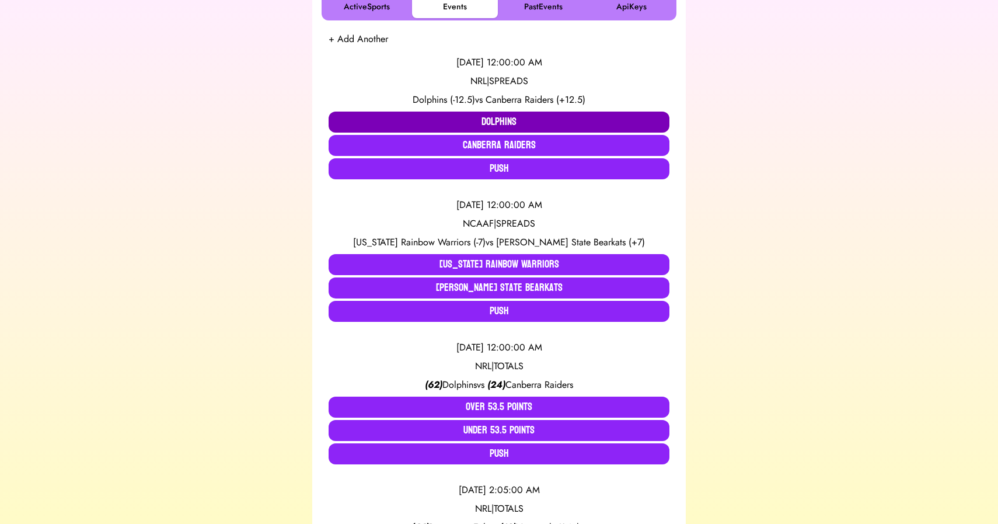
click at [425, 126] on button "Dolphins" at bounding box center [499, 122] width 341 height 21
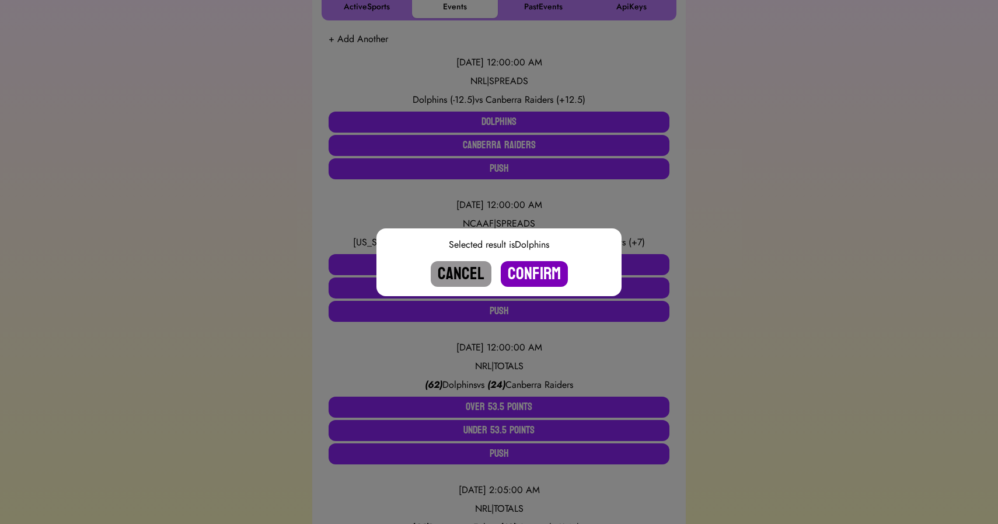
click at [534, 273] on button "Confirm" at bounding box center [534, 274] width 67 height 26
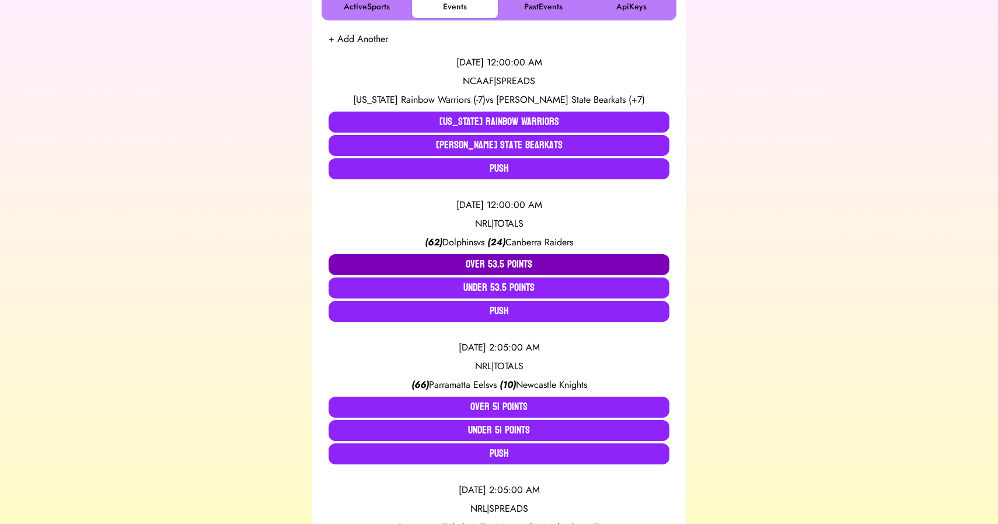
click at [502, 265] on button "Over 53.5 Points" at bounding box center [499, 264] width 341 height 21
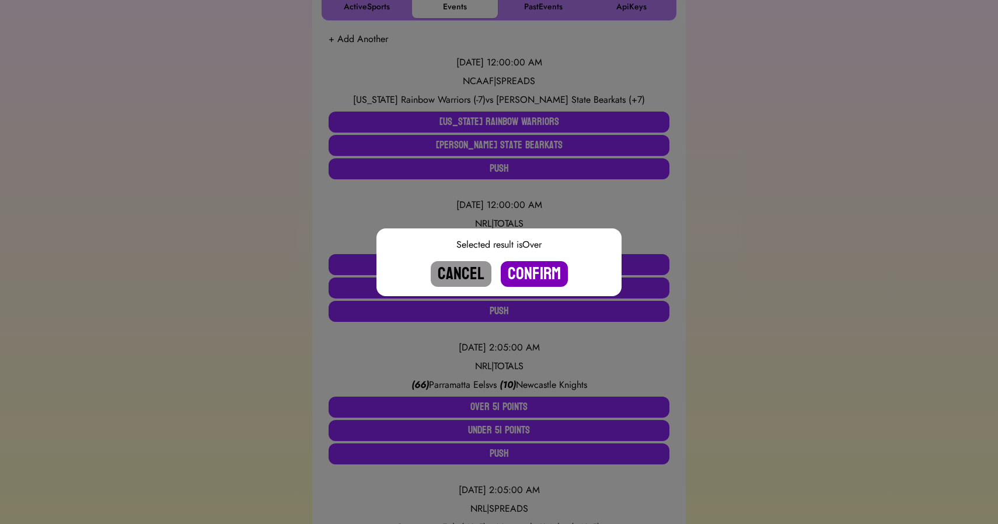
click at [542, 273] on button "Confirm" at bounding box center [534, 274] width 67 height 26
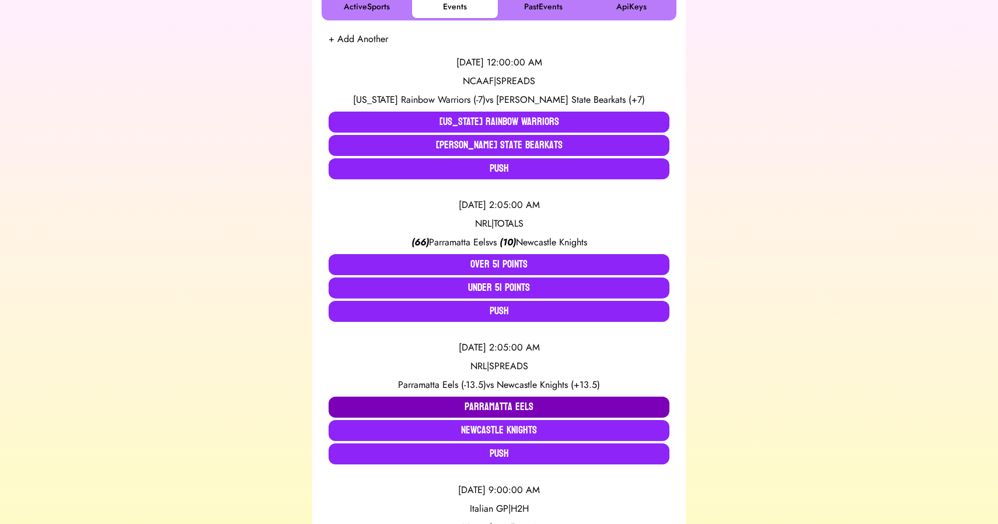
click at [477, 403] on button "Parramatta Eels" at bounding box center [499, 406] width 341 height 21
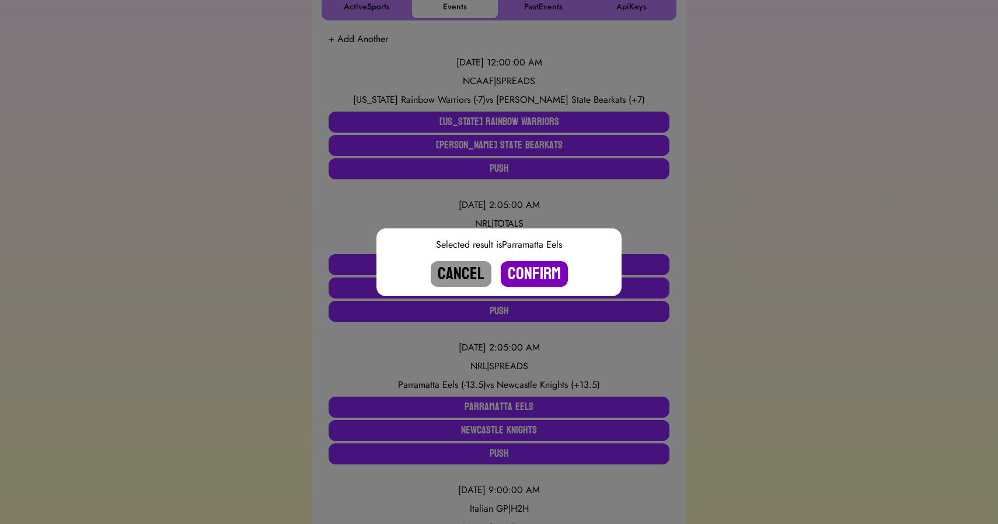
click at [539, 269] on button "Confirm" at bounding box center [534, 274] width 67 height 26
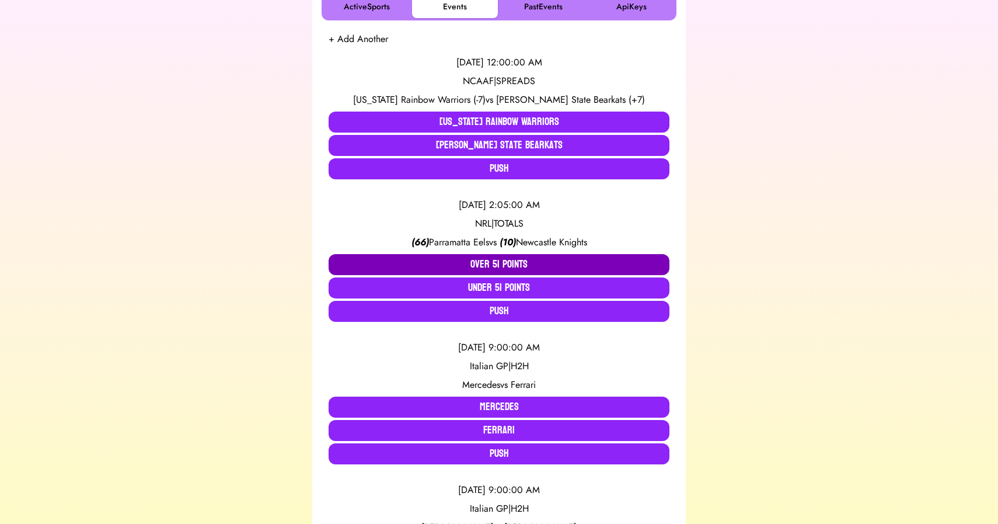
click at [489, 262] on button "Over 51 Points" at bounding box center [499, 264] width 341 height 21
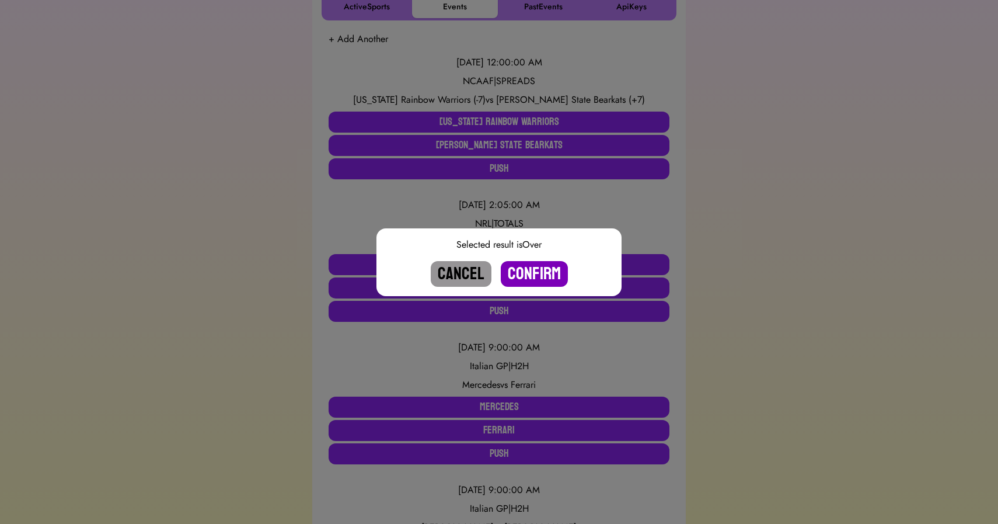
click at [530, 272] on button "Confirm" at bounding box center [534, 274] width 67 height 26
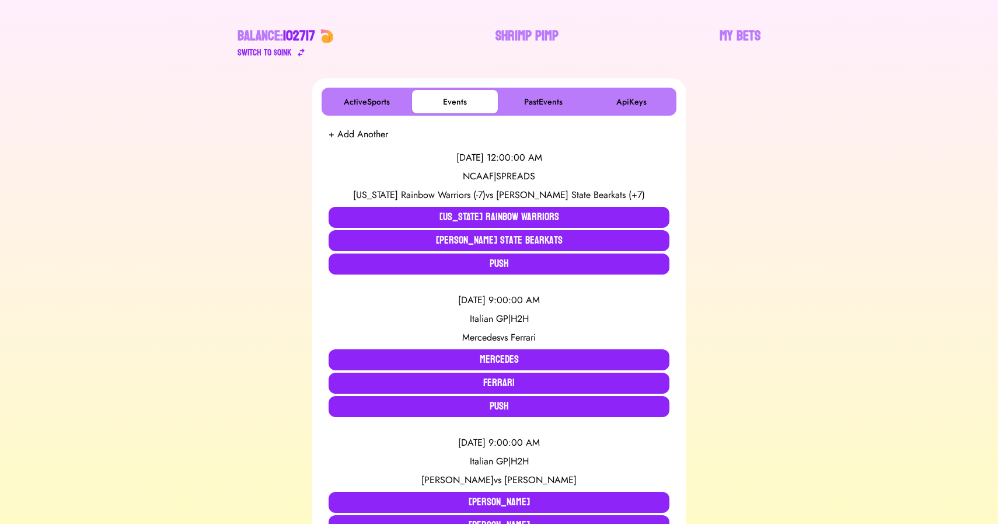
scroll to position [124, 0]
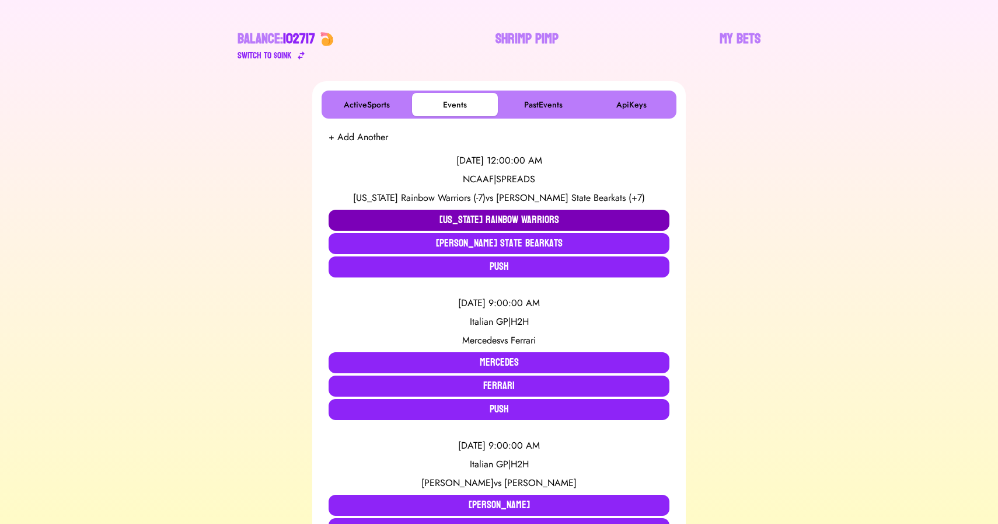
click at [373, 220] on button "[US_STATE] Rainbow Warriors" at bounding box center [499, 220] width 341 height 21
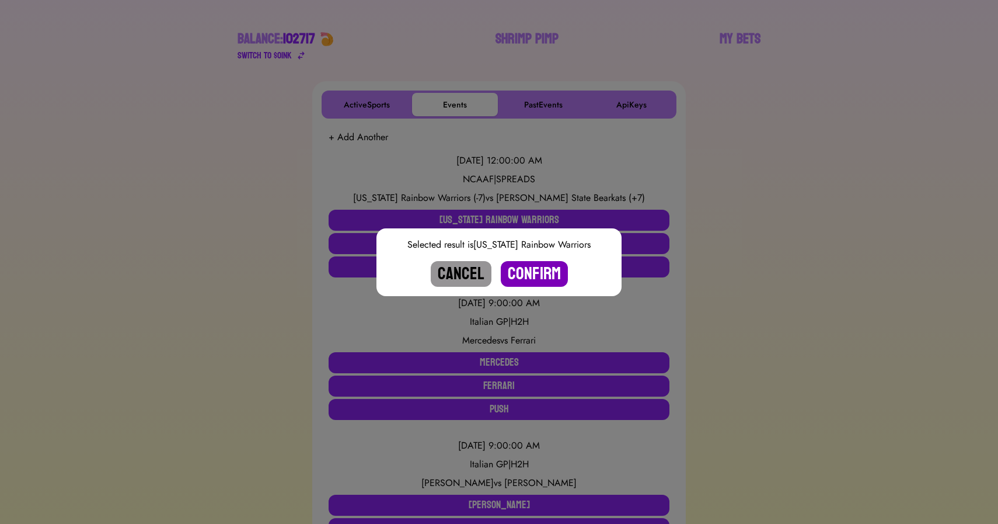
click at [543, 274] on button "Confirm" at bounding box center [534, 274] width 67 height 26
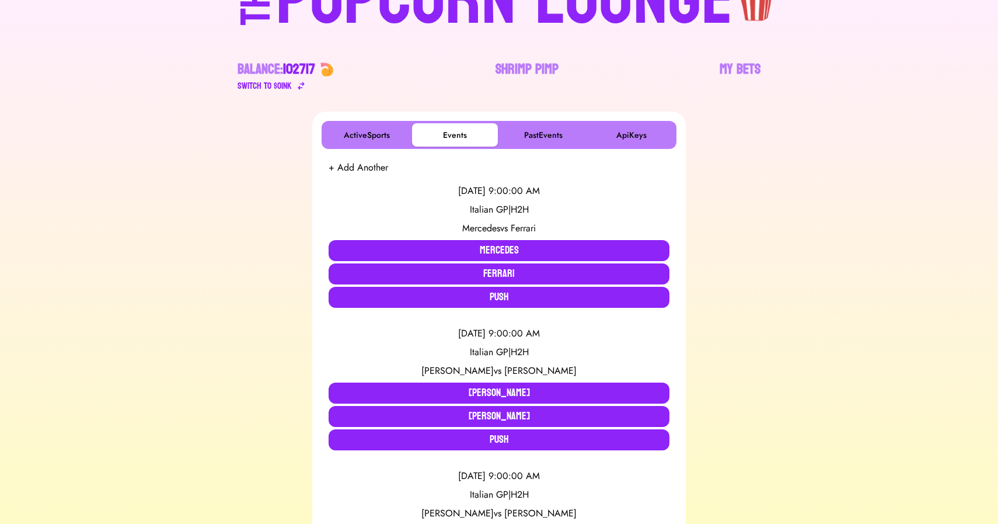
scroll to position [86, 0]
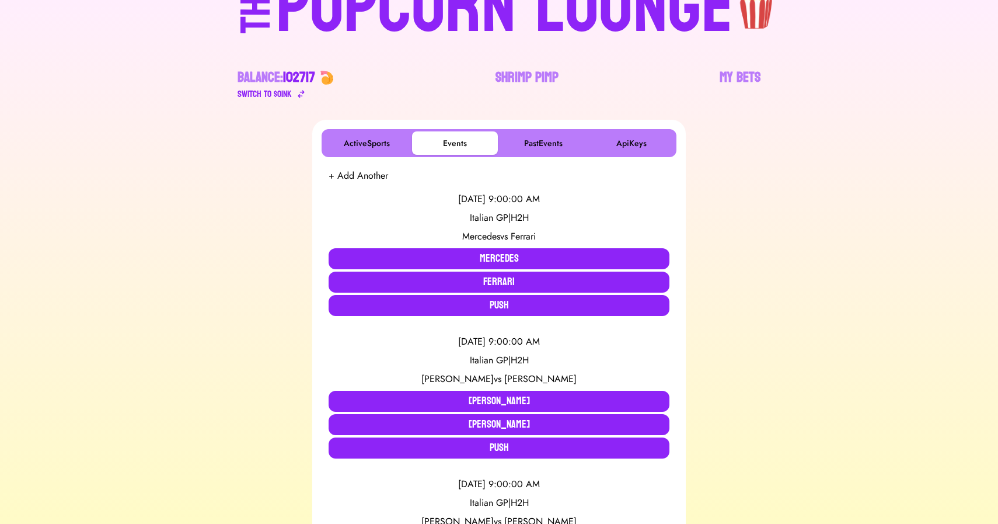
click at [495, 25] on div "POPCORN LOUNGE" at bounding box center [504, 7] width 457 height 75
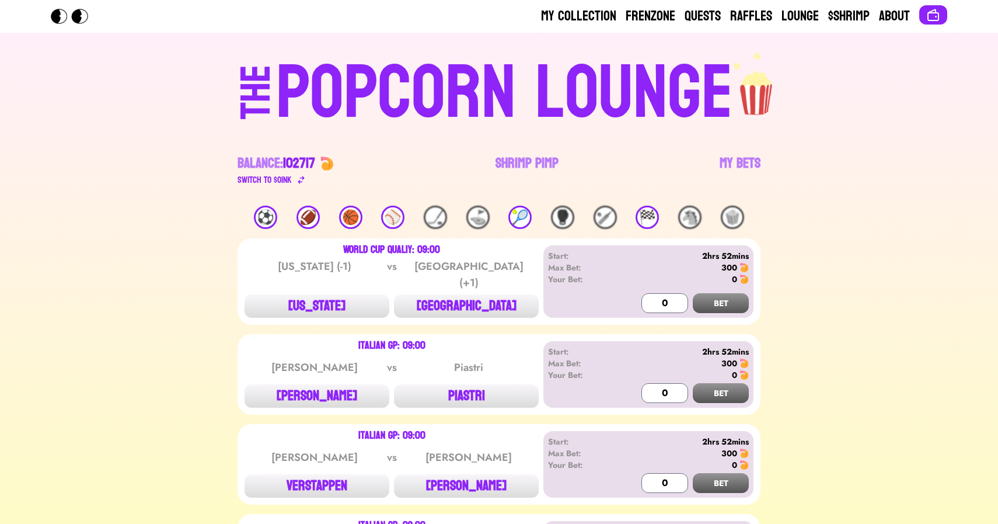
click at [645, 217] on div "🏁" at bounding box center [647, 217] width 23 height 23
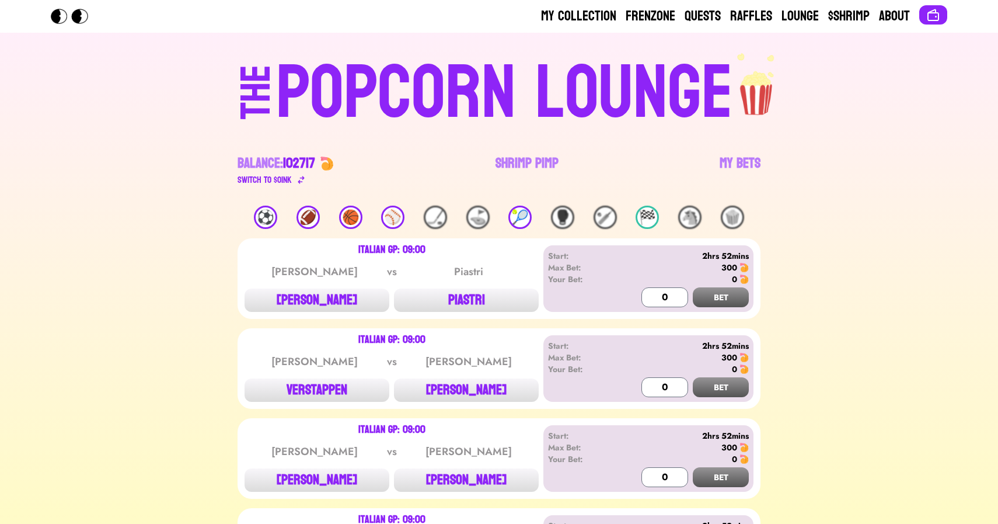
click at [644, 218] on div "🏁" at bounding box center [647, 217] width 23 height 23
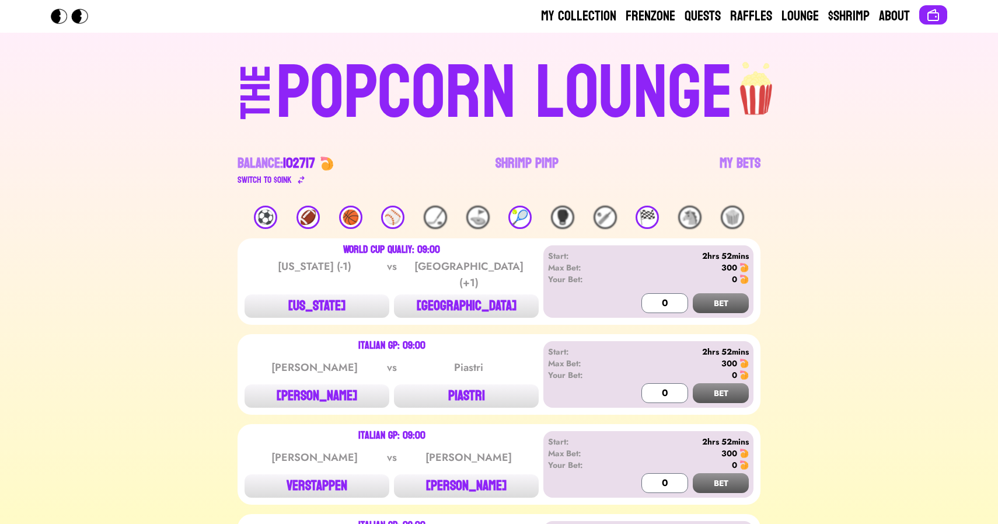
click at [644, 218] on div "🏁" at bounding box center [647, 217] width 23 height 23
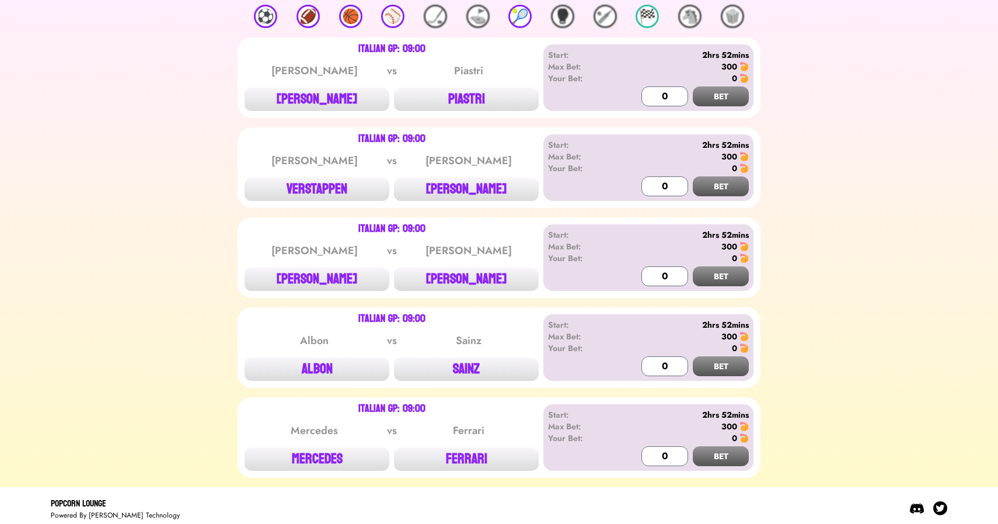
scroll to position [206, 0]
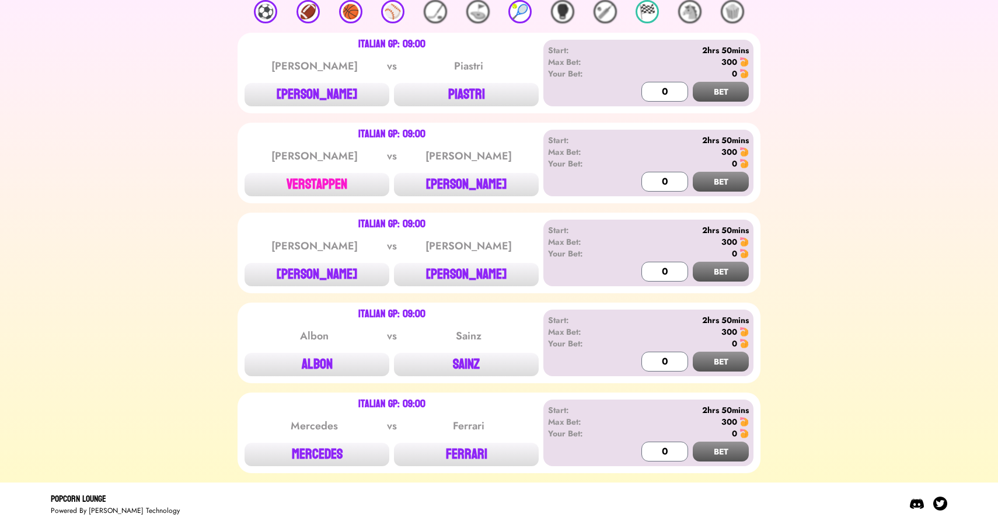
click at [322, 189] on button "VERSTAPPEN" at bounding box center [317, 184] width 145 height 23
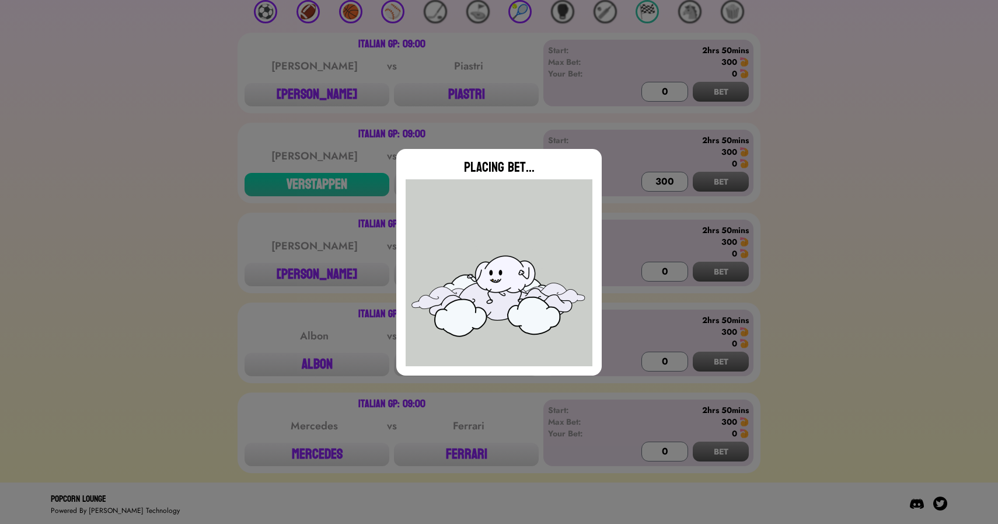
type input "0"
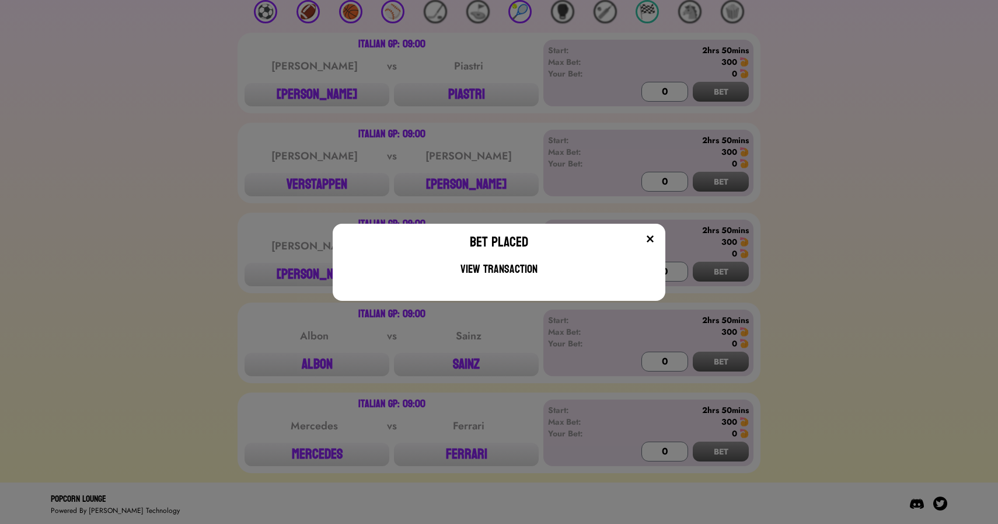
click at [187, 227] on div "Bet Placed View Transaction" at bounding box center [499, 262] width 998 height 524
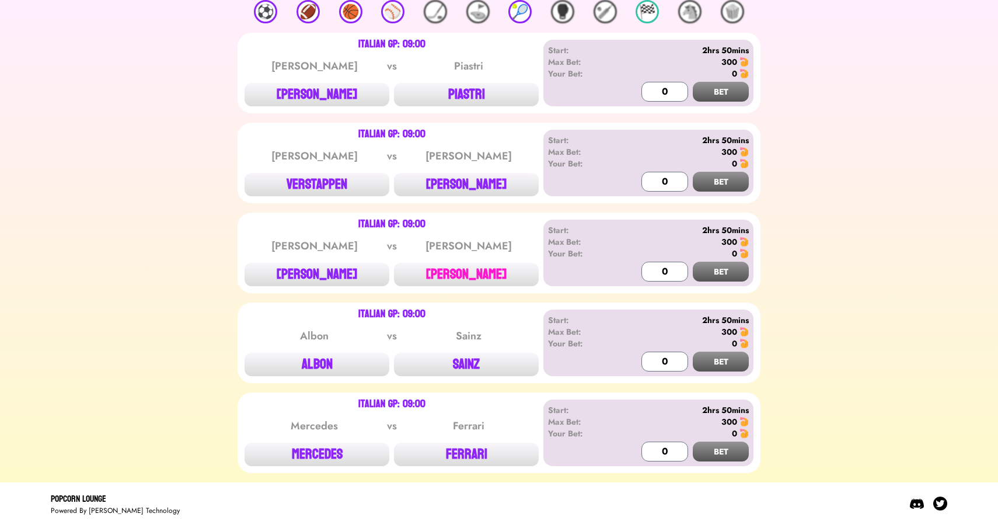
click at [461, 279] on button "[PERSON_NAME]" at bounding box center [466, 274] width 145 height 23
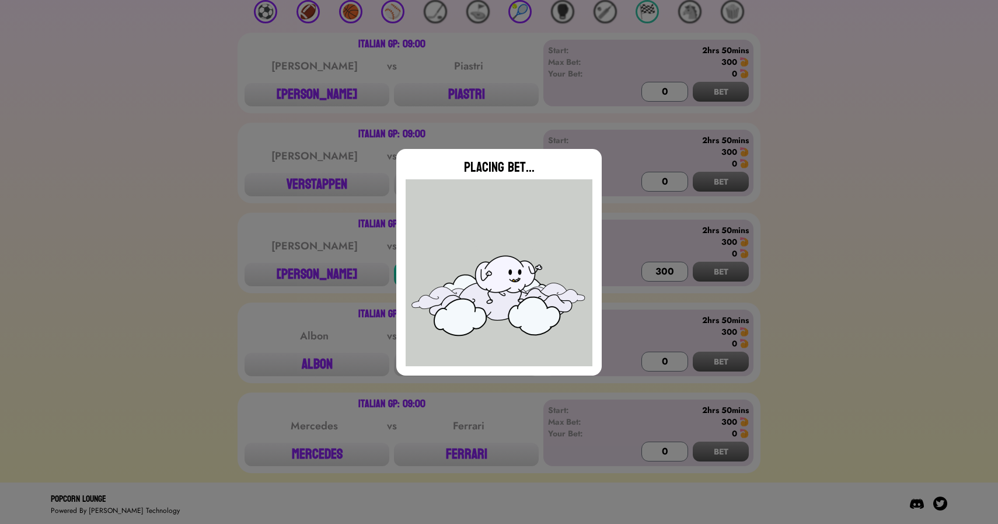
type input "0"
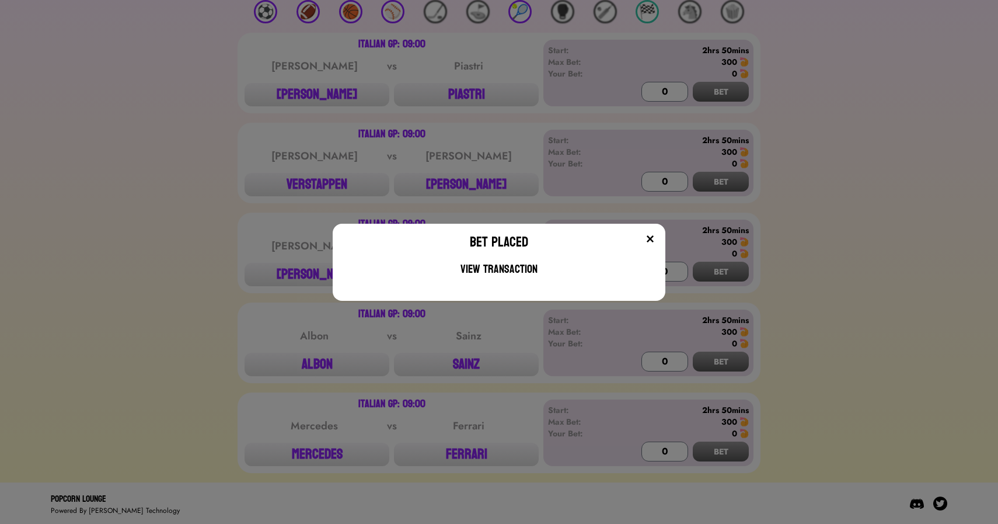
click at [561, 114] on div "Bet Placed View Transaction" at bounding box center [499, 262] width 998 height 524
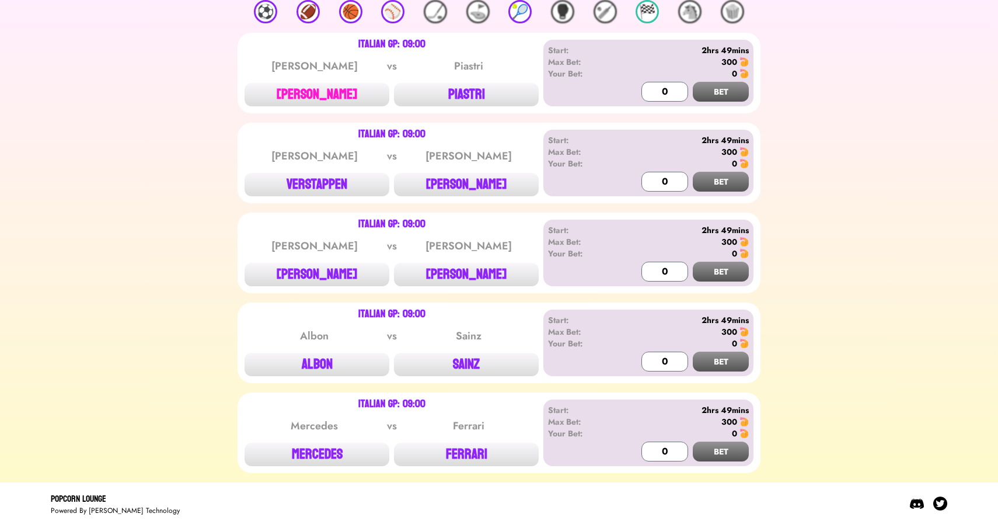
click at [338, 102] on button "[PERSON_NAME]" at bounding box center [317, 94] width 145 height 23
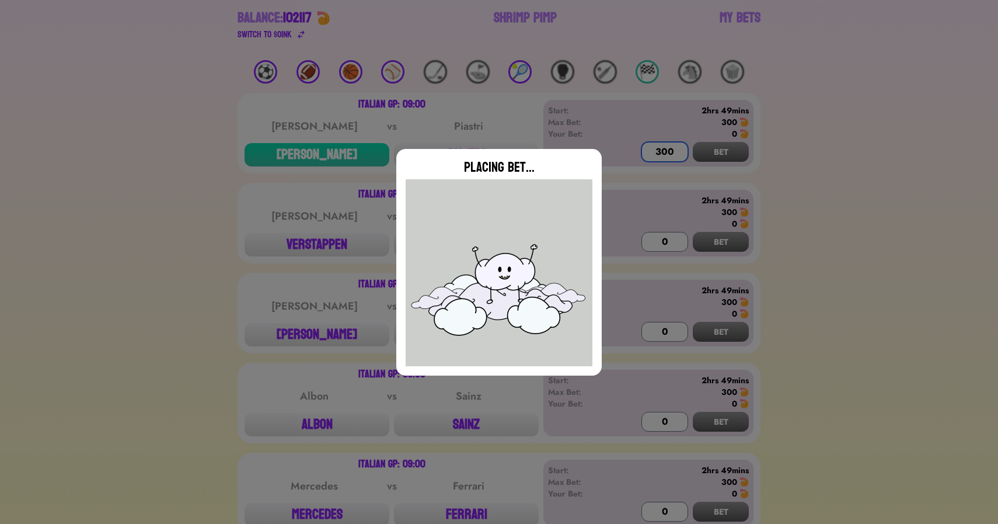
scroll to position [141, 0]
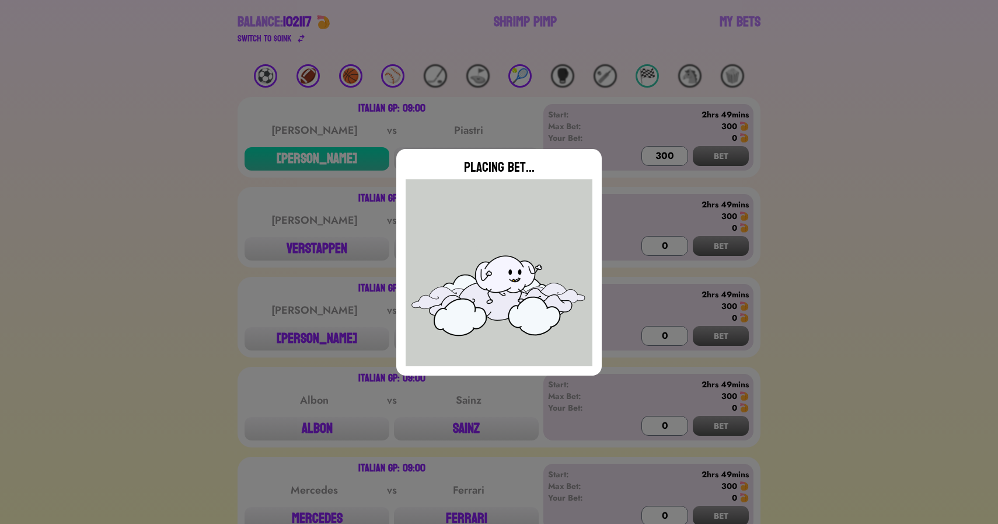
type input "0"
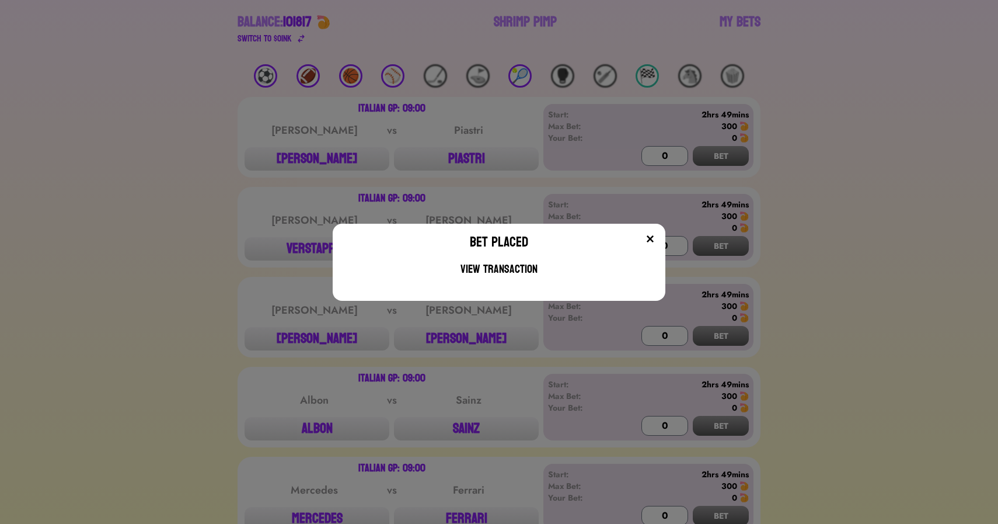
click at [488, 112] on div "Bet Placed View Transaction" at bounding box center [499, 262] width 998 height 524
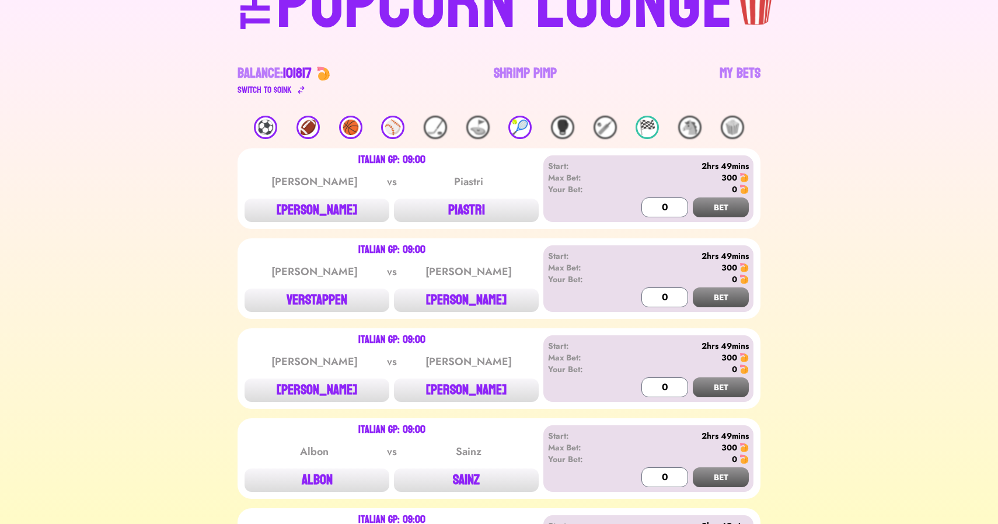
scroll to position [24, 0]
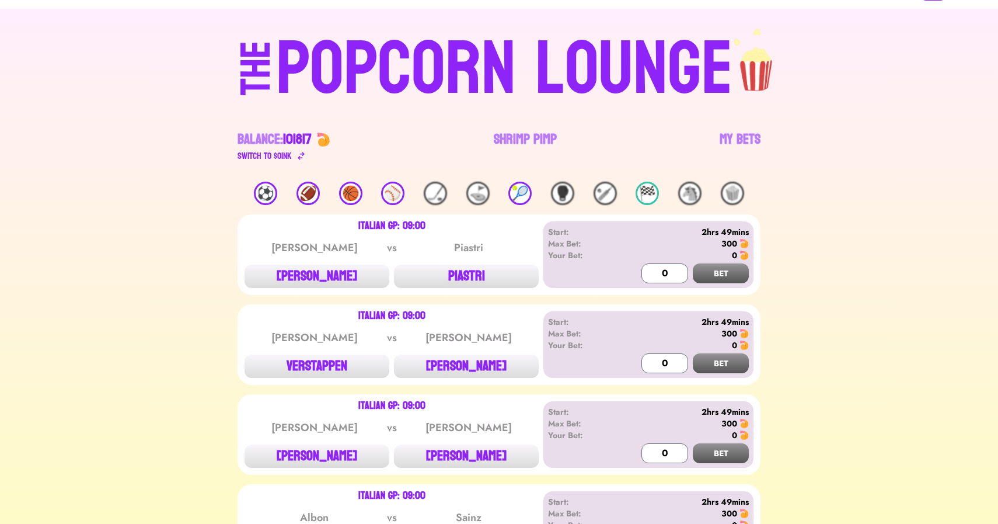
click at [523, 191] on div "🎾" at bounding box center [520, 193] width 23 height 23
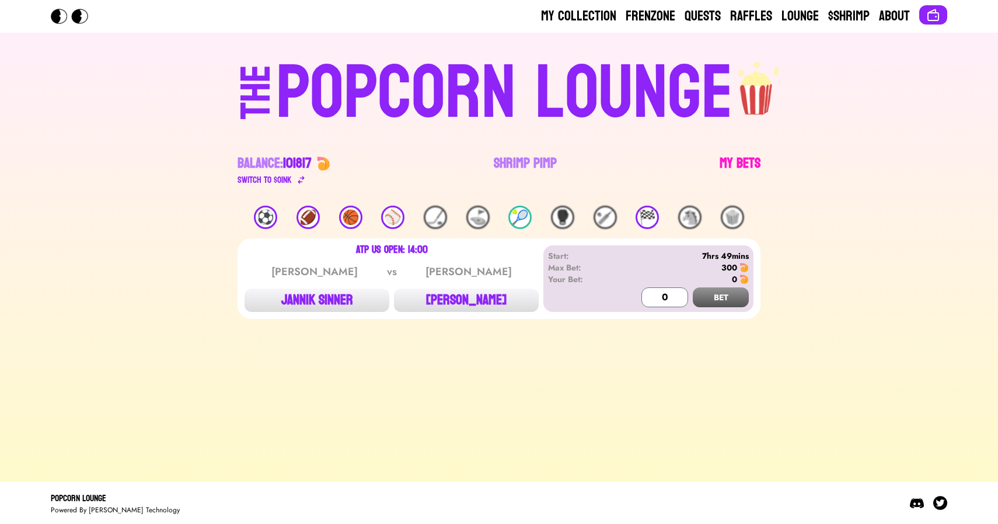
click at [744, 160] on link "My Bets" at bounding box center [740, 170] width 41 height 33
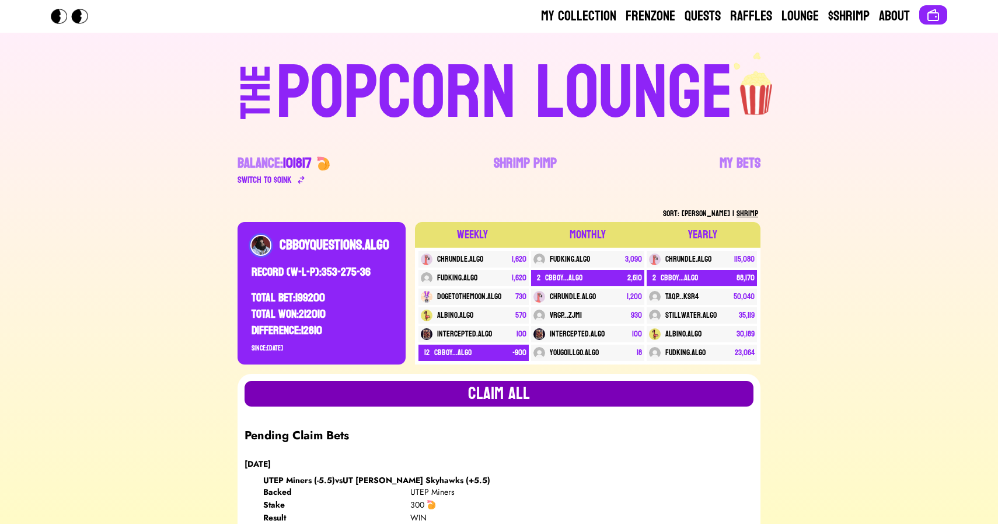
click at [507, 386] on button "Claim all" at bounding box center [499, 394] width 509 height 26
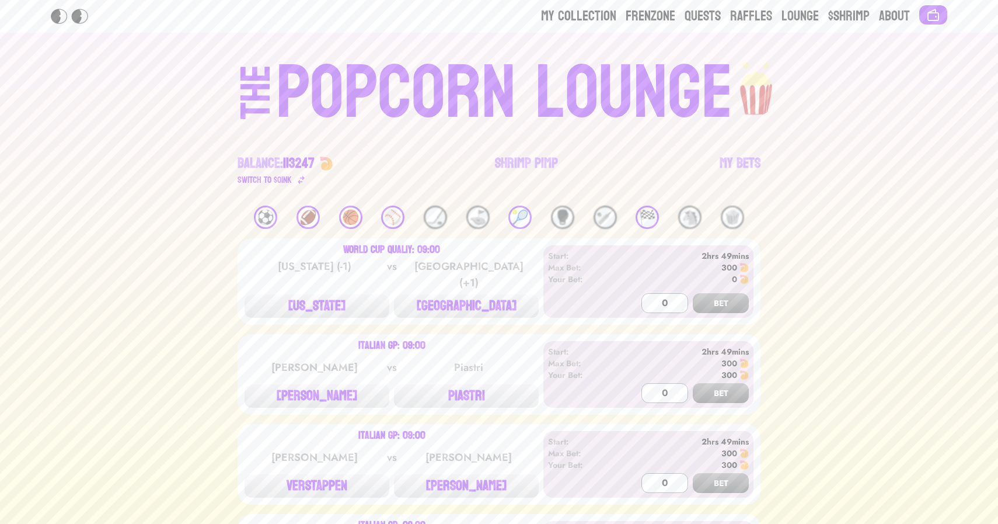
click at [272, 212] on div "⚽️" at bounding box center [265, 217] width 23 height 23
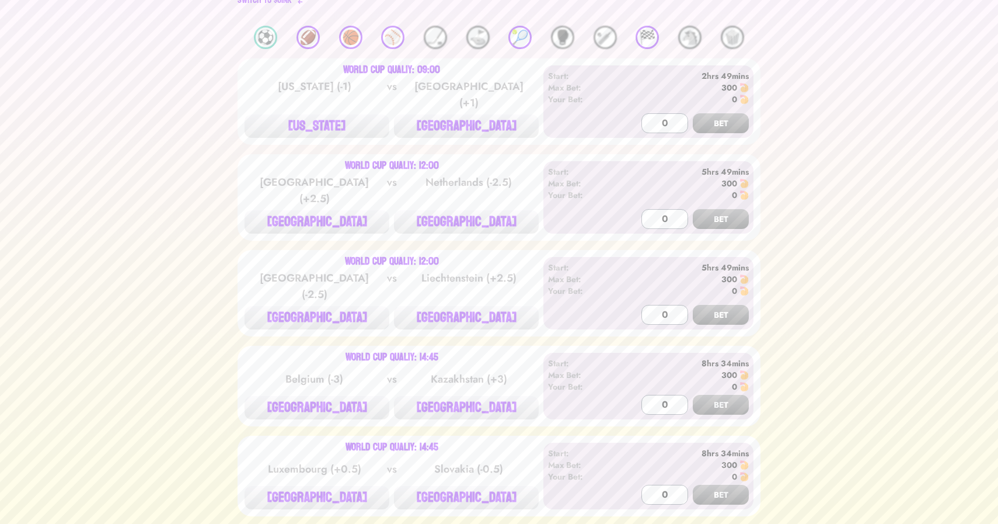
scroll to position [194, 0]
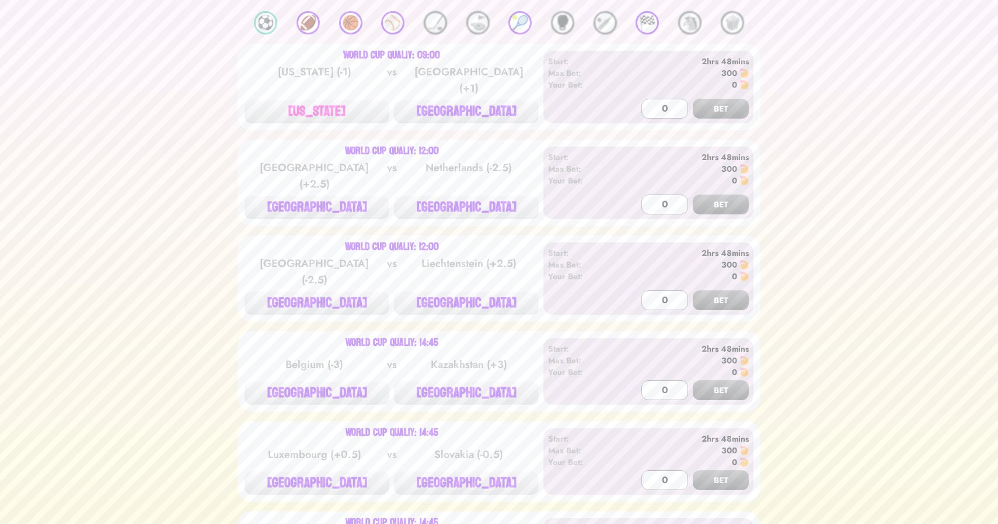
click at [335, 103] on button "[US_STATE]" at bounding box center [317, 111] width 145 height 23
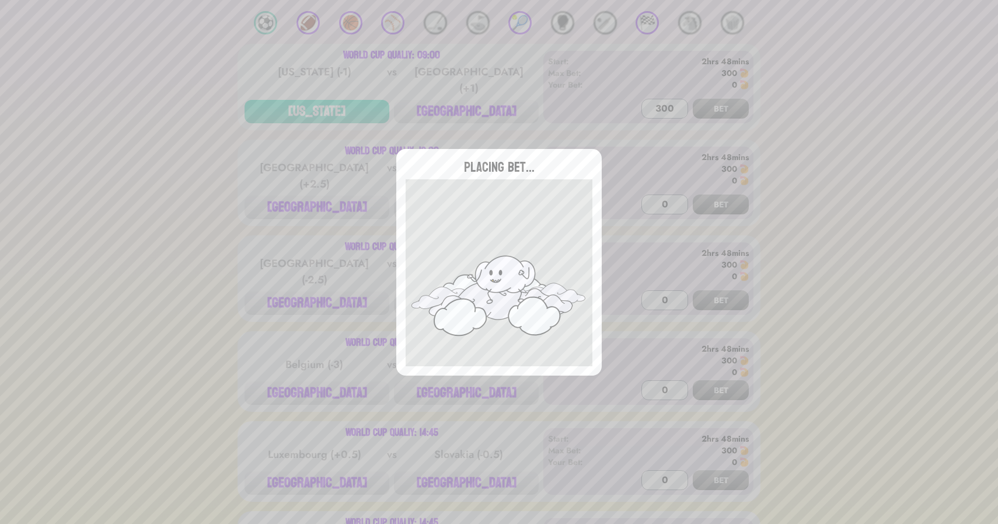
type input "0"
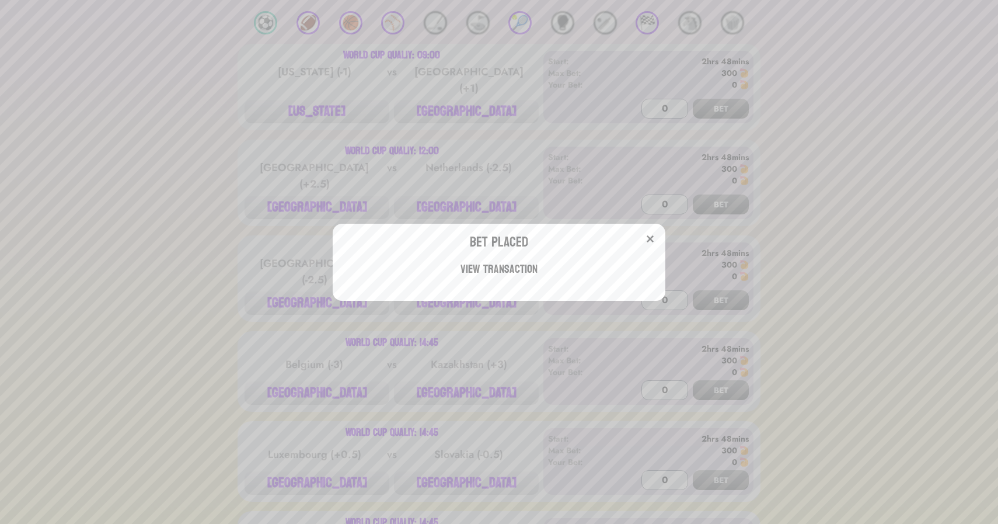
click at [161, 249] on div "Bet Placed View Transaction" at bounding box center [499, 262] width 998 height 524
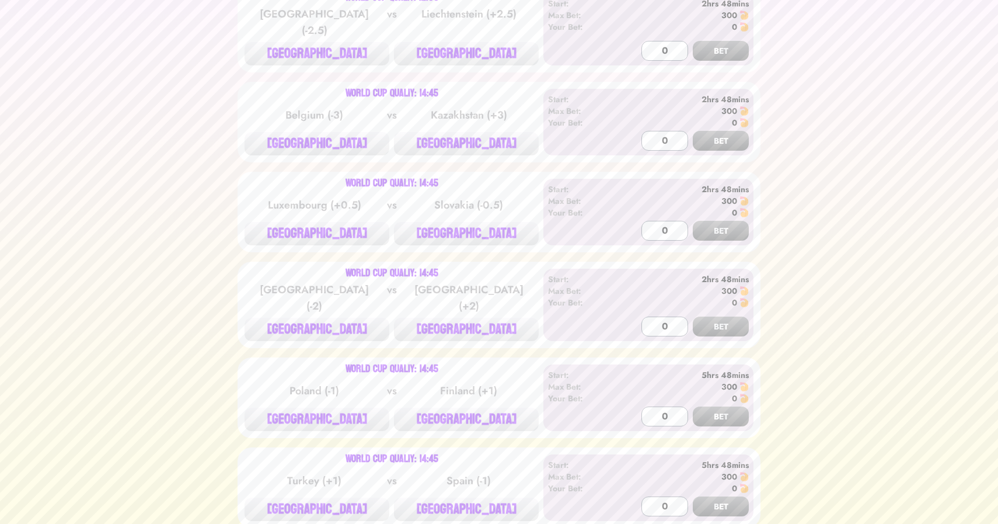
scroll to position [444, 0]
click at [324, 43] on button "[GEOGRAPHIC_DATA]" at bounding box center [317, 52] width 145 height 23
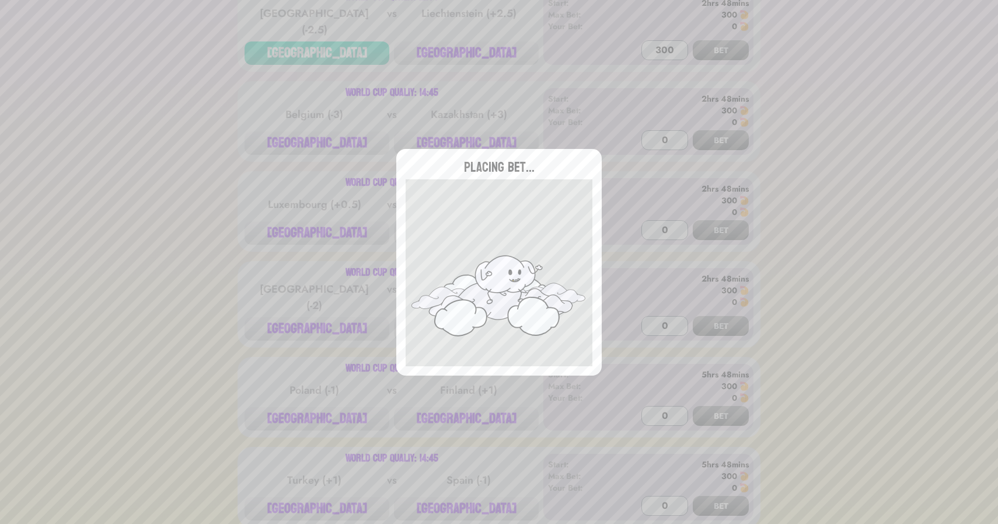
type input "0"
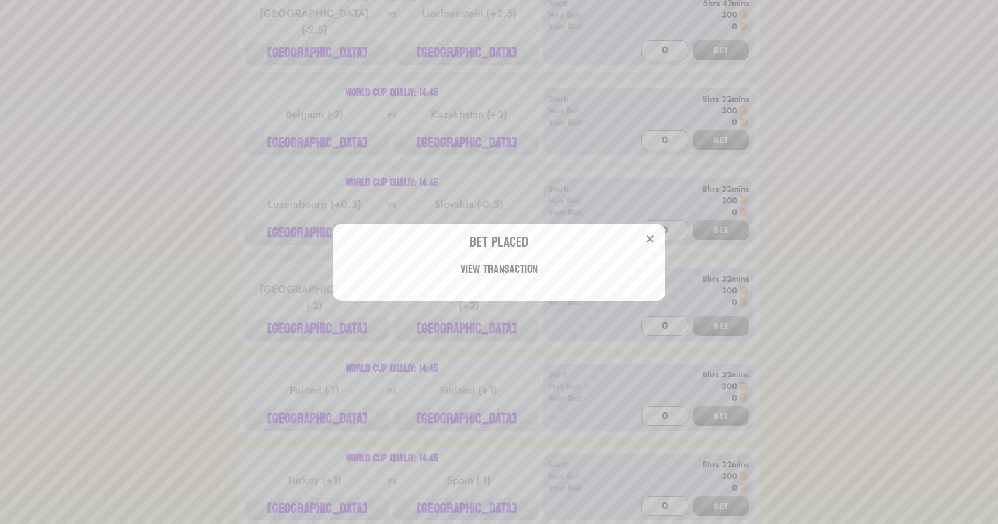
click at [232, 152] on div "Bet Placed View Transaction" at bounding box center [499, 262] width 998 height 524
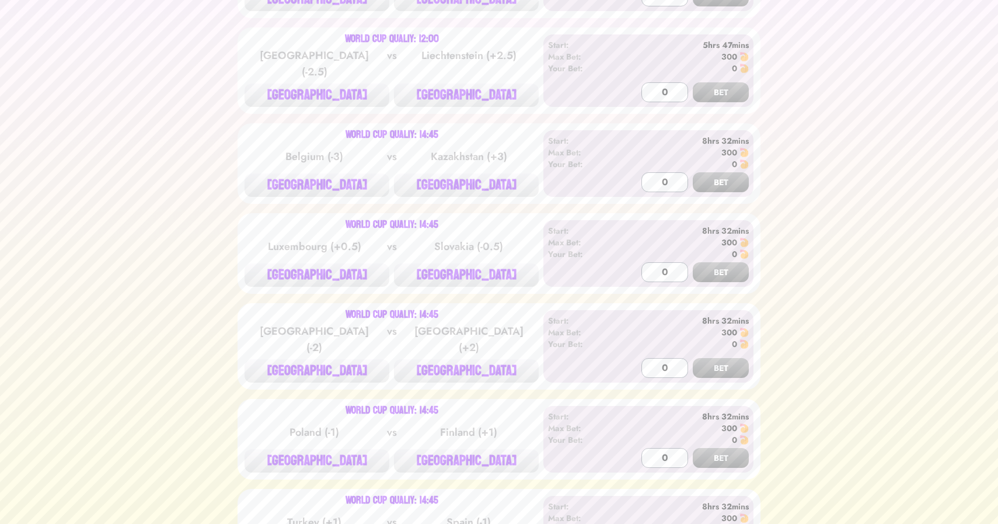
scroll to position [0, 0]
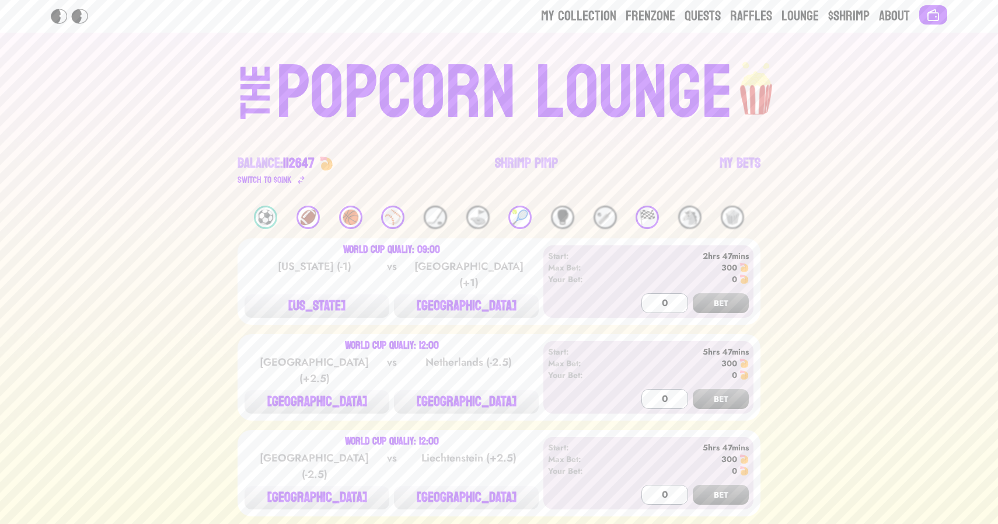
click at [389, 213] on div "⚾️" at bounding box center [392, 217] width 23 height 23
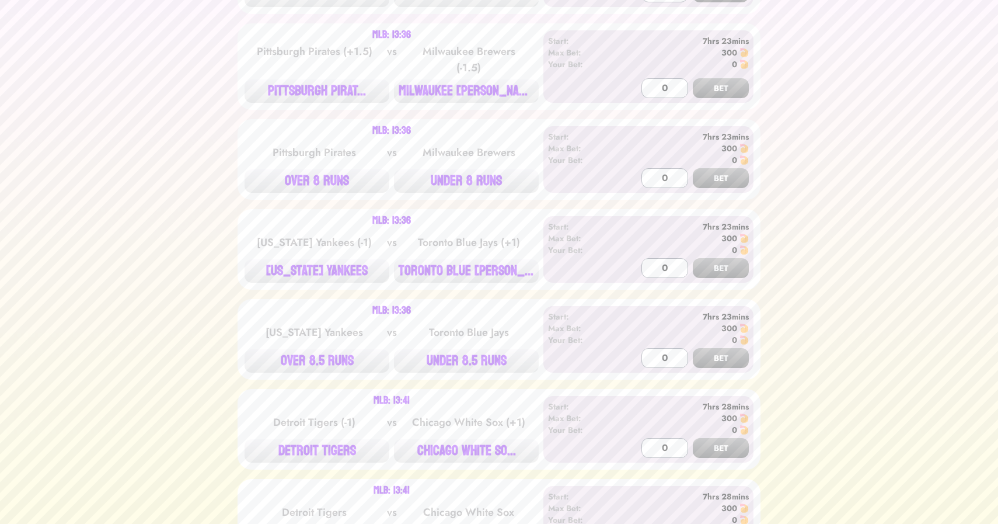
scroll to position [767, 0]
click at [322, 91] on button "PITTSBURGH PIRAT..." at bounding box center [317, 90] width 145 height 23
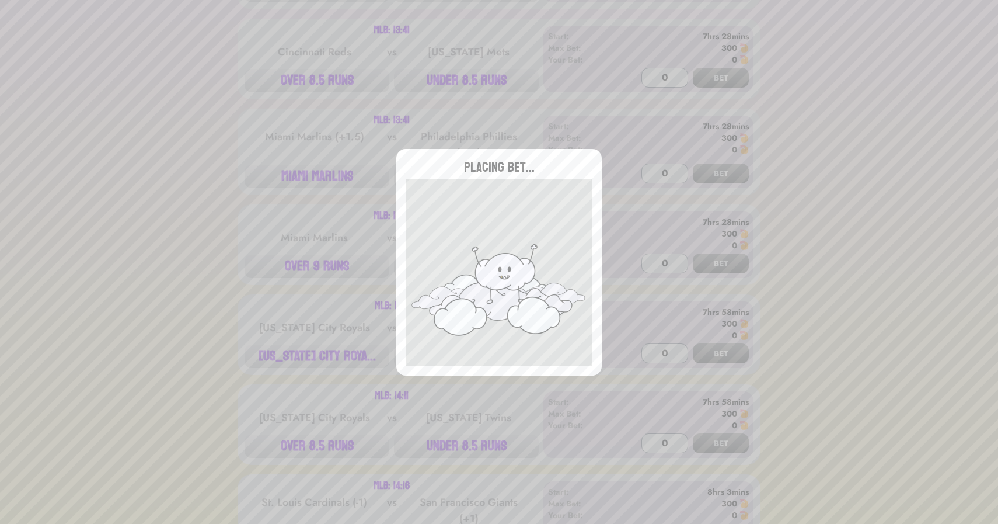
type input "0"
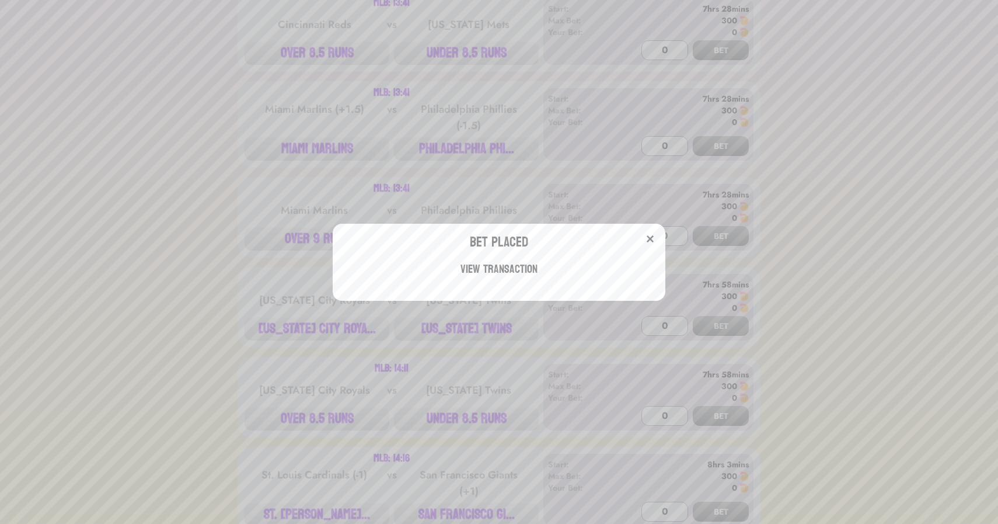
scroll to position [1437, 0]
click at [217, 178] on div "Bet Placed View Transaction" at bounding box center [499, 262] width 998 height 524
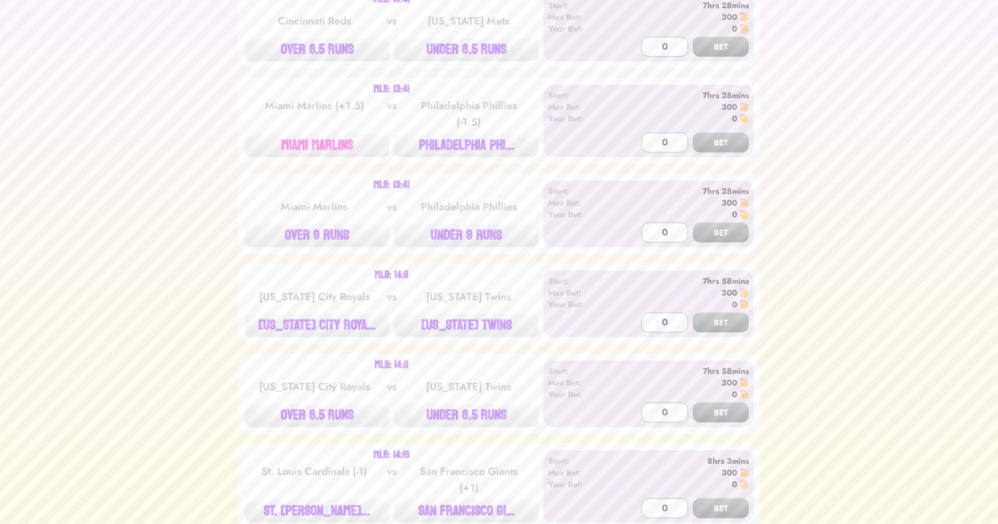
click at [291, 140] on button "MIAMI MARLINS" at bounding box center [317, 145] width 145 height 23
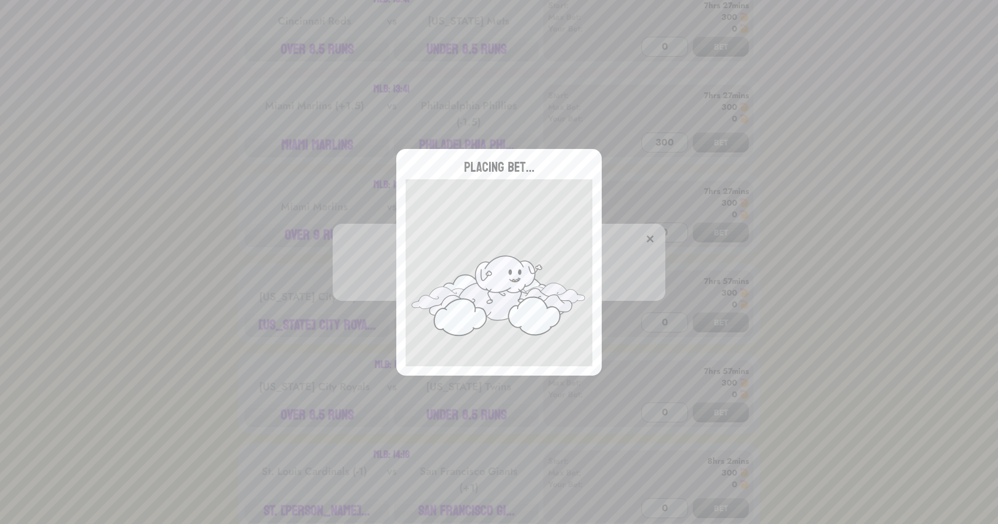
type input "0"
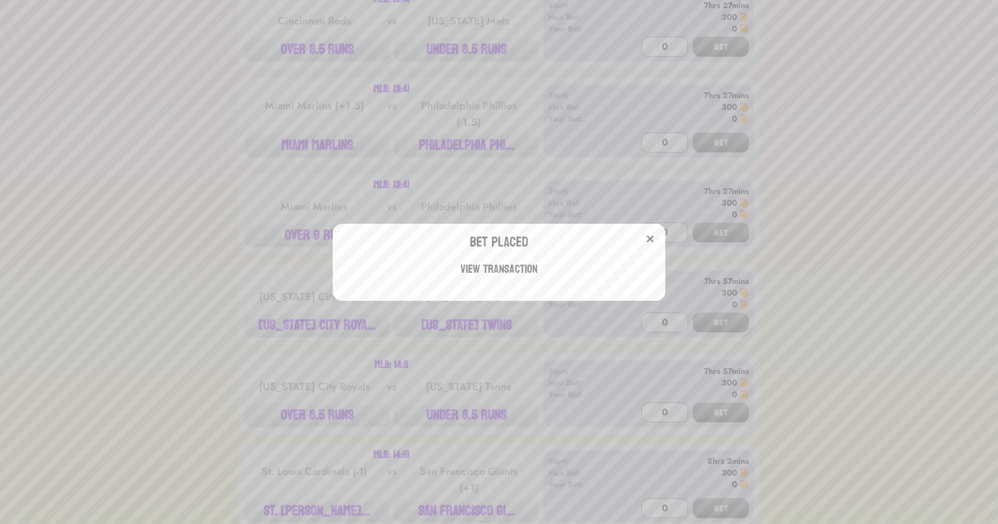
click at [308, 330] on div "Bet Placed View Transaction" at bounding box center [499, 262] width 998 height 524
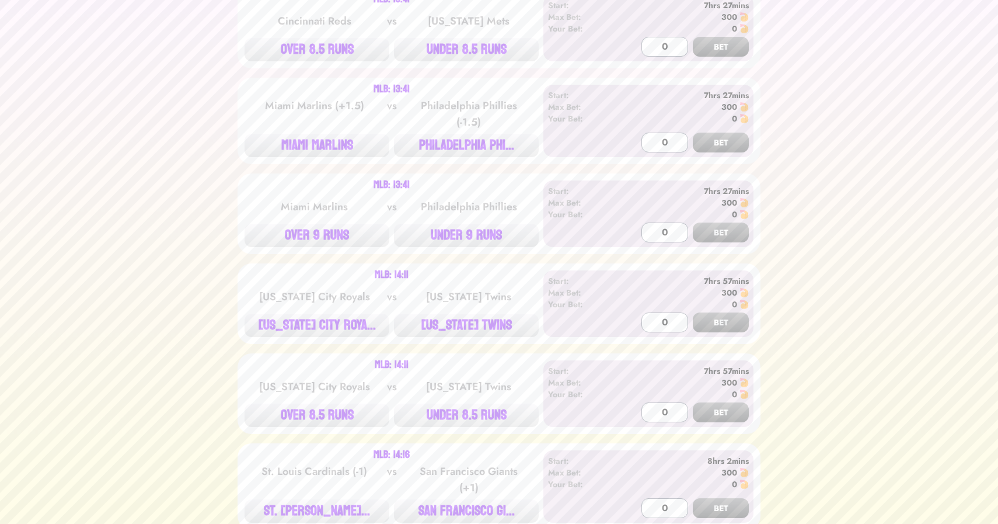
click at [308, 330] on button "[US_STATE] CITY ROYA..." at bounding box center [317, 325] width 145 height 23
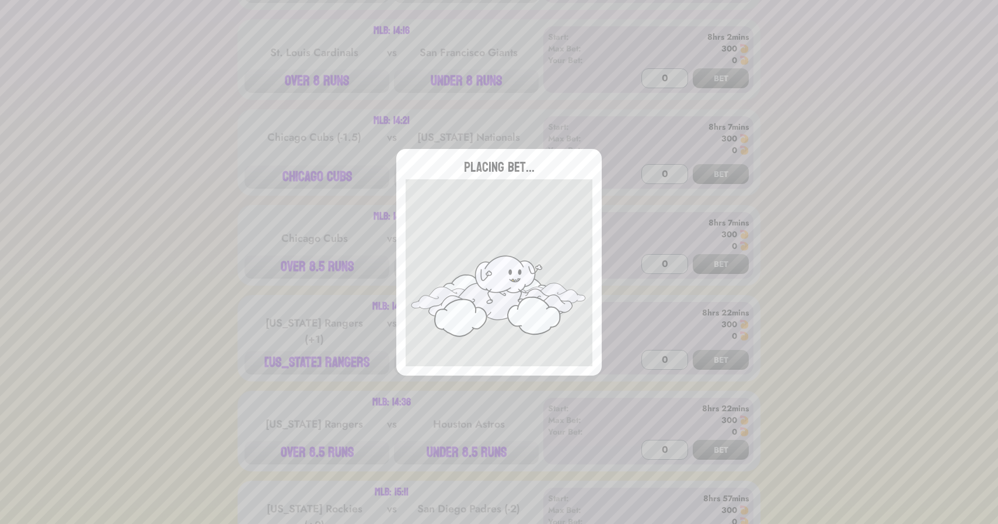
type input "0"
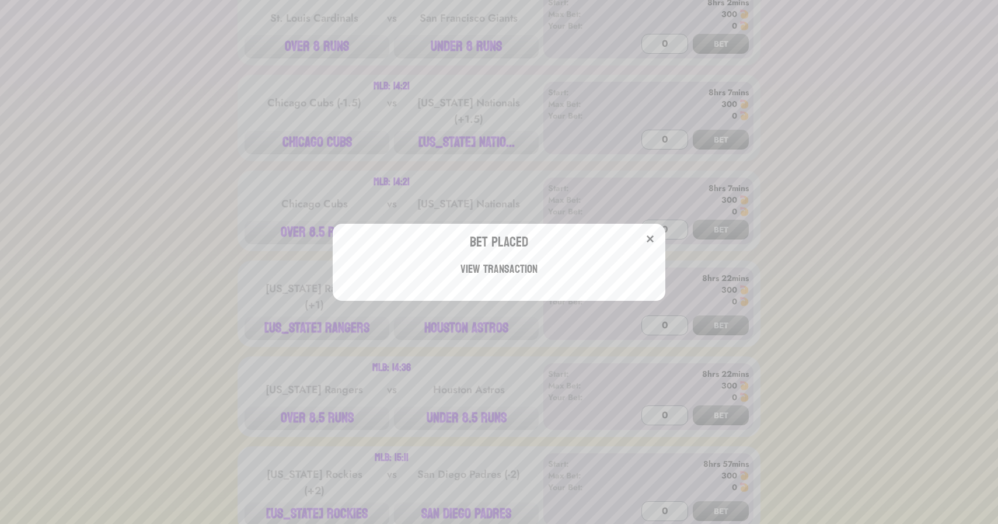
scroll to position [2015, 0]
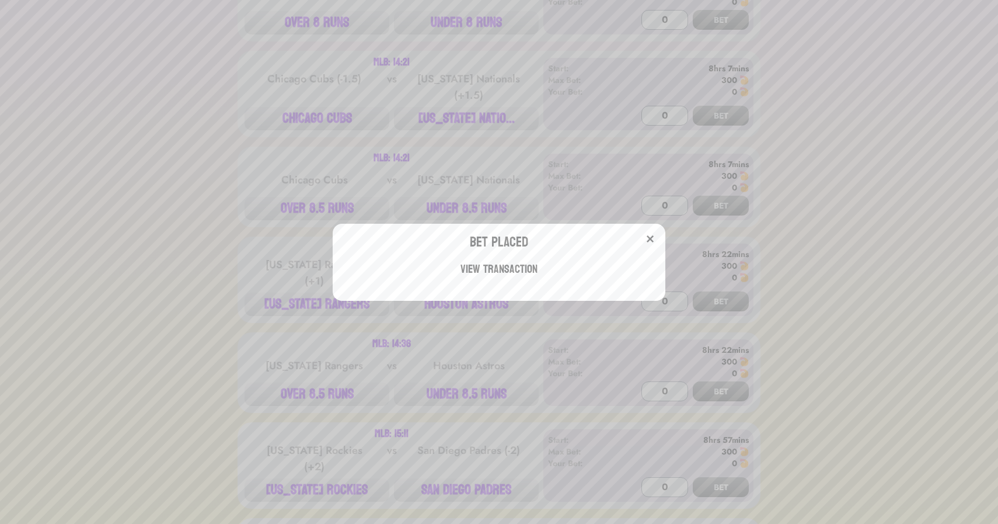
click at [190, 144] on div "Bet Placed View Transaction" at bounding box center [499, 262] width 998 height 524
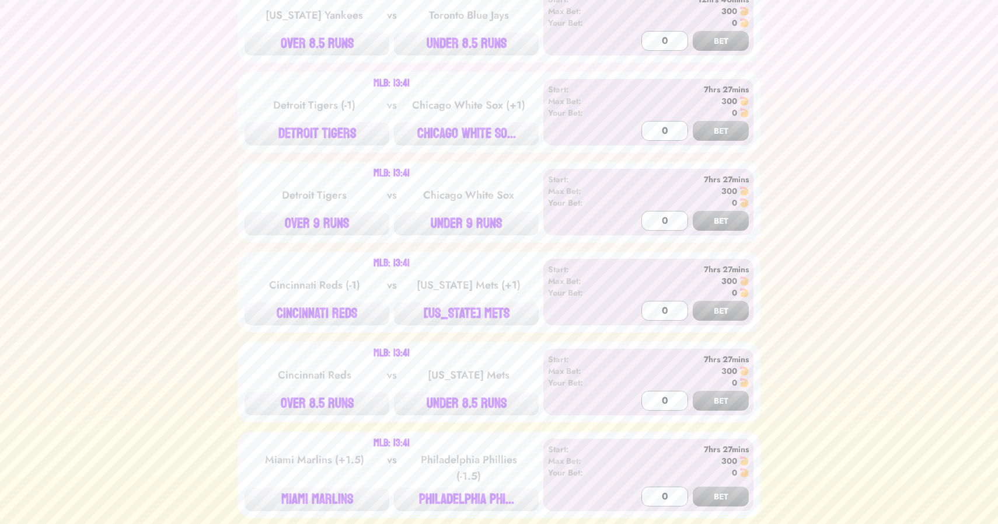
scroll to position [1151, 0]
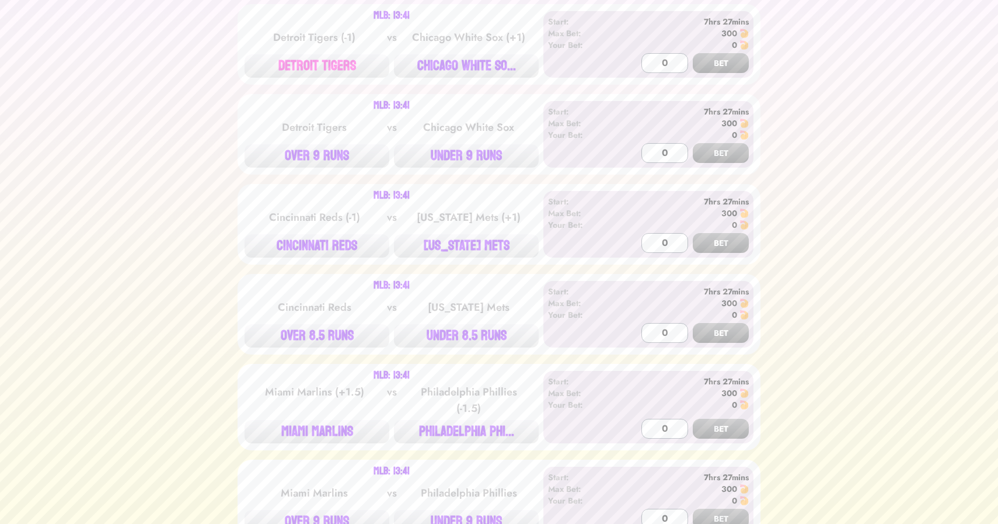
click at [337, 72] on button "DETROIT TIGERS" at bounding box center [317, 65] width 145 height 23
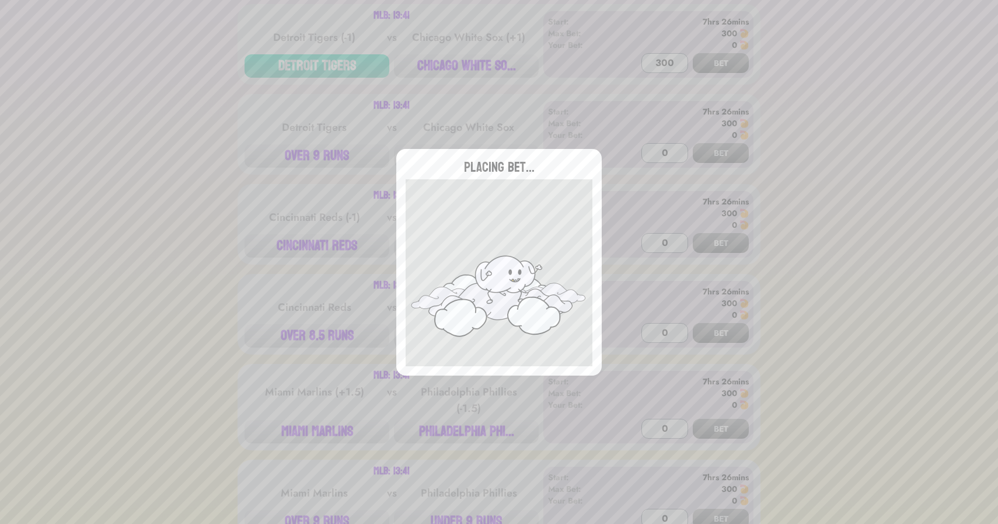
type input "0"
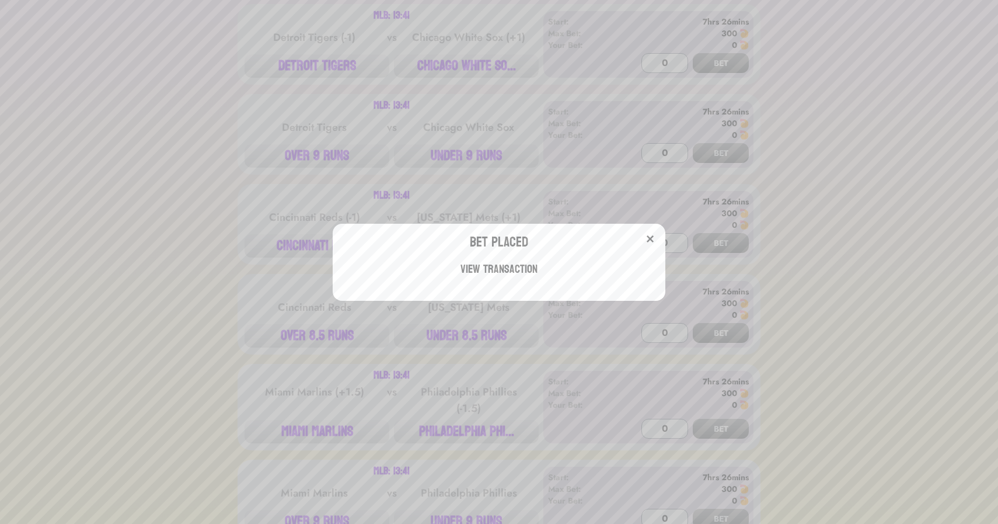
click at [222, 183] on div "Bet Placed View Transaction" at bounding box center [499, 262] width 998 height 524
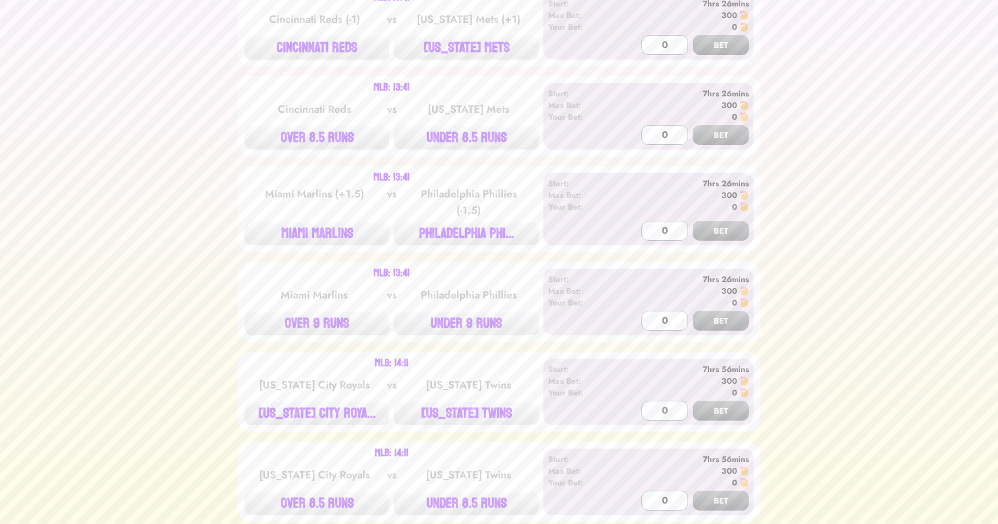
scroll to position [1355, 0]
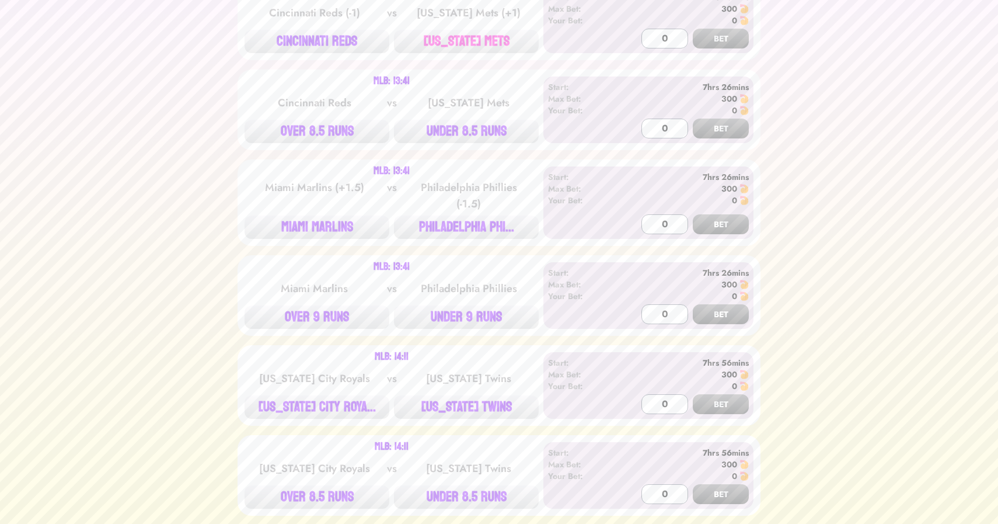
click at [473, 47] on button "[US_STATE] METS" at bounding box center [466, 41] width 145 height 23
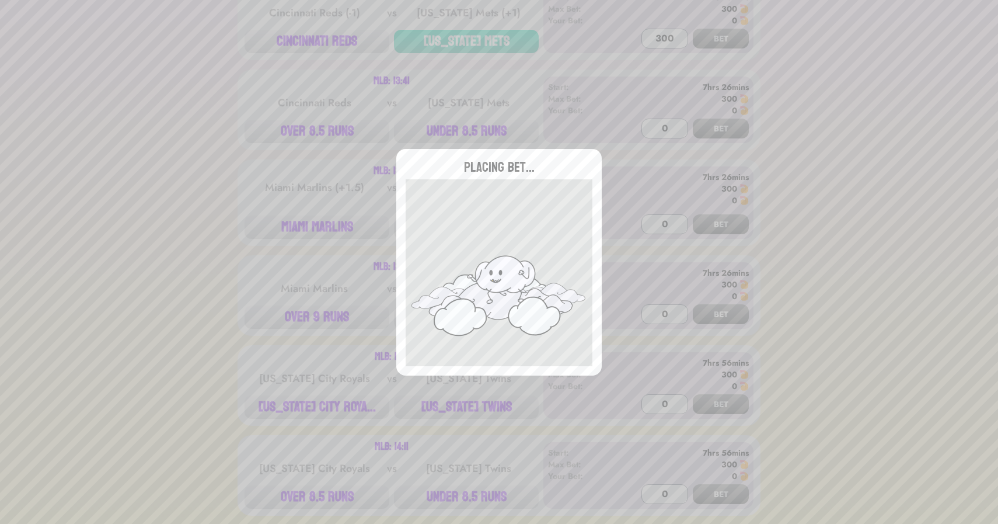
type input "0"
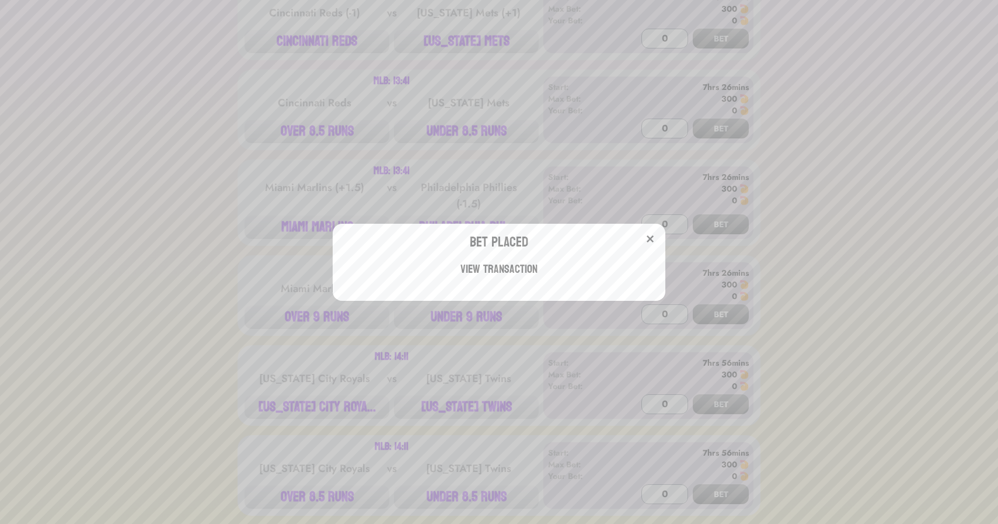
click at [196, 153] on div "Bet Placed View Transaction" at bounding box center [499, 262] width 998 height 524
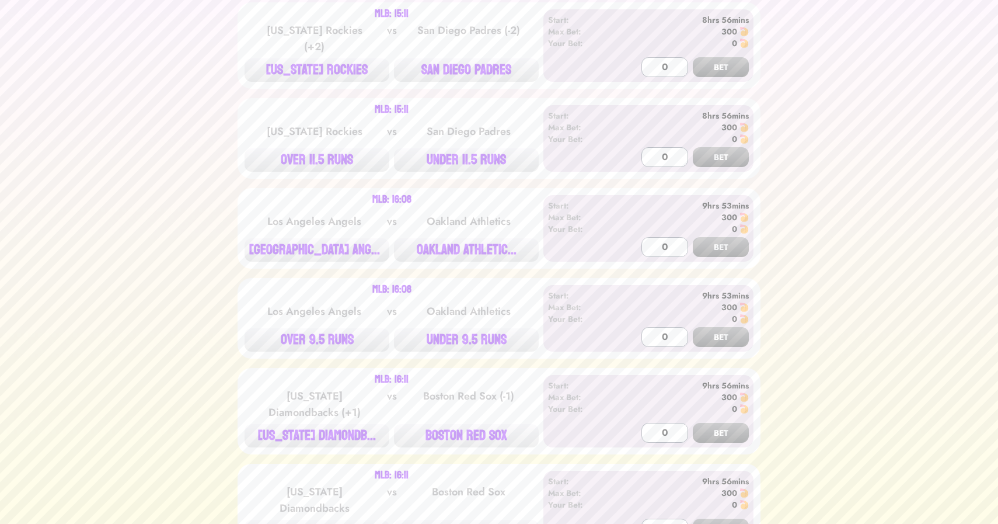
scroll to position [2494, 0]
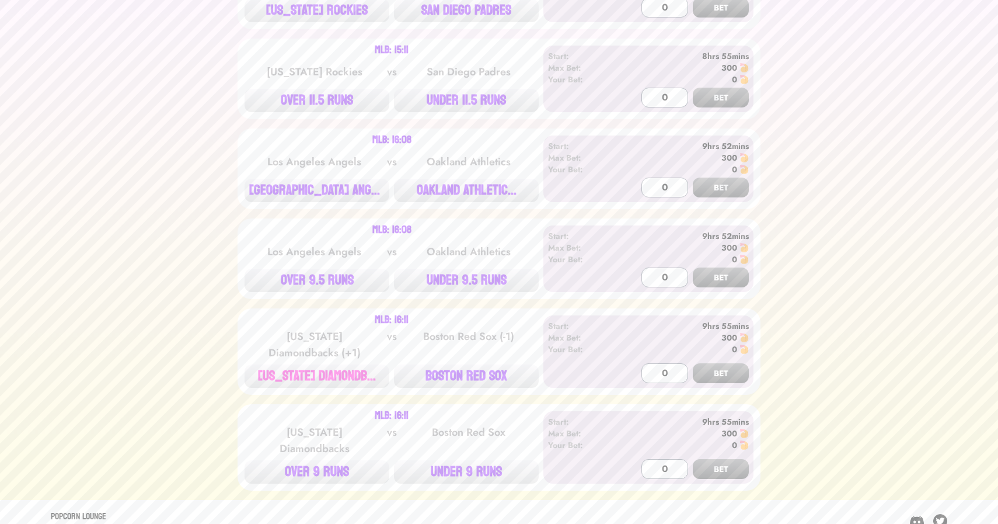
click at [326, 364] on button "[US_STATE] DIAMONDB..." at bounding box center [317, 375] width 145 height 23
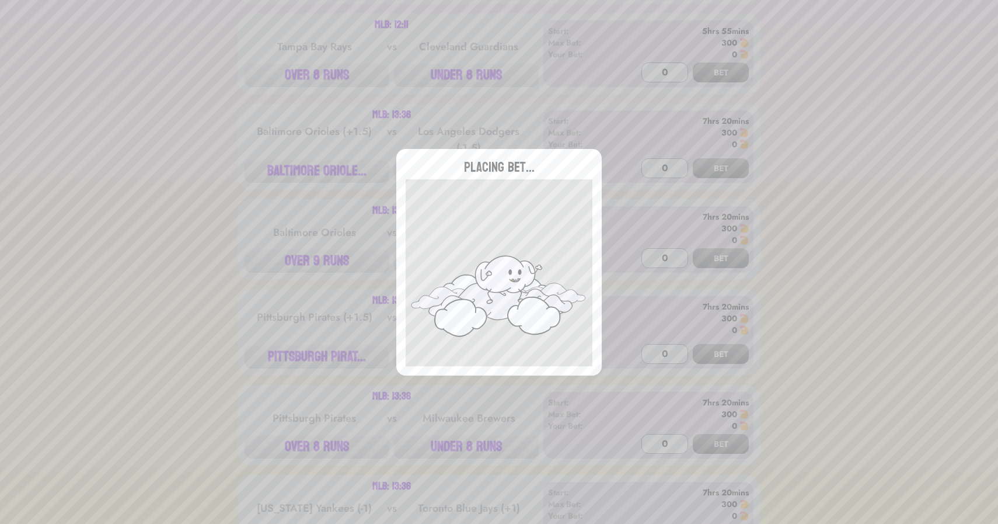
scroll to position [167, 0]
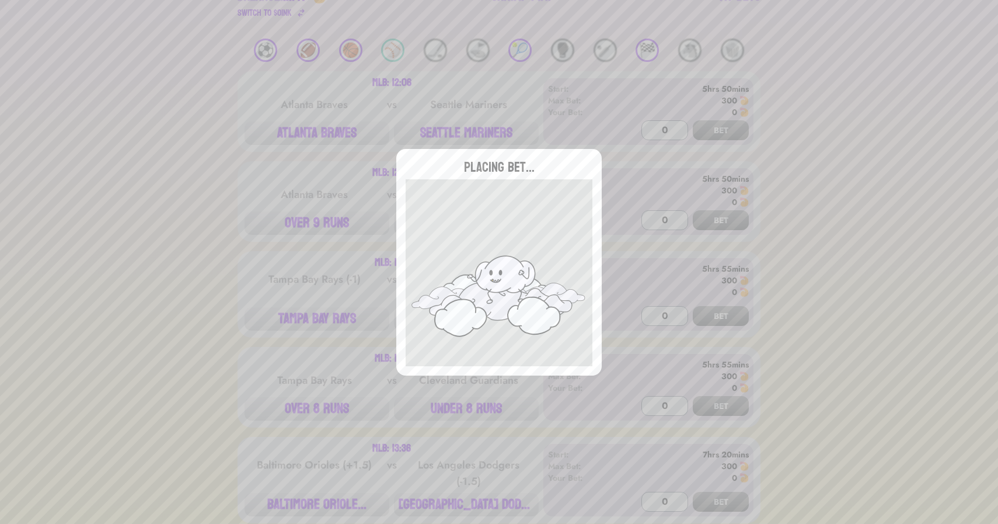
type input "0"
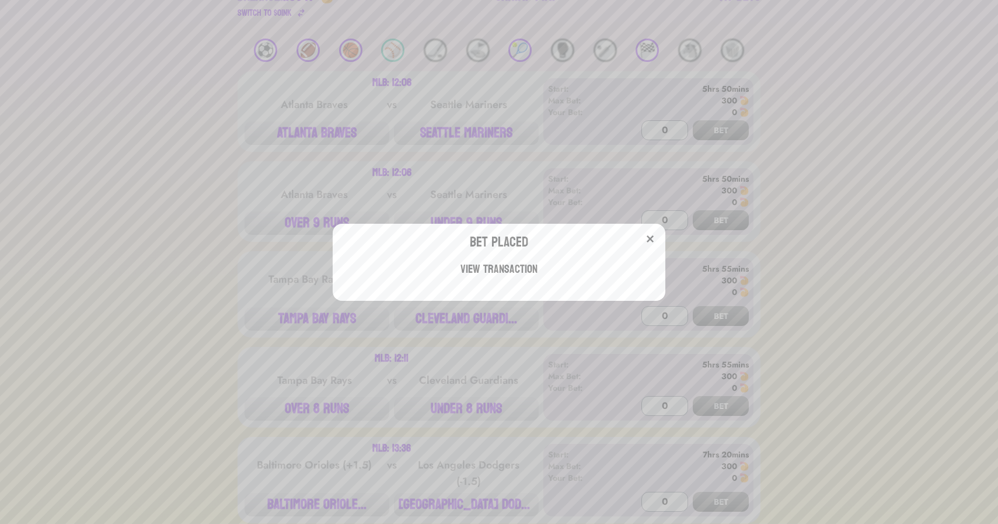
scroll to position [0, 0]
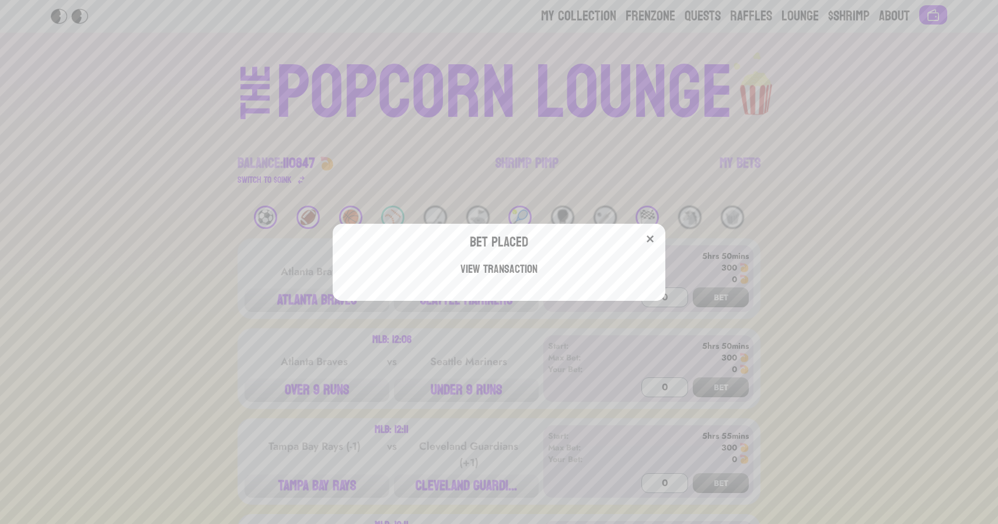
click at [279, 165] on div "Bet Placed View Transaction" at bounding box center [499, 262] width 998 height 524
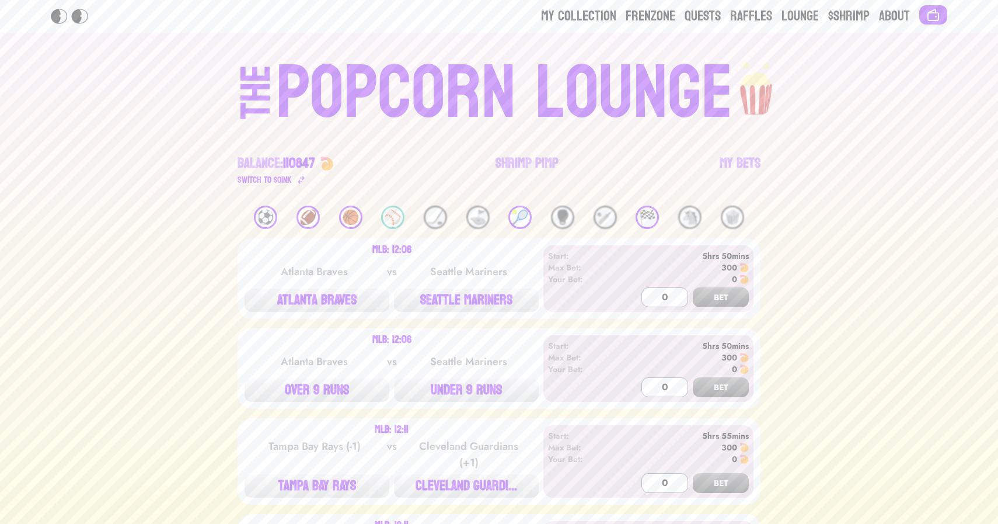
click at [352, 211] on div "🏀" at bounding box center [350, 217] width 23 height 23
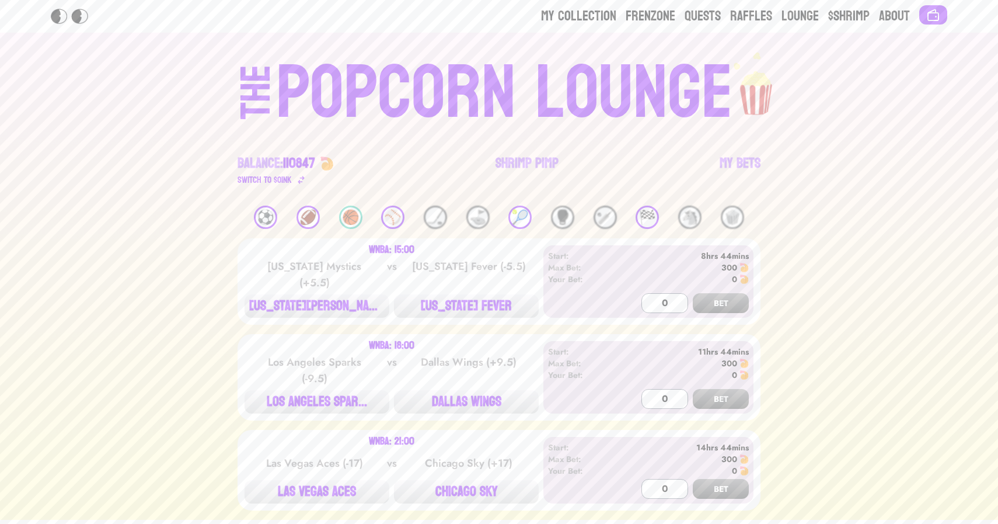
click at [309, 210] on div "🏈" at bounding box center [308, 217] width 23 height 23
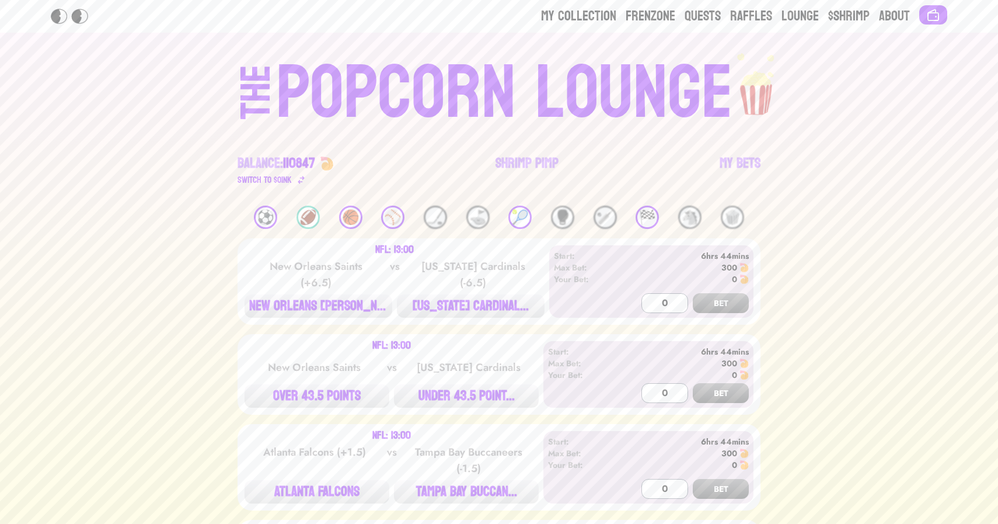
click at [264, 218] on div "⚽️" at bounding box center [265, 217] width 23 height 23
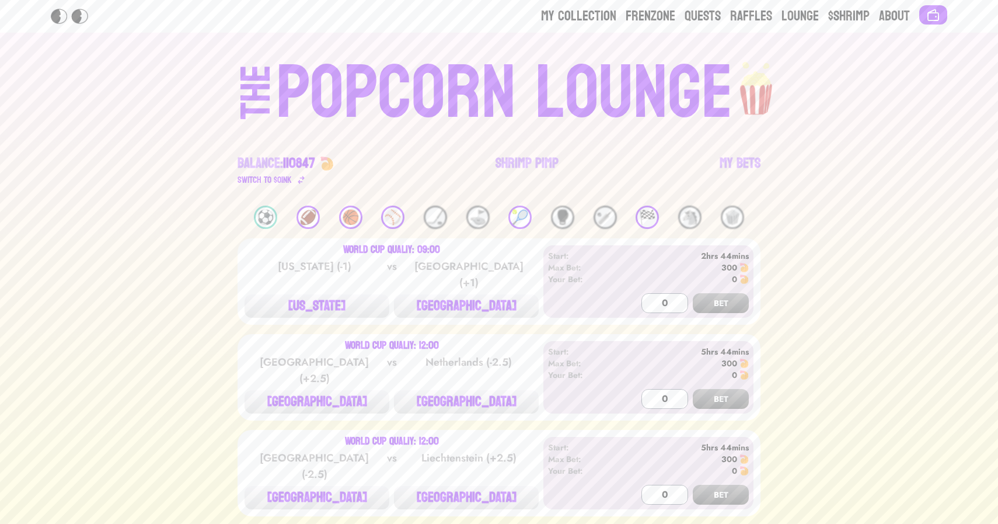
click at [646, 211] on div "🏁" at bounding box center [647, 217] width 23 height 23
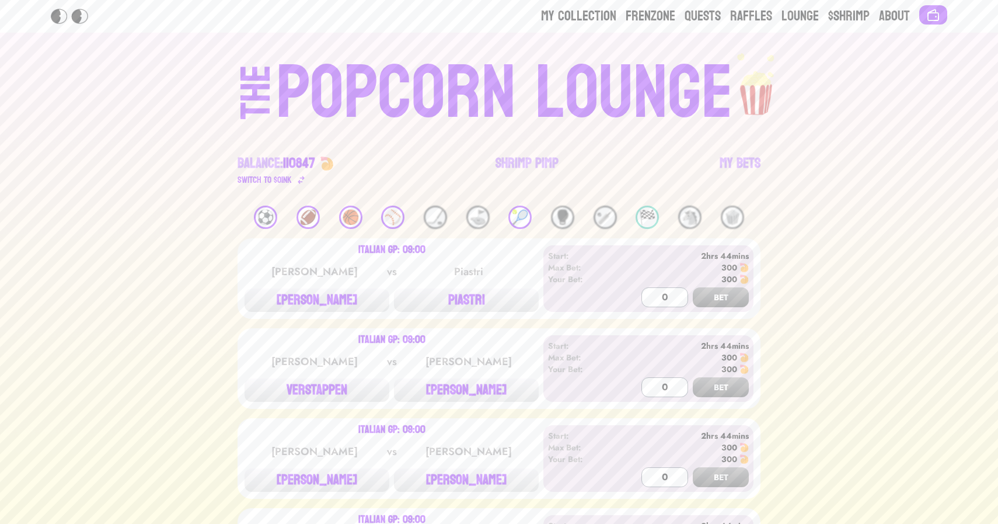
click at [646, 211] on div "🏁" at bounding box center [647, 217] width 23 height 23
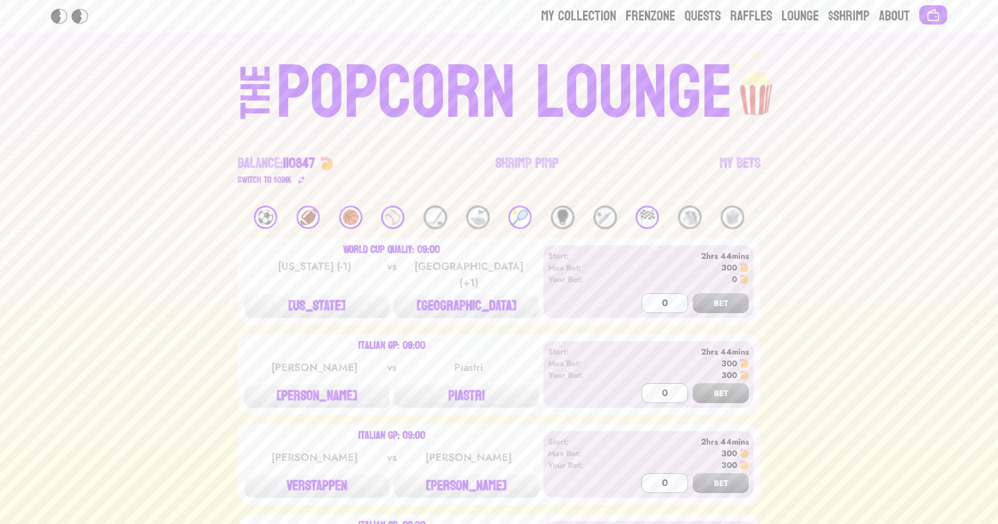
click at [500, 82] on div "POPCORN LOUNGE" at bounding box center [504, 93] width 457 height 75
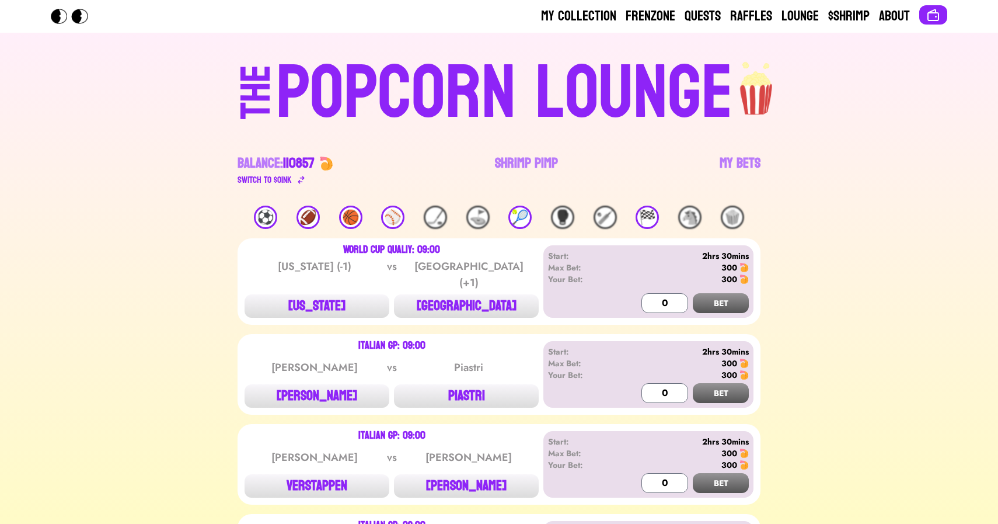
click at [652, 214] on div "🏁" at bounding box center [647, 217] width 23 height 23
